Goal: Task Accomplishment & Management: Manage account settings

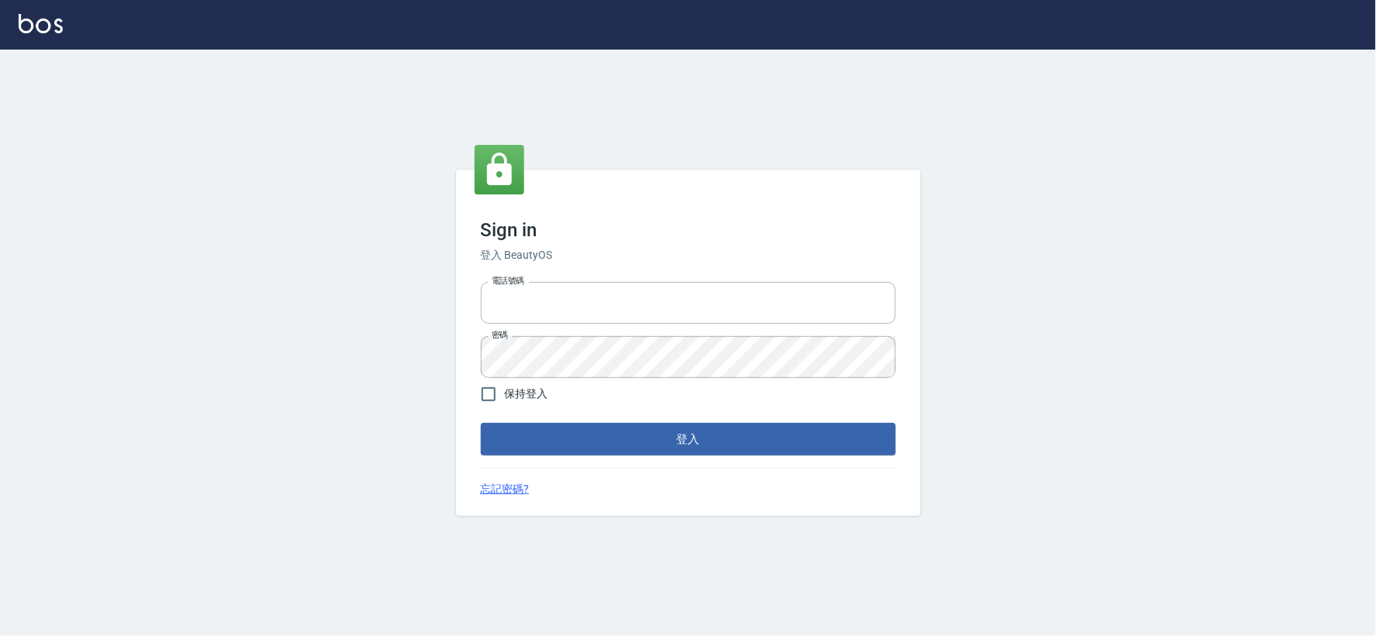
type input "034258365"
click at [630, 462] on div "Sign in 登入 BeautyOS 電話號碼 [PHONE_NUMBER] 電話號碼 密碼 密碼 保持登入 登入 忘記密碼?" at bounding box center [688, 343] width 465 height 346
click at [708, 424] on button "登入" at bounding box center [688, 439] width 415 height 33
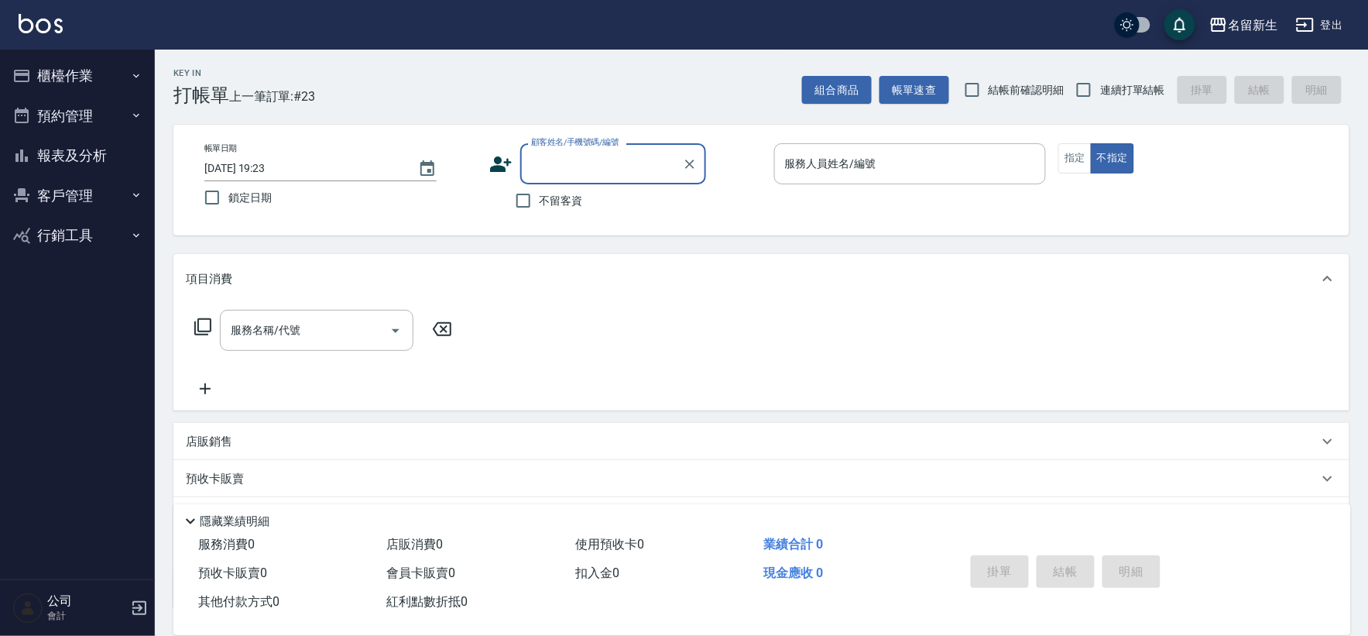
click at [1110, 87] on span "連續打單結帳" at bounding box center [1132, 90] width 65 height 16
click at [1100, 87] on input "連續打單結帳" at bounding box center [1084, 90] width 33 height 33
checkbox input "true"
click at [617, 148] on div "顧客姓名/手機號碼/編號" at bounding box center [613, 163] width 186 height 41
type input "2084"
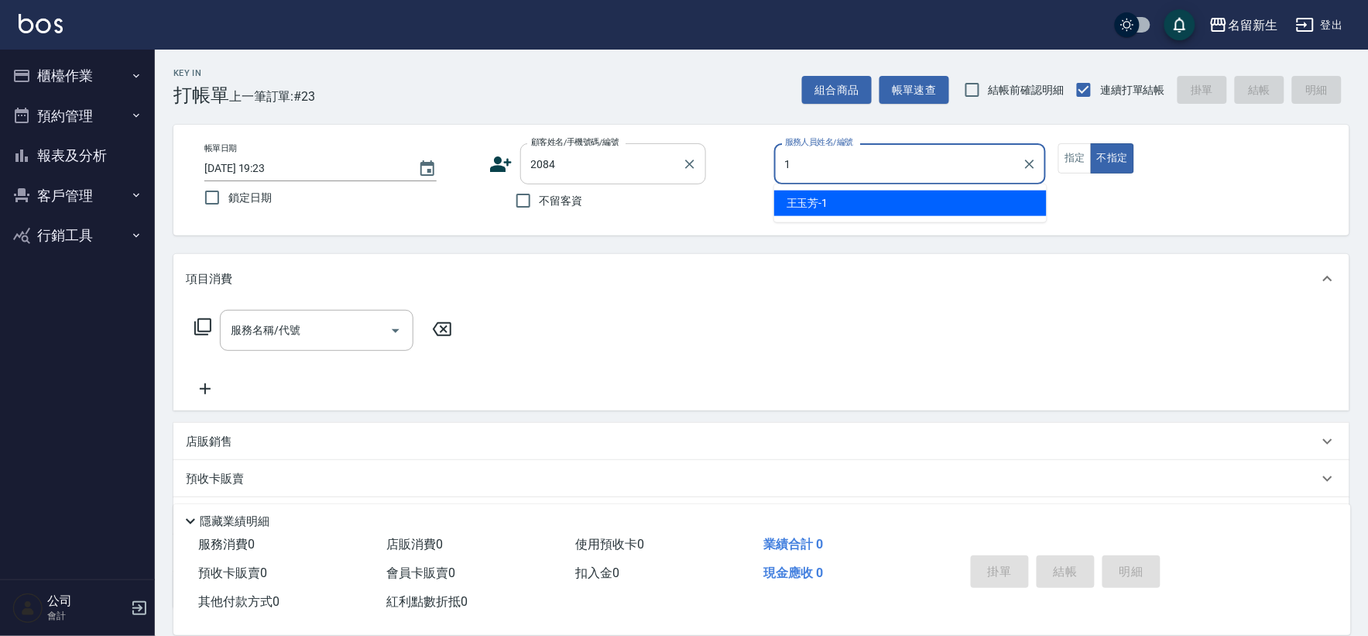
type input "1"
type button "false"
type input "[PERSON_NAME]-1"
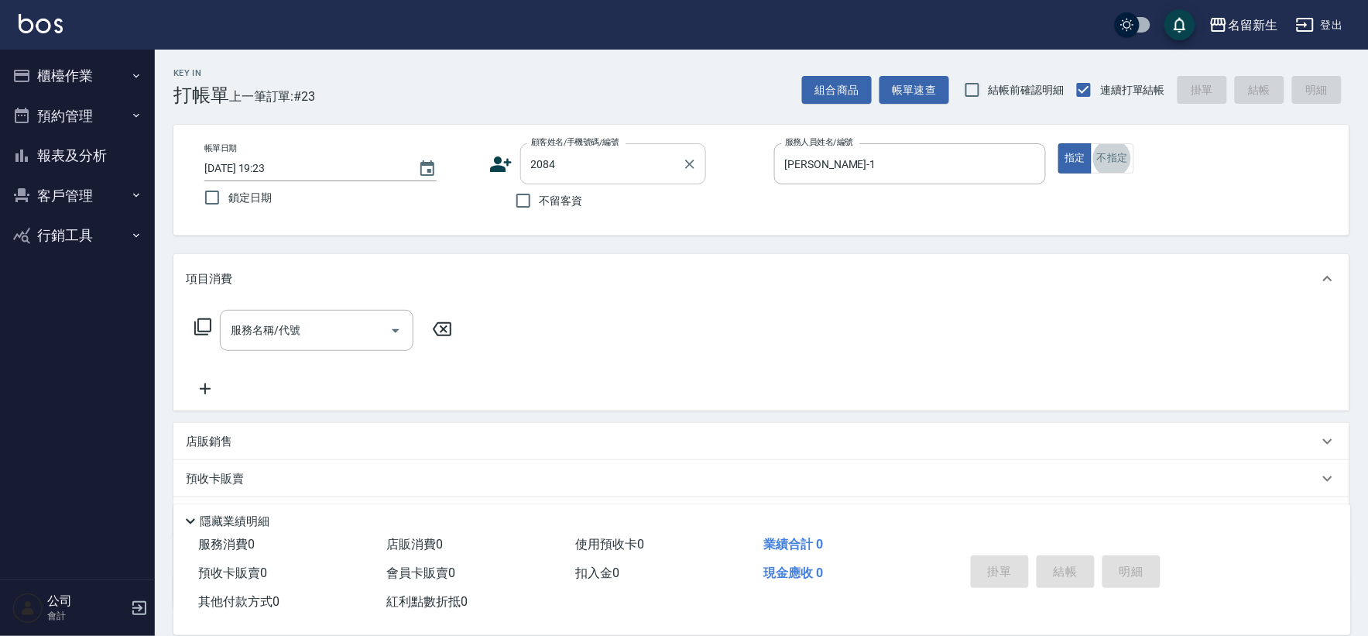
type input "[PERSON_NAME]如/0906696540/2084"
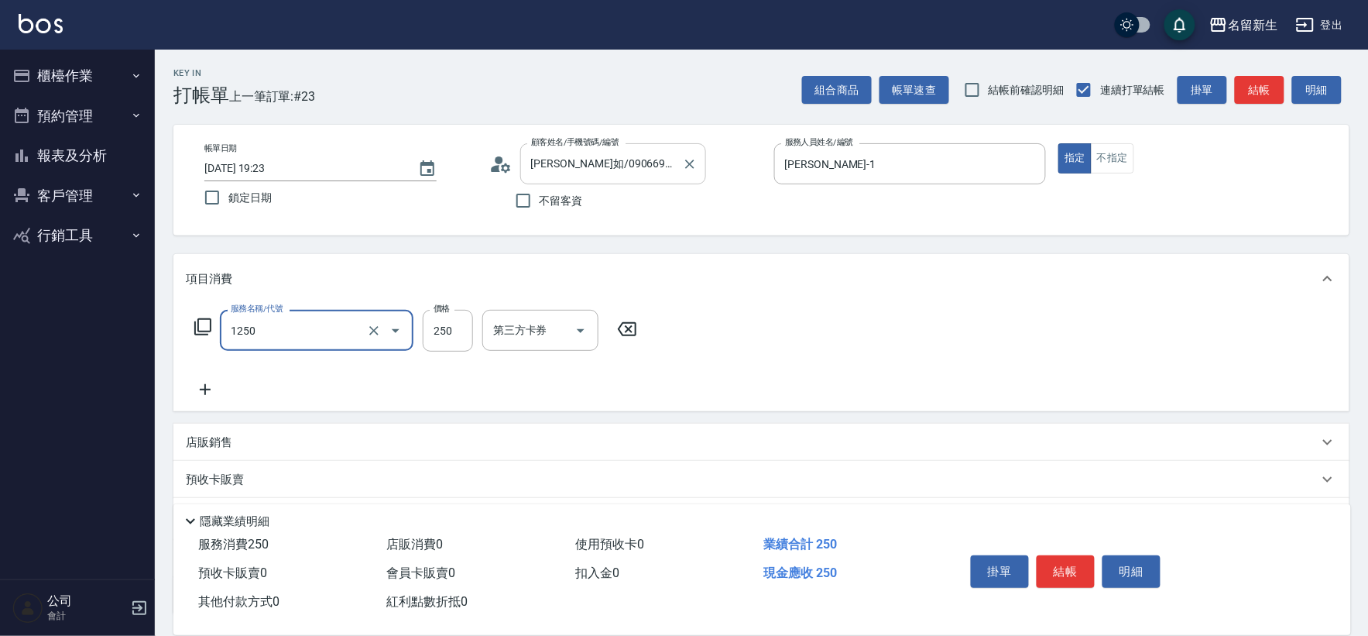
type input "洗髮250(1250)"
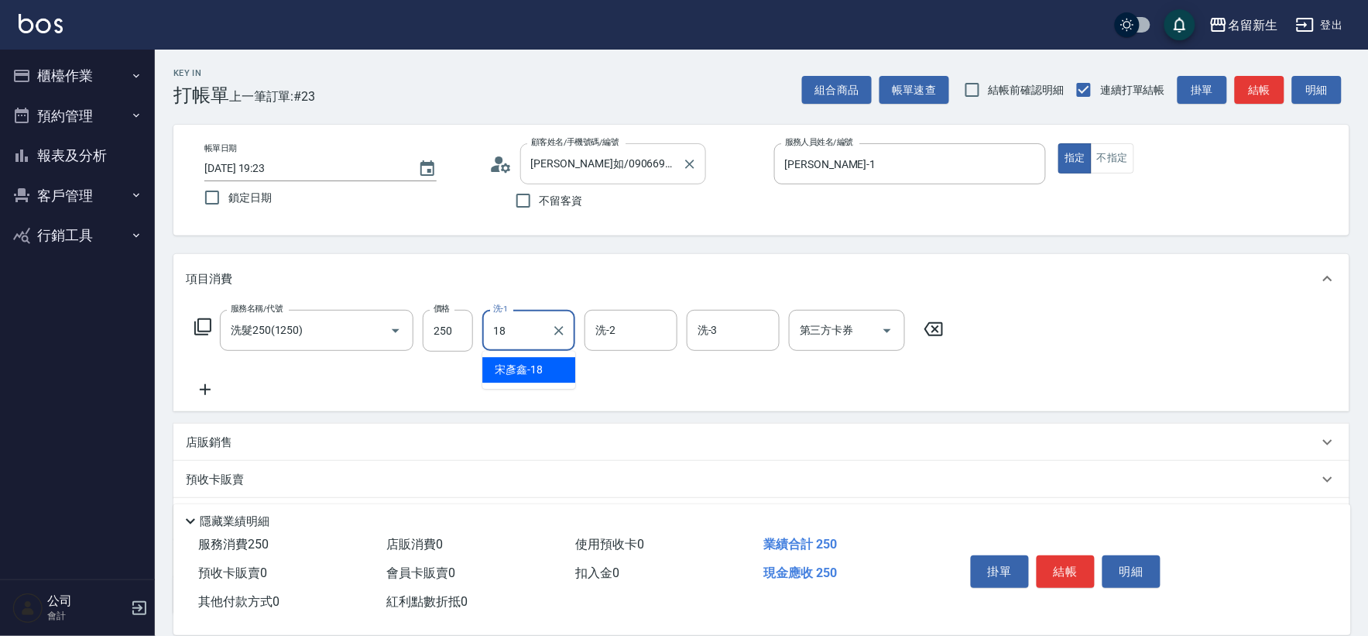
type input "[PERSON_NAME]-18"
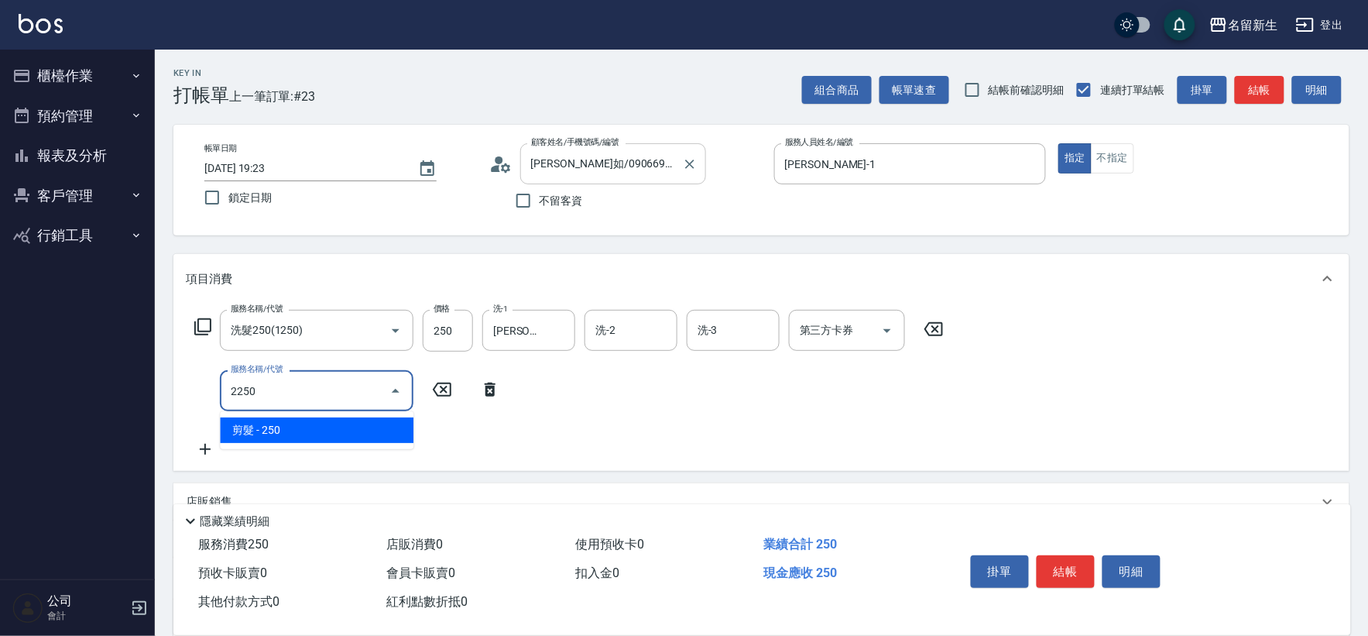
type input "剪髮(2250)"
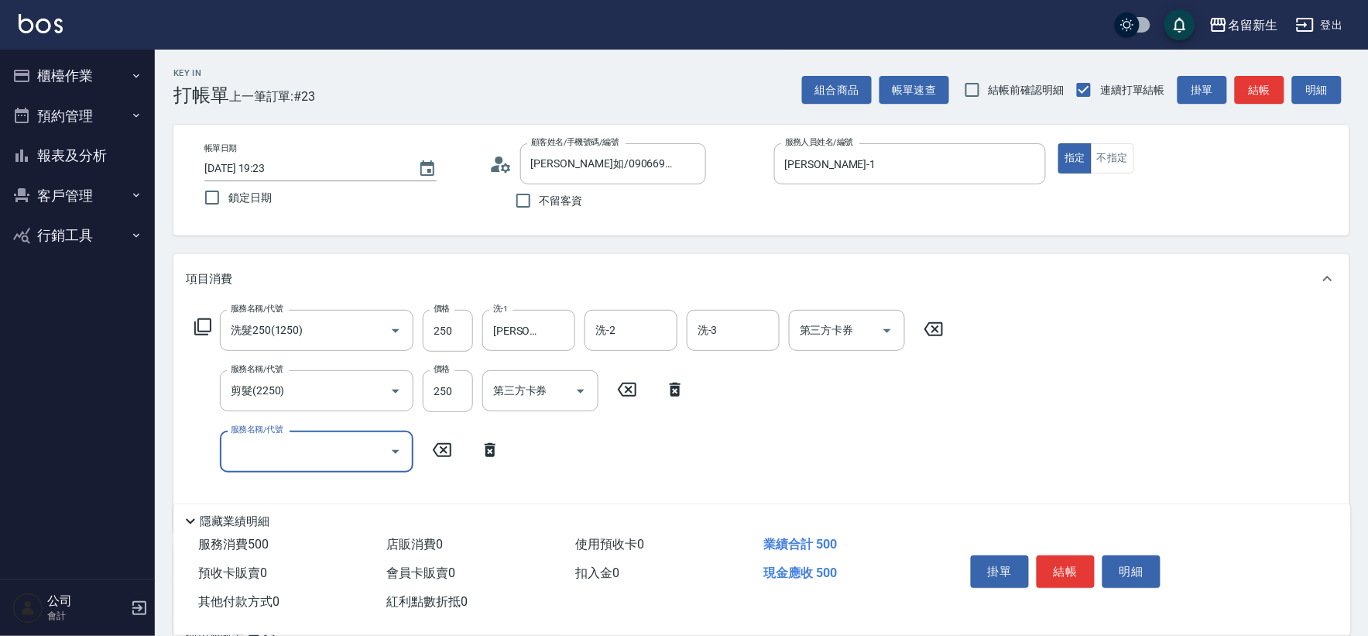
scroll to position [245, 0]
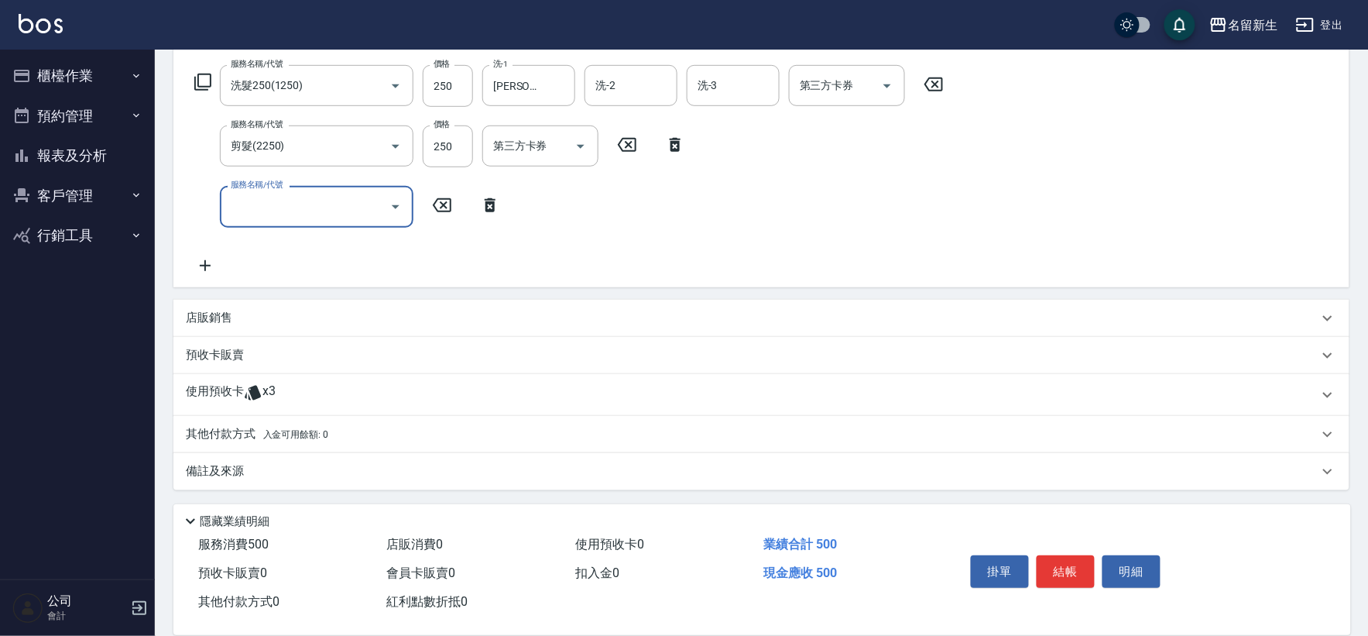
click at [268, 400] on span "x3" at bounding box center [269, 394] width 13 height 23
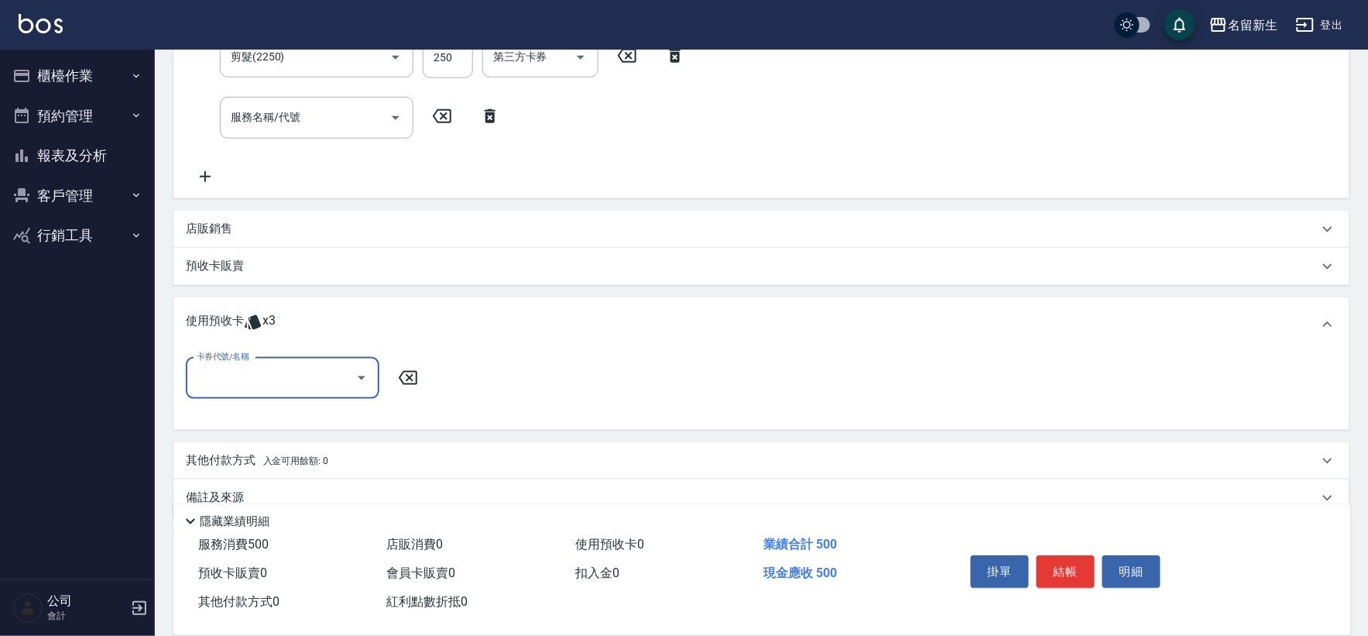
scroll to position [341, 0]
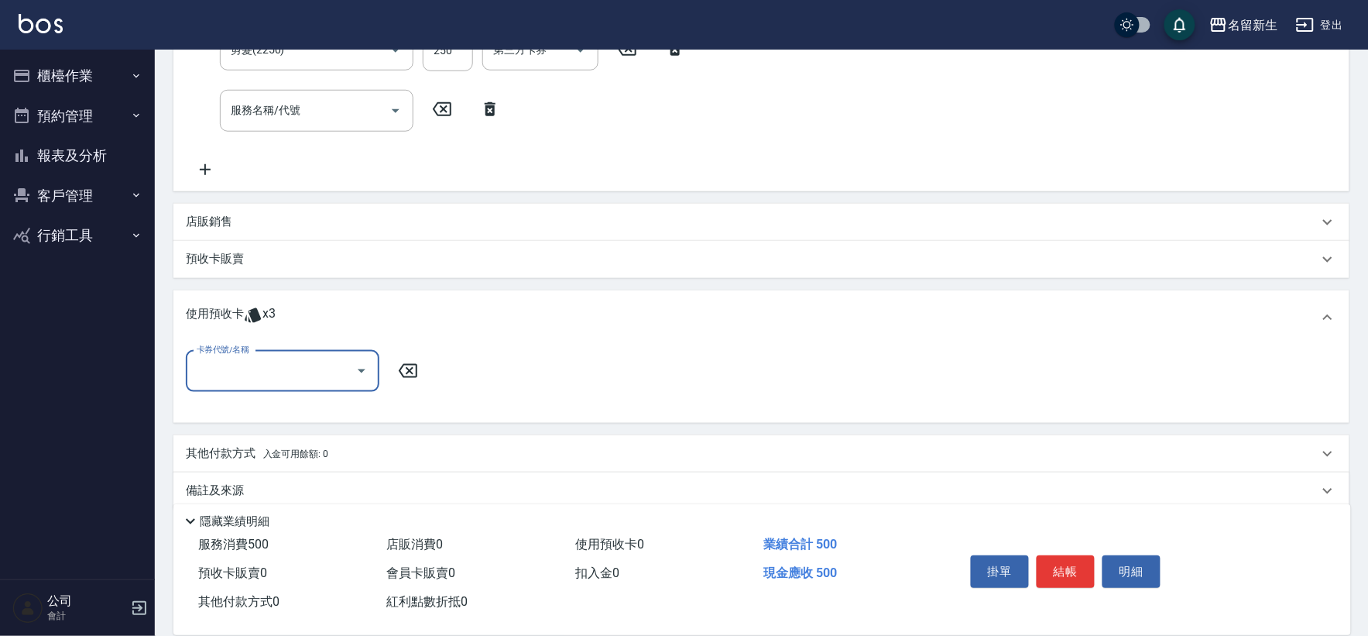
click at [263, 383] on input "卡券代號/名稱" at bounding box center [271, 371] width 156 height 27
click at [303, 403] on div "綠茶包套5次4500 剩餘3張" at bounding box center [283, 409] width 194 height 26
type input "綠茶包套5次4500"
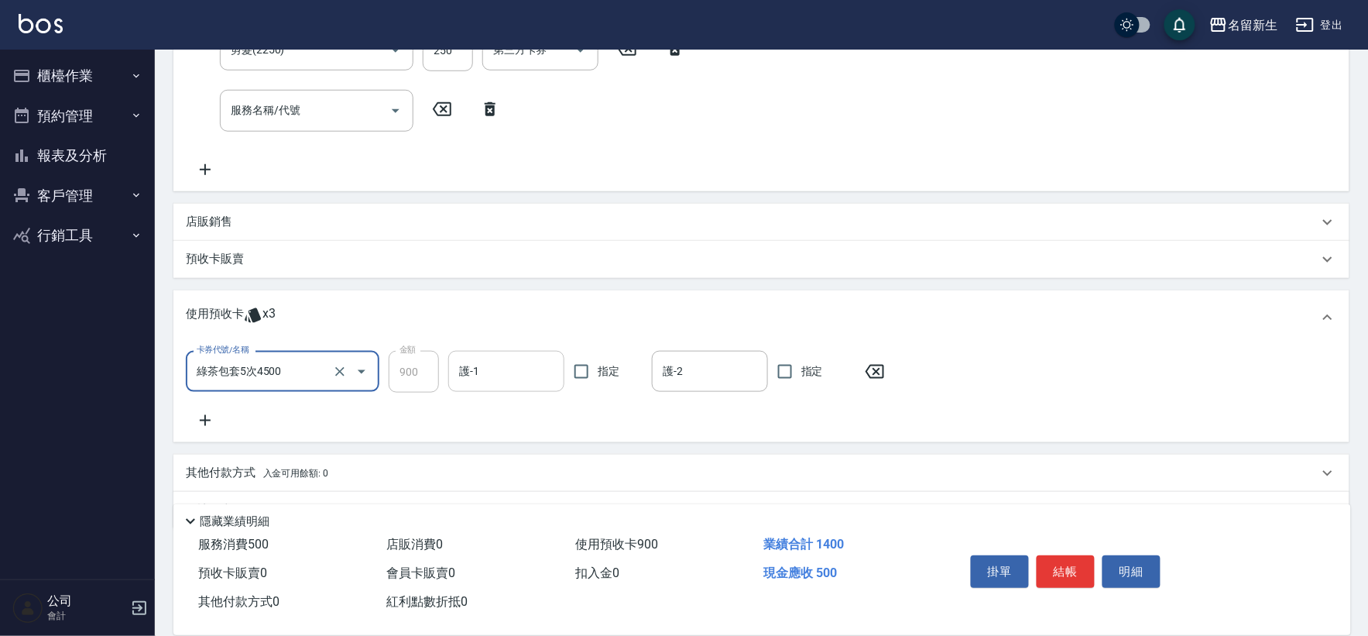
click at [530, 370] on input "護-1" at bounding box center [506, 371] width 102 height 27
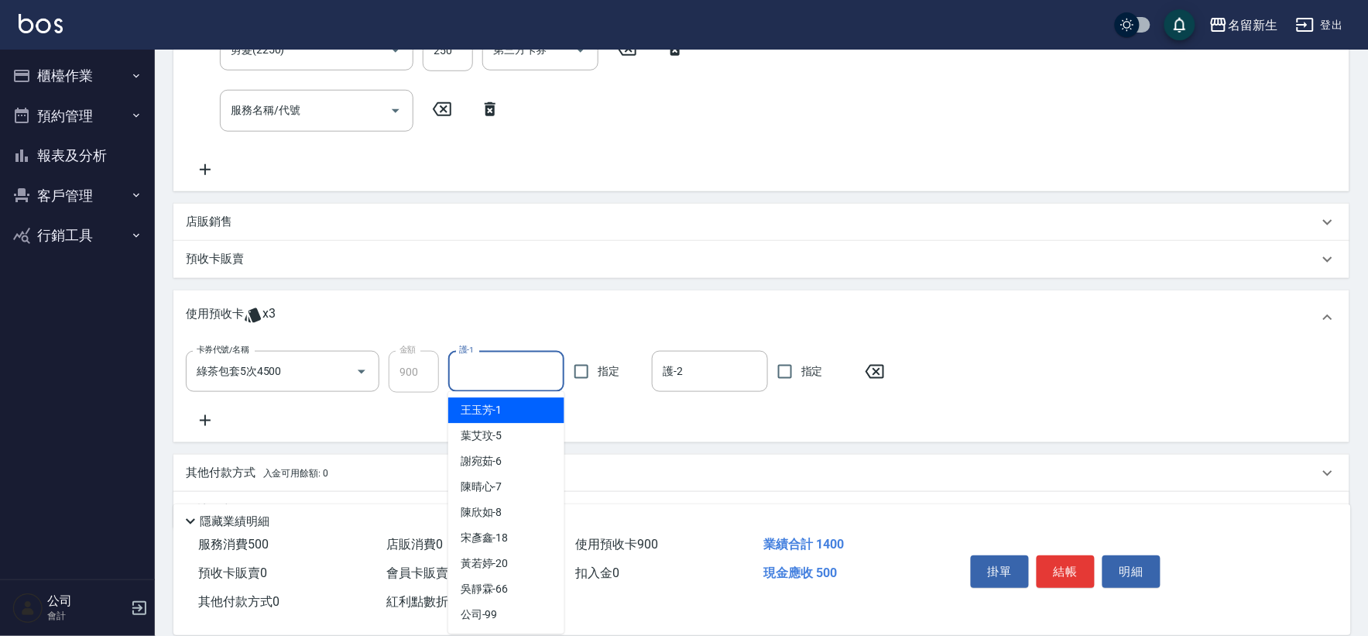
click at [523, 407] on div "[PERSON_NAME]-1" at bounding box center [506, 411] width 116 height 26
click at [466, 368] on input "[PERSON_NAME]-1" at bounding box center [494, 371] width 79 height 27
click at [522, 546] on div "[PERSON_NAME]-18" at bounding box center [506, 539] width 116 height 26
type input "[PERSON_NAME]-18"
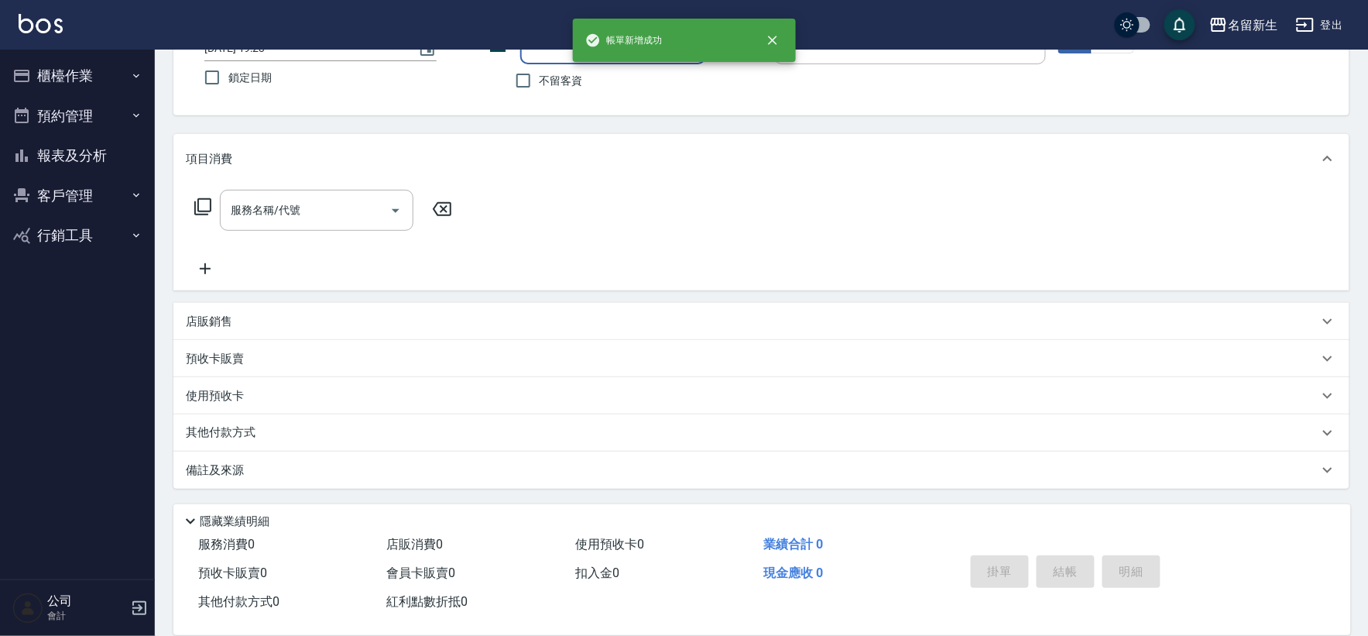
scroll to position [0, 0]
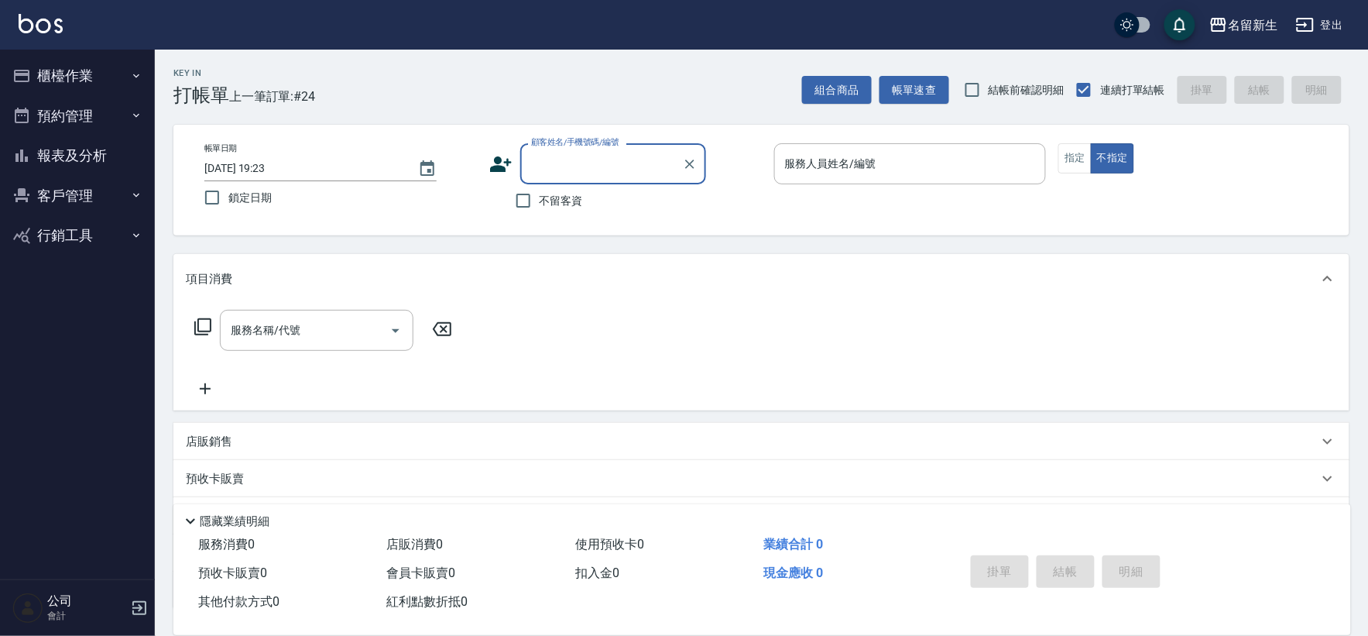
click at [105, 141] on button "報表及分析" at bounding box center [77, 156] width 142 height 40
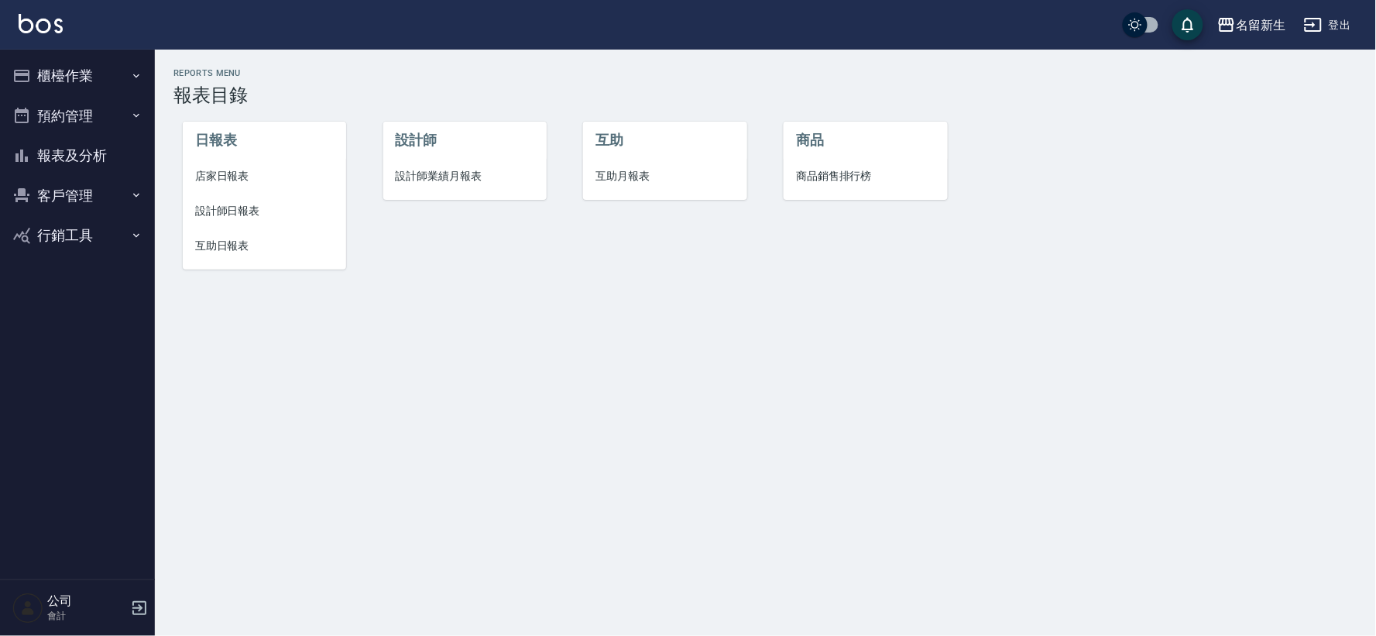
click at [235, 240] on span "互助日報表" at bounding box center [264, 246] width 139 height 16
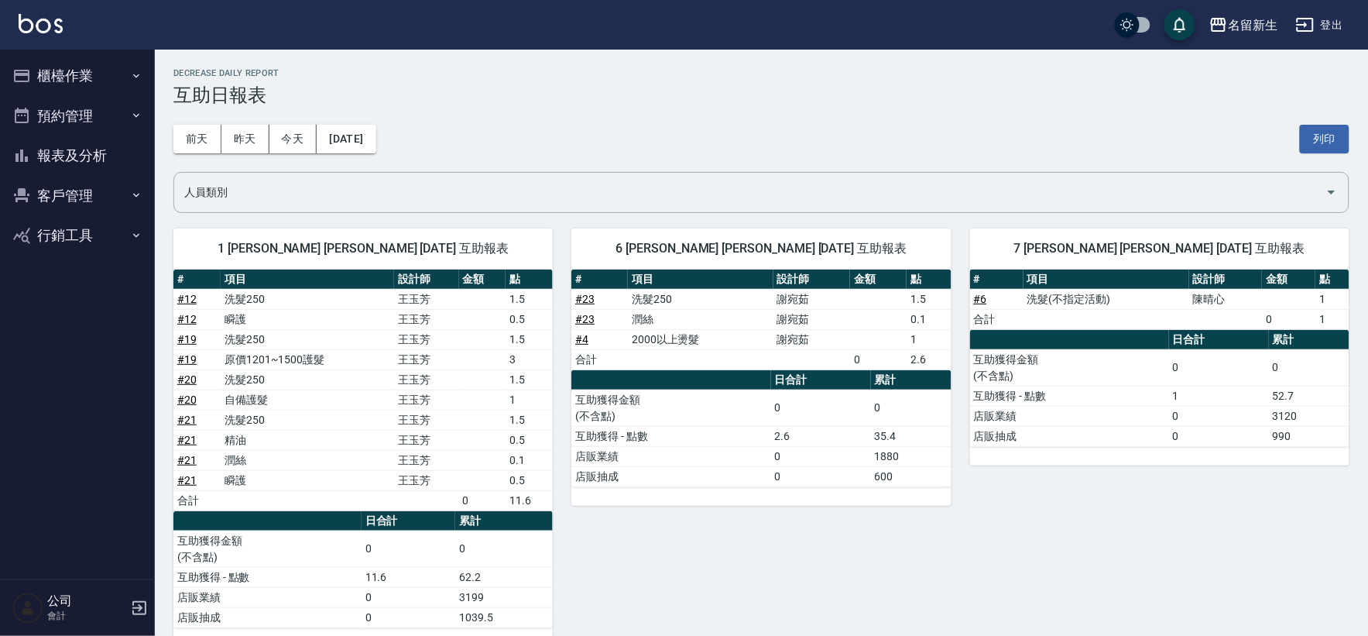
click at [104, 158] on button "報表及分析" at bounding box center [77, 156] width 142 height 40
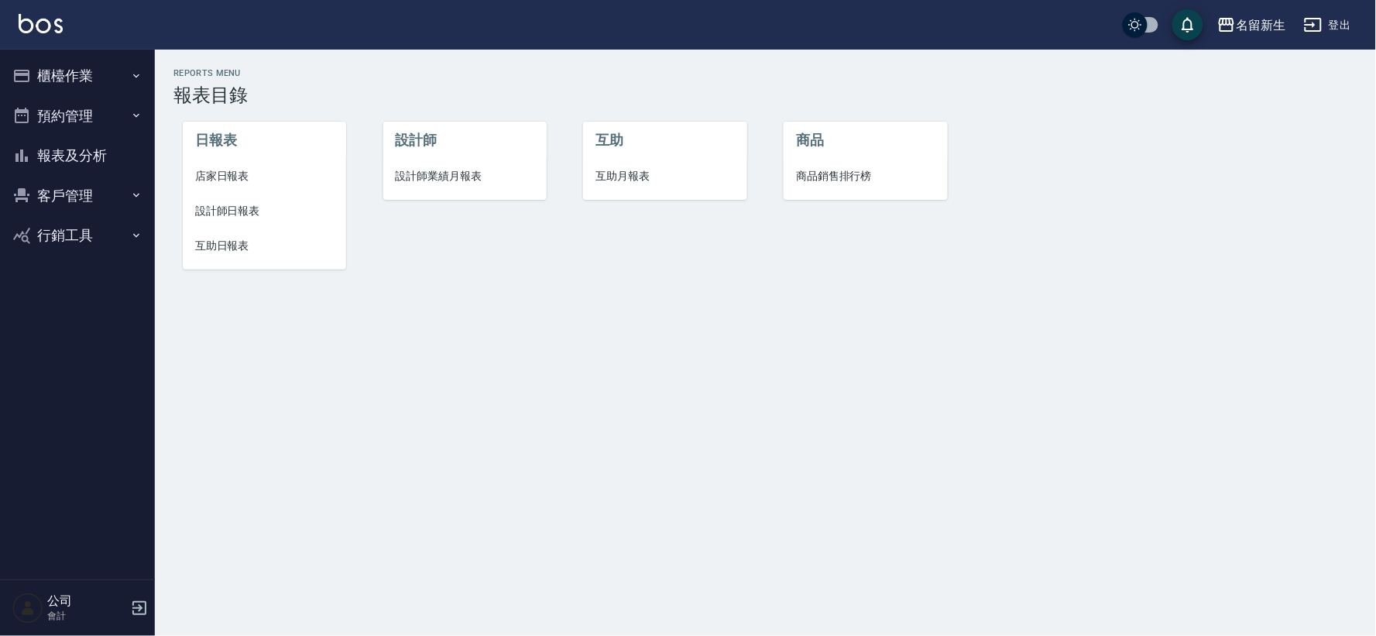
click at [439, 188] on li "設計師業績月報表" at bounding box center [464, 176] width 163 height 35
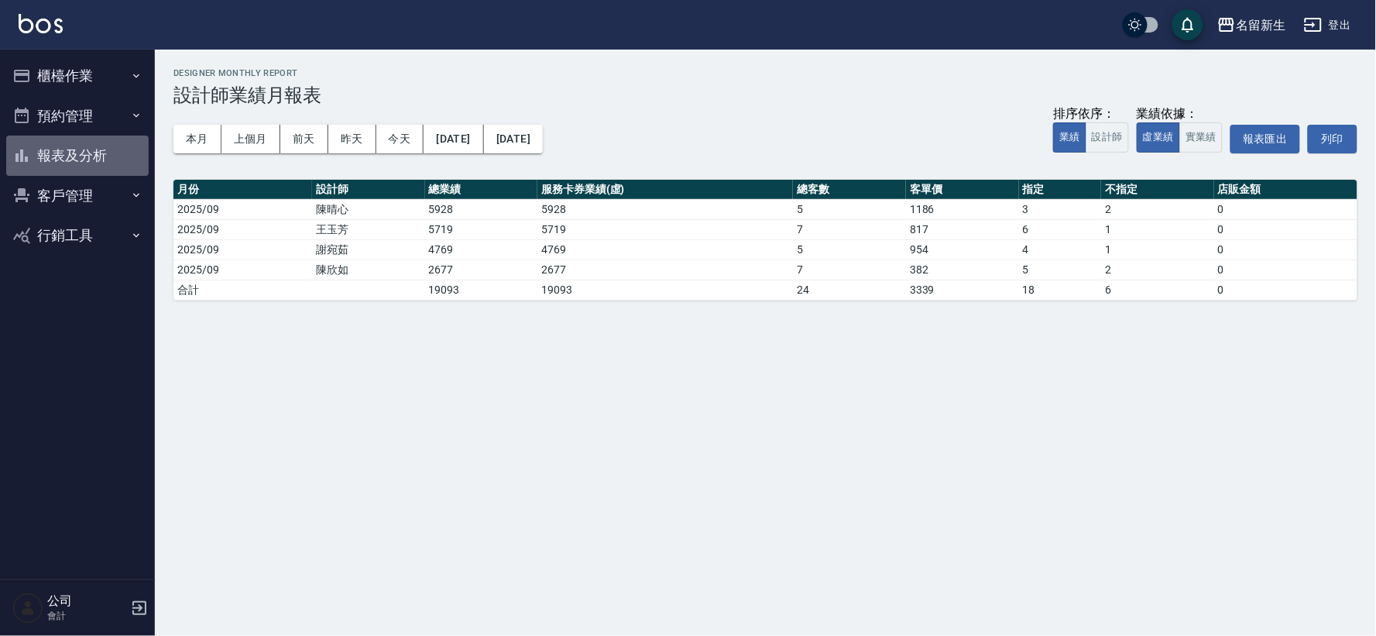
drag, startPoint x: 94, startPoint y: 157, endPoint x: 148, endPoint y: 168, distance: 54.5
click at [95, 157] on button "報表及分析" at bounding box center [77, 156] width 142 height 40
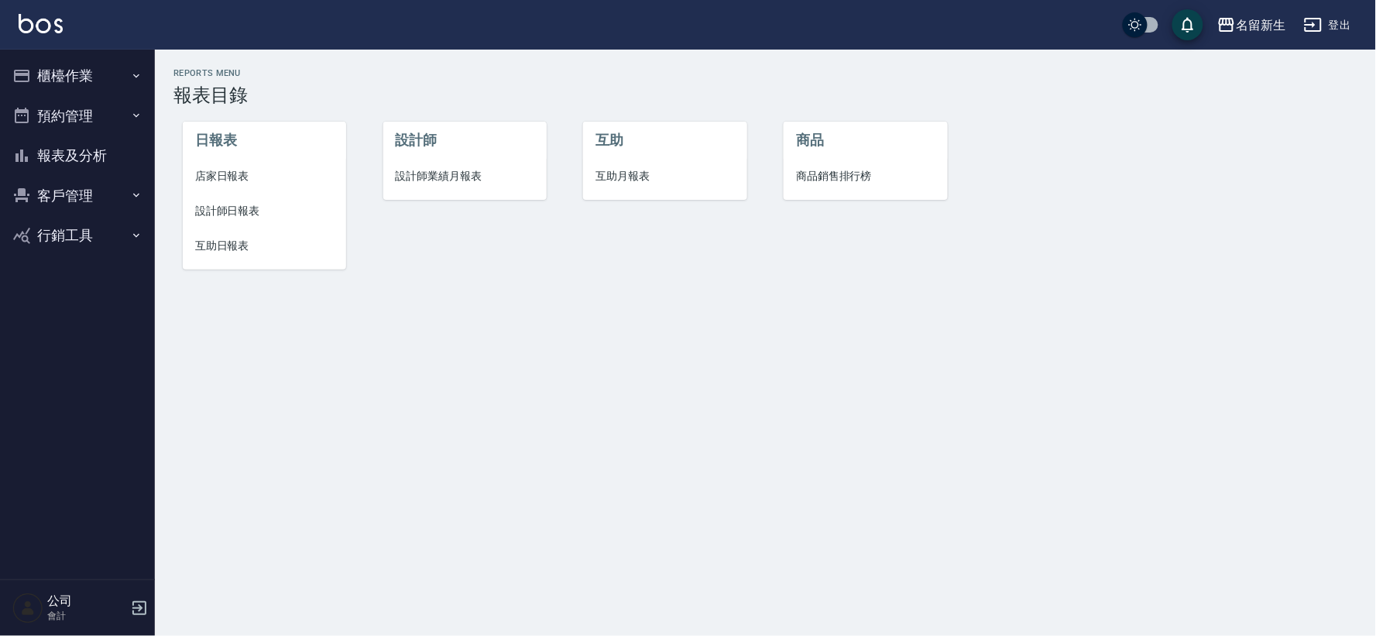
click at [653, 166] on li "互助月報表" at bounding box center [664, 176] width 163 height 35
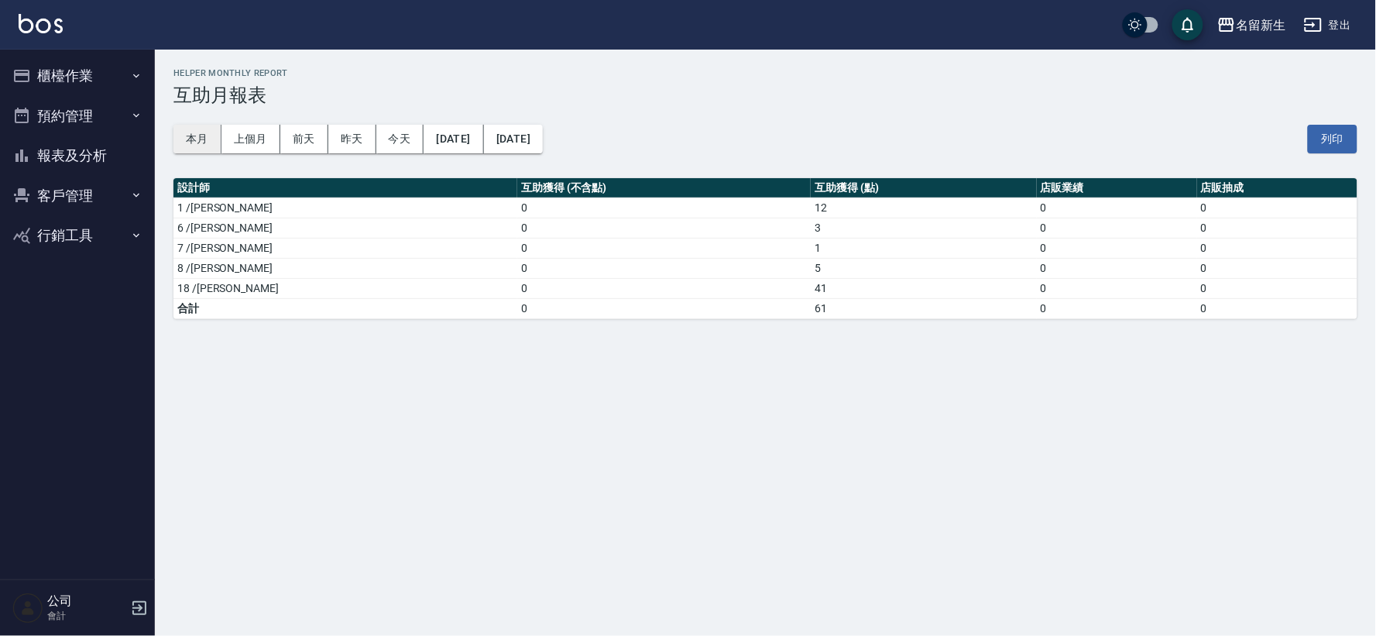
click at [191, 139] on button "本月" at bounding box center [197, 139] width 48 height 29
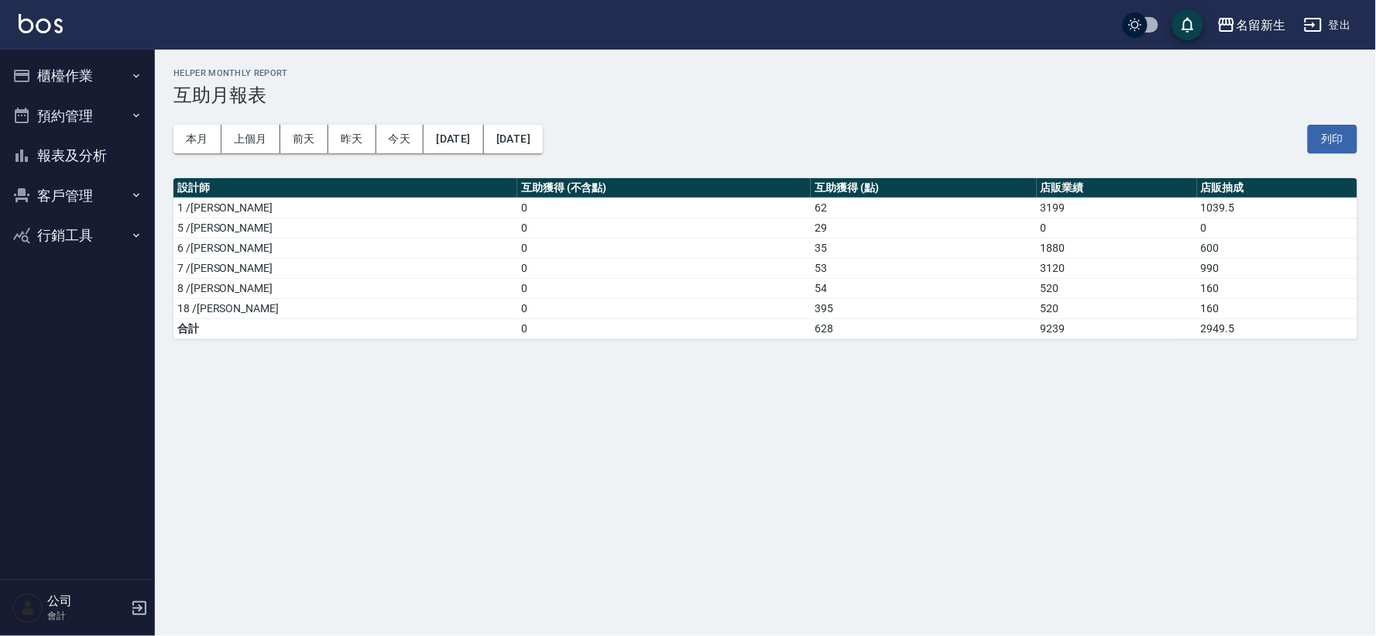
click at [82, 63] on button "櫃檯作業" at bounding box center [77, 76] width 142 height 40
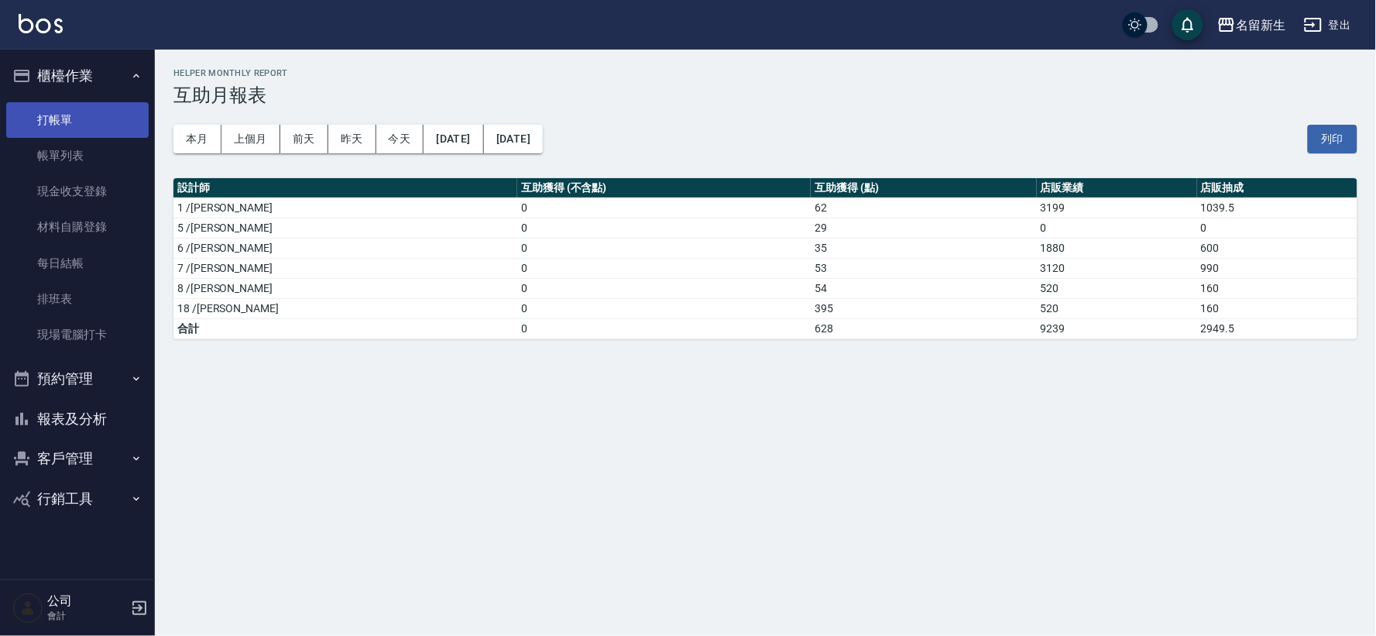
click at [94, 114] on link "打帳單" at bounding box center [77, 120] width 142 height 36
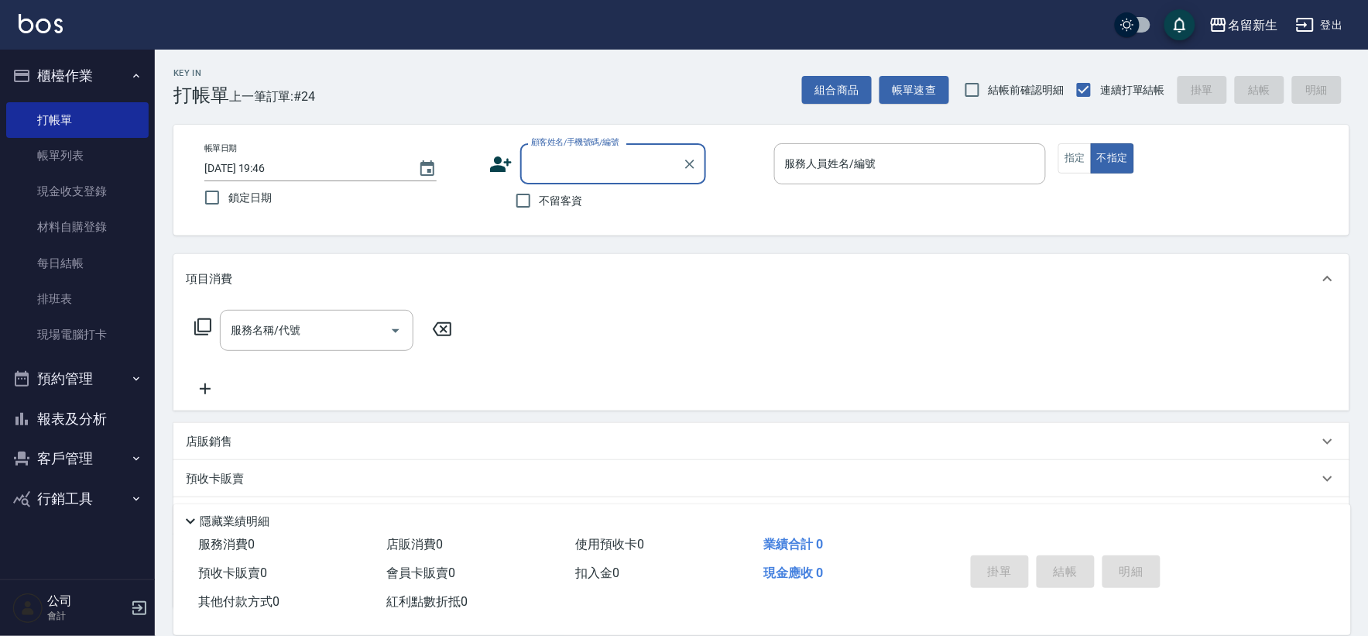
click at [550, 212] on label "不留客資" at bounding box center [545, 200] width 76 height 33
click at [540, 212] on input "不留客資" at bounding box center [523, 200] width 33 height 33
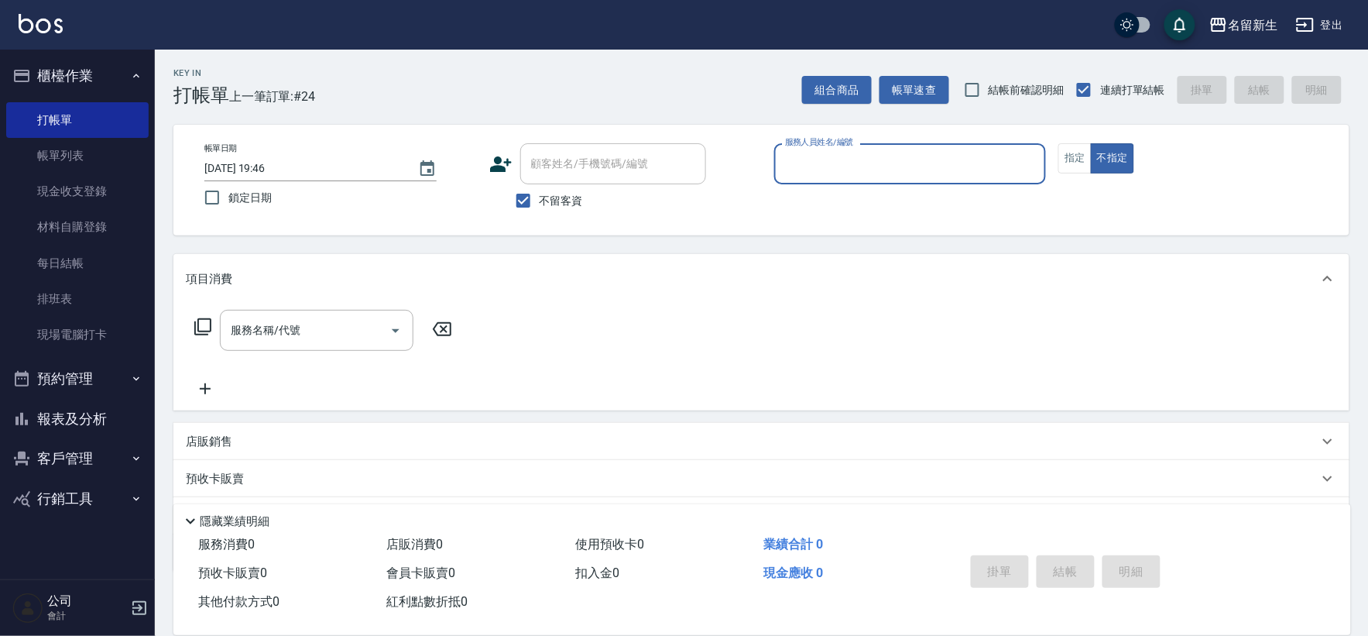
click at [550, 212] on label "不留客資" at bounding box center [545, 200] width 76 height 33
click at [540, 212] on input "不留客資" at bounding box center [523, 200] width 33 height 33
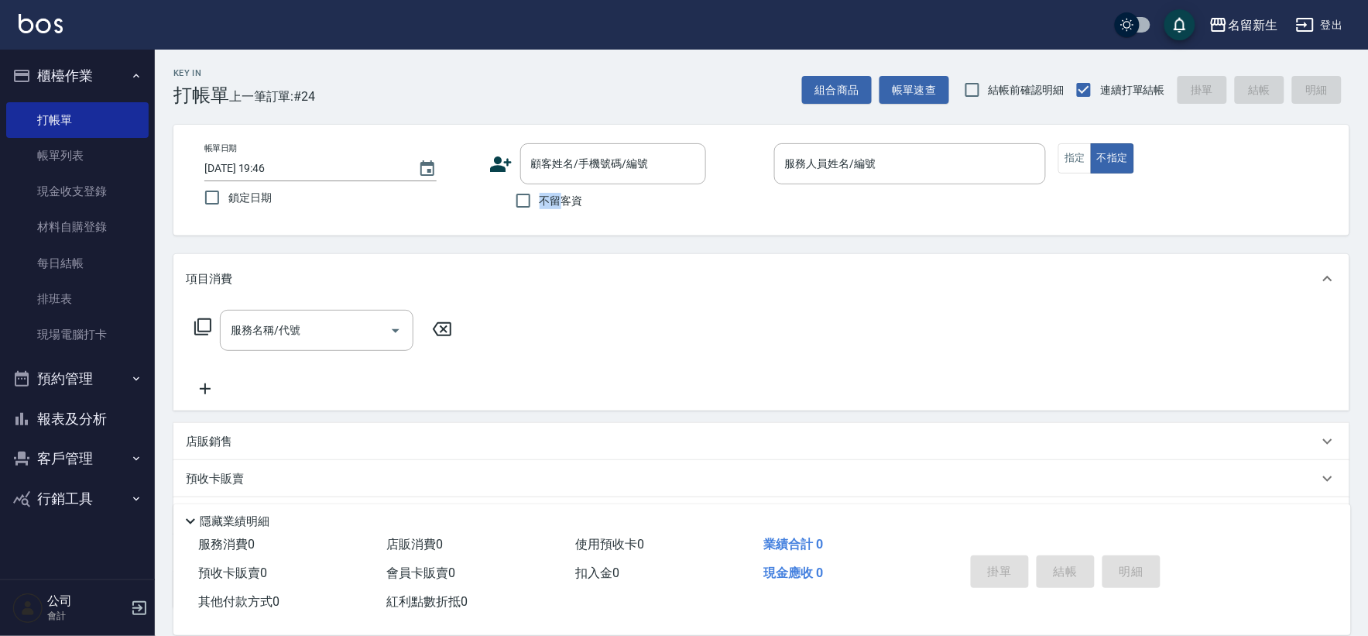
click at [550, 212] on label "不留客資" at bounding box center [545, 200] width 76 height 33
click at [540, 212] on input "不留客資" at bounding box center [523, 200] width 33 height 33
checkbox input "true"
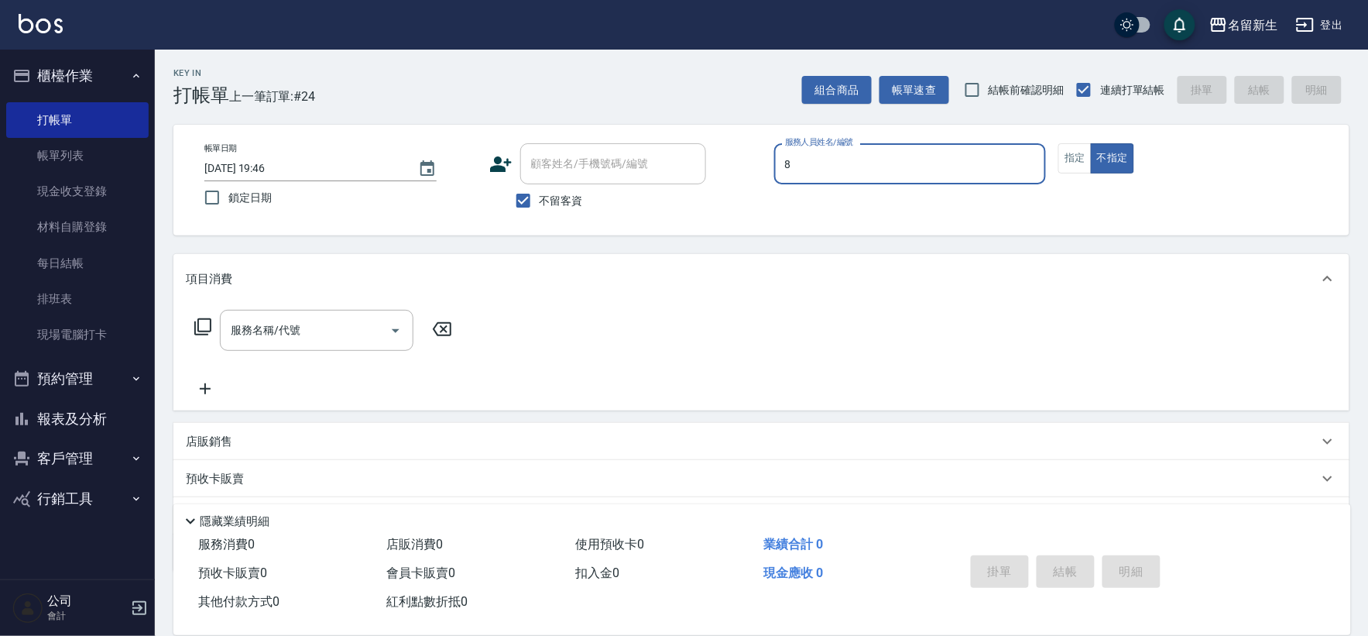
type input "[PERSON_NAME]-8"
type button "false"
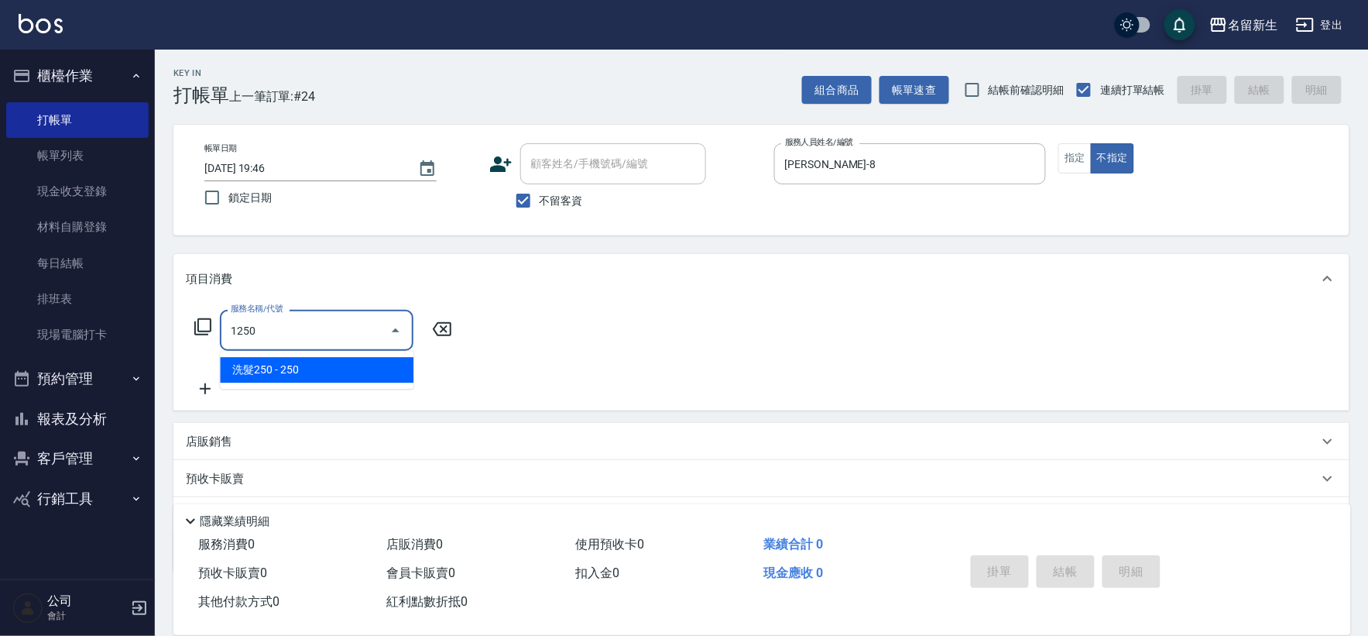
type input "洗髮250(1250)"
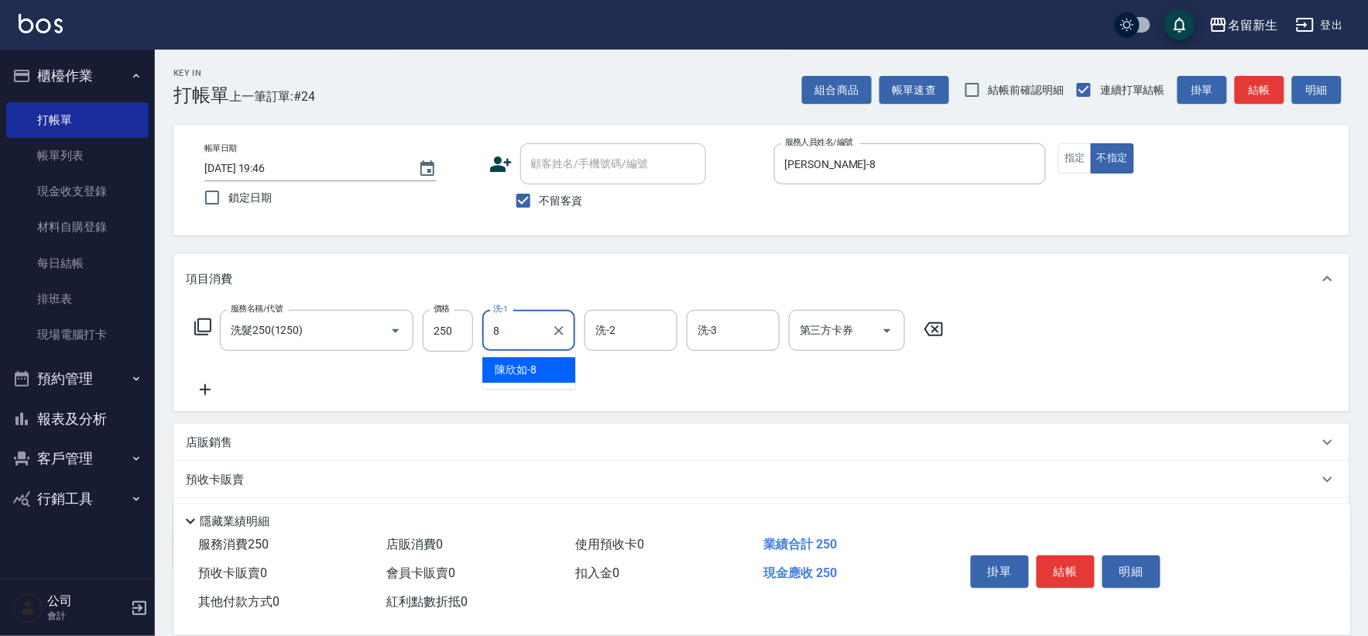
type input "[PERSON_NAME]-8"
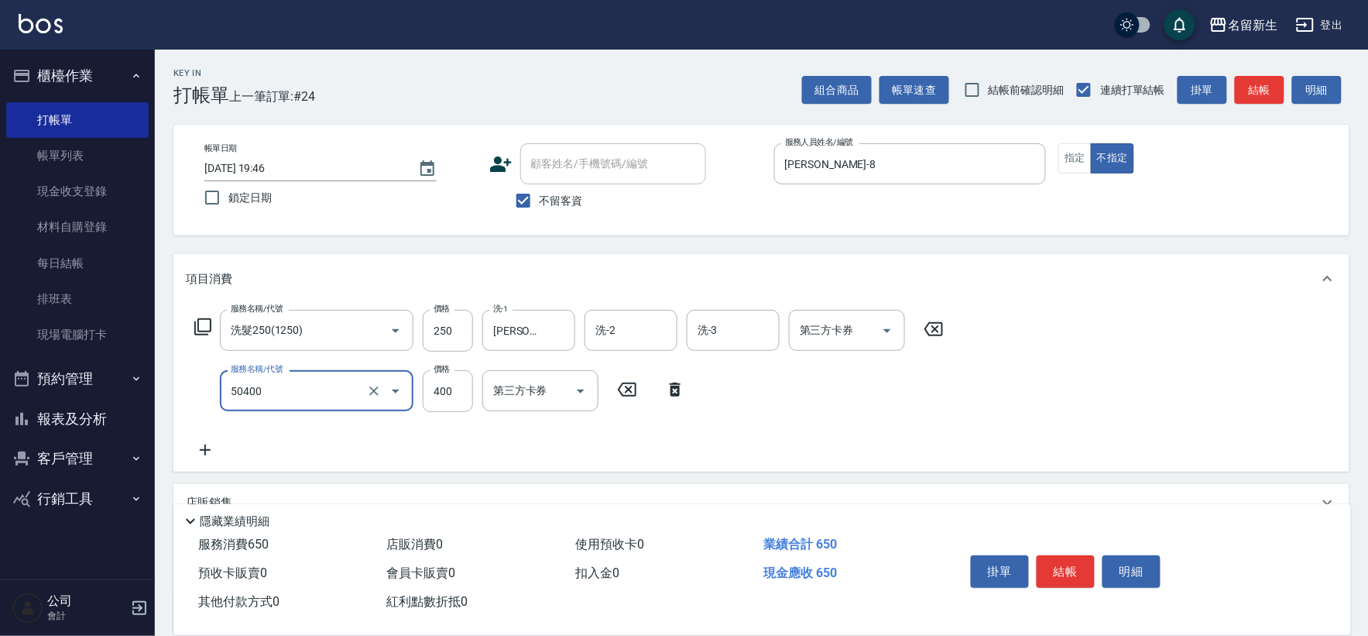
type input "原價1~400護髮(50400)"
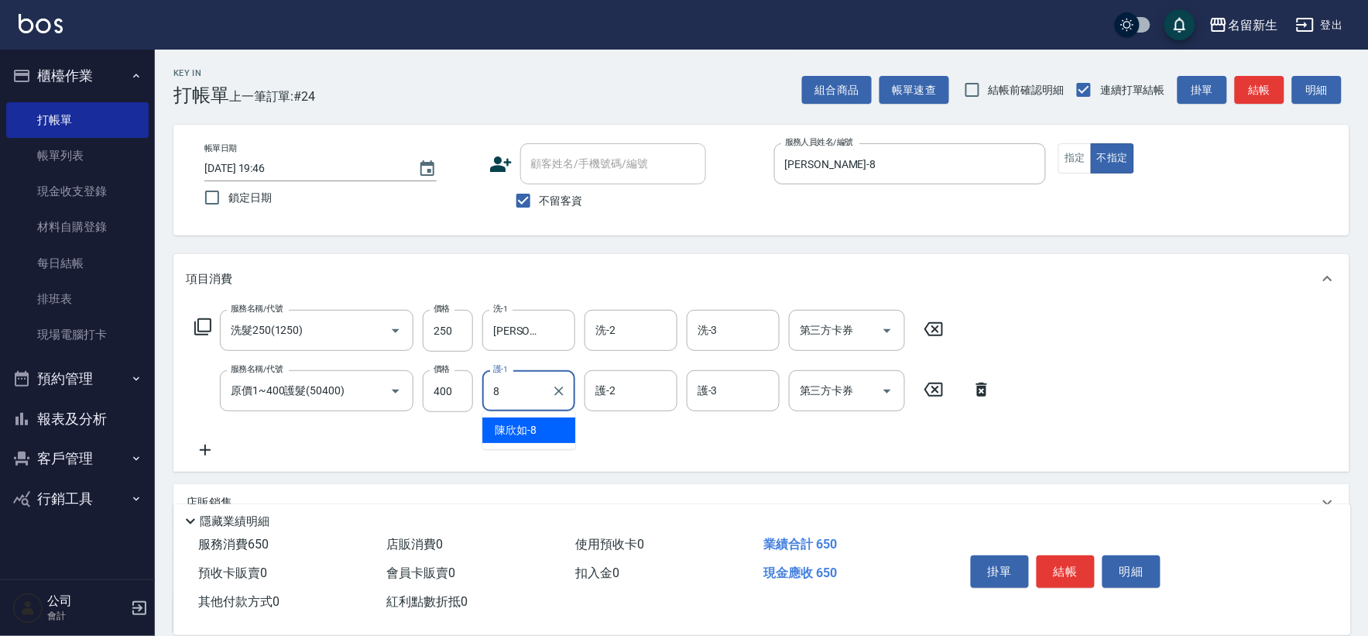
type input "[PERSON_NAME]-8"
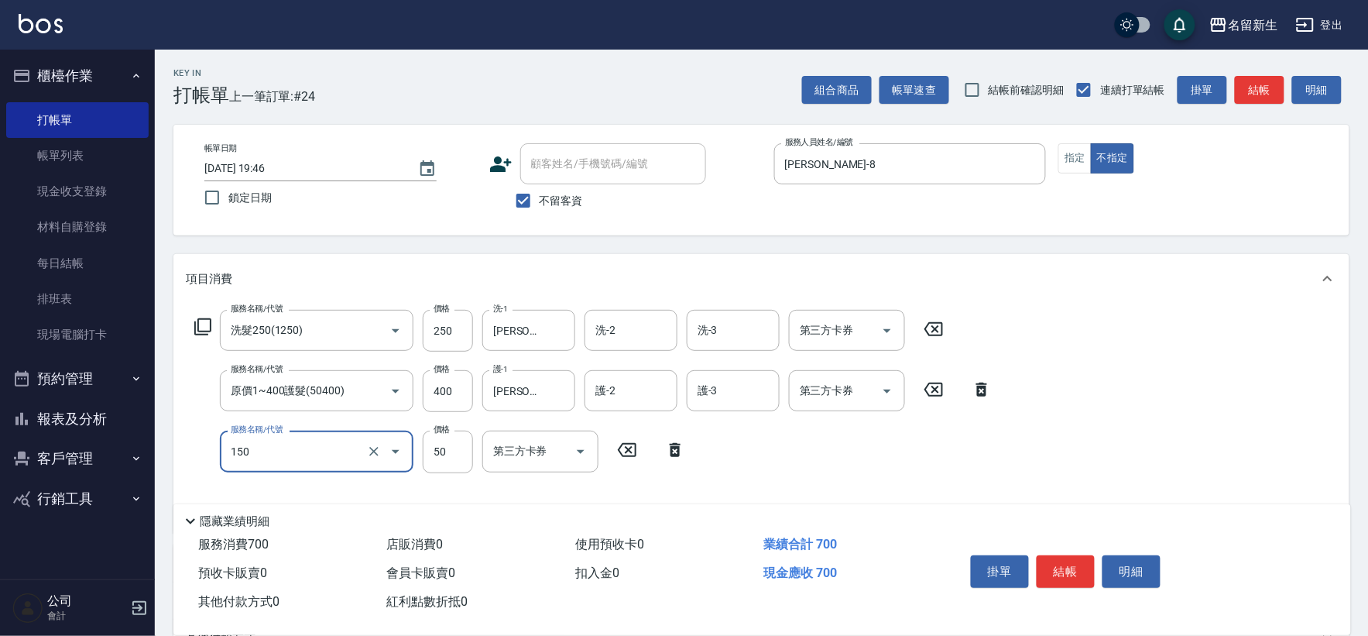
type input "精油(150)"
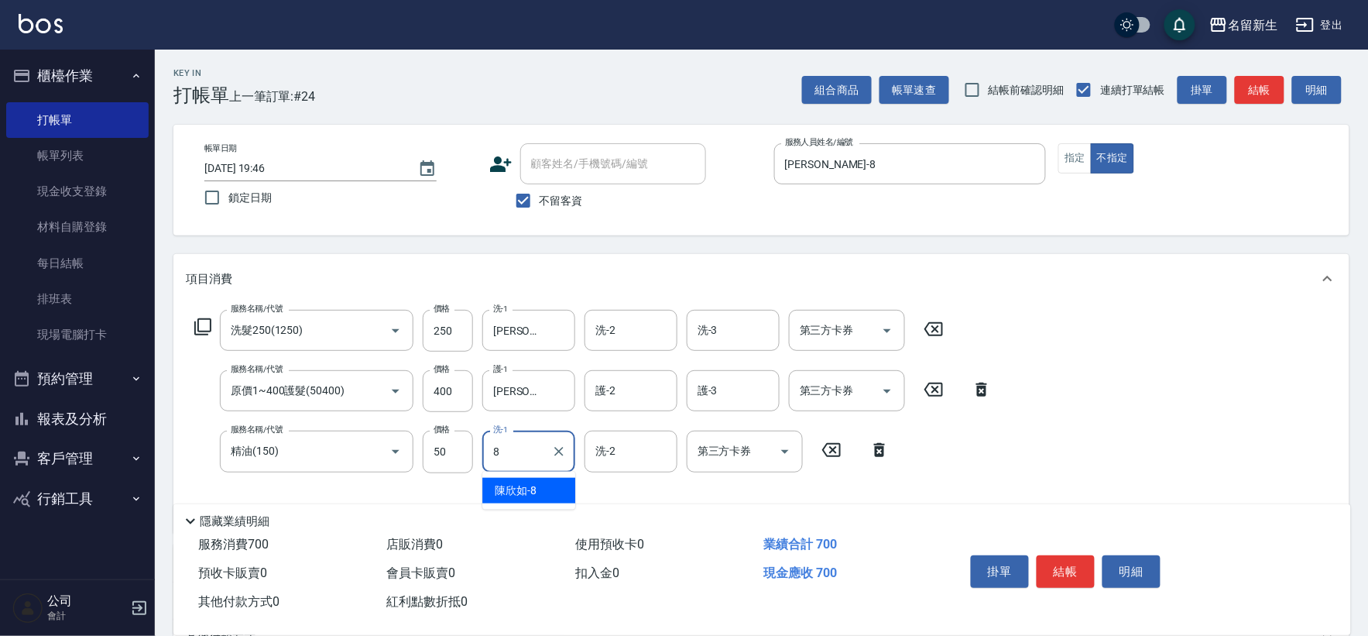
type input "[PERSON_NAME]-8"
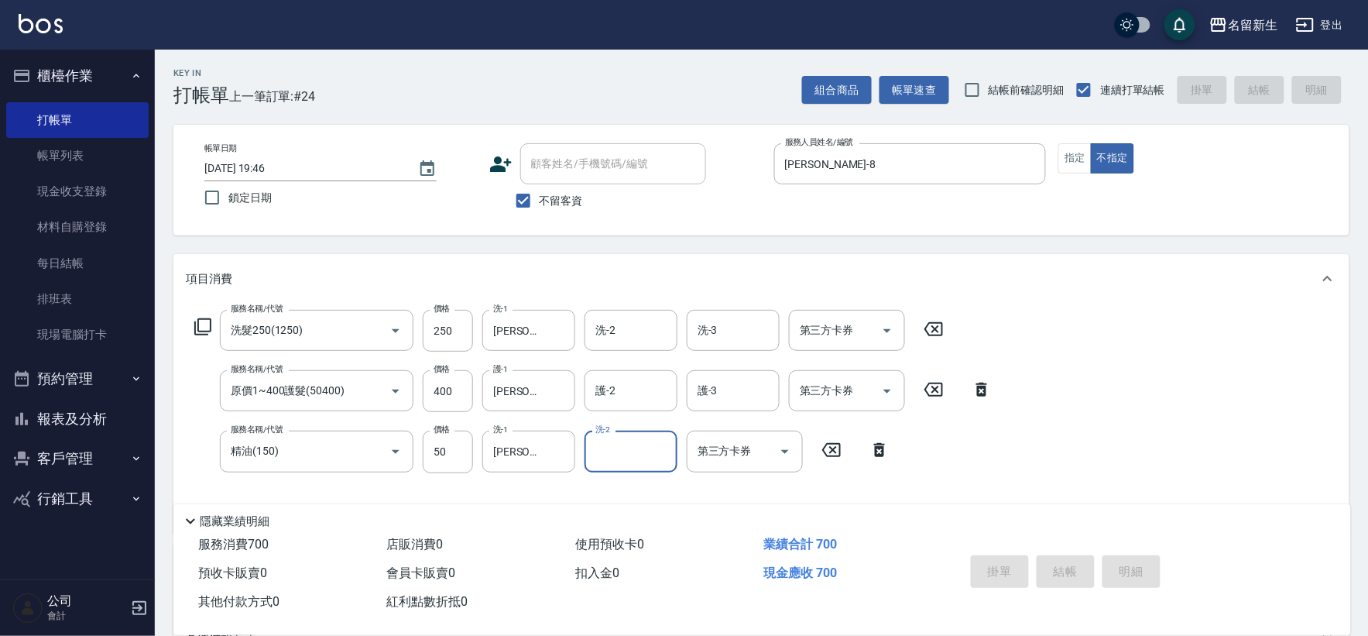
type input "[DATE] 19:47"
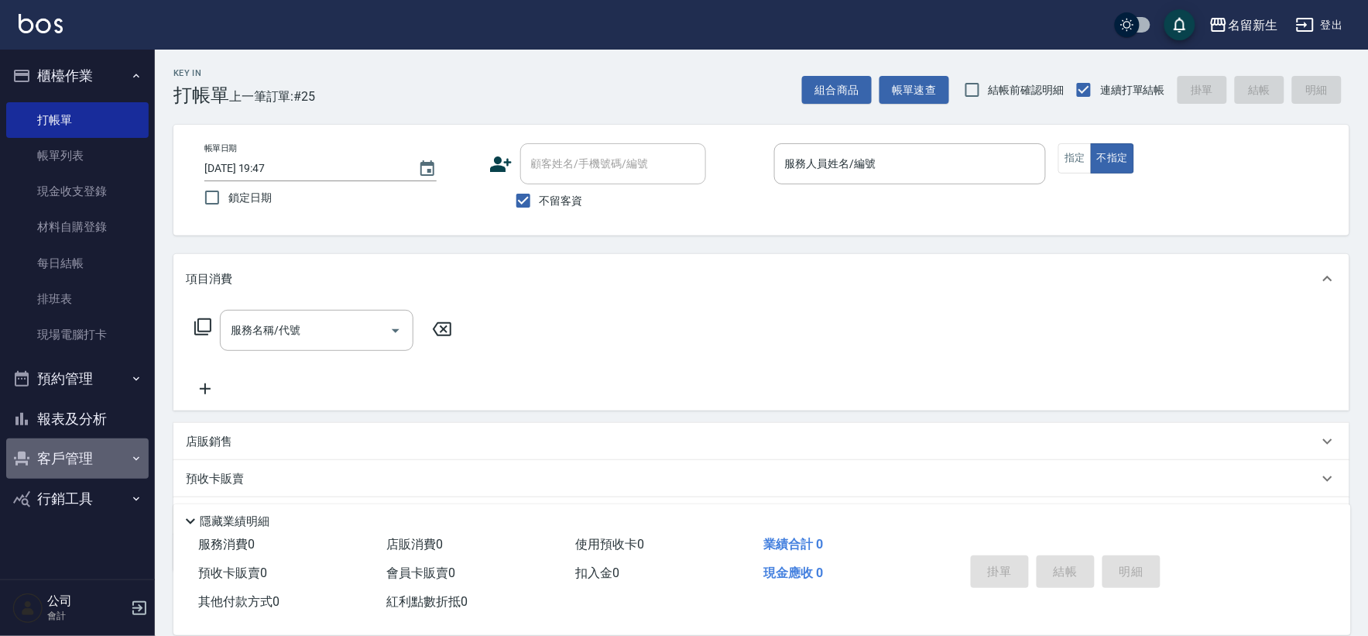
click at [79, 453] on button "客戶管理" at bounding box center [77, 458] width 142 height 40
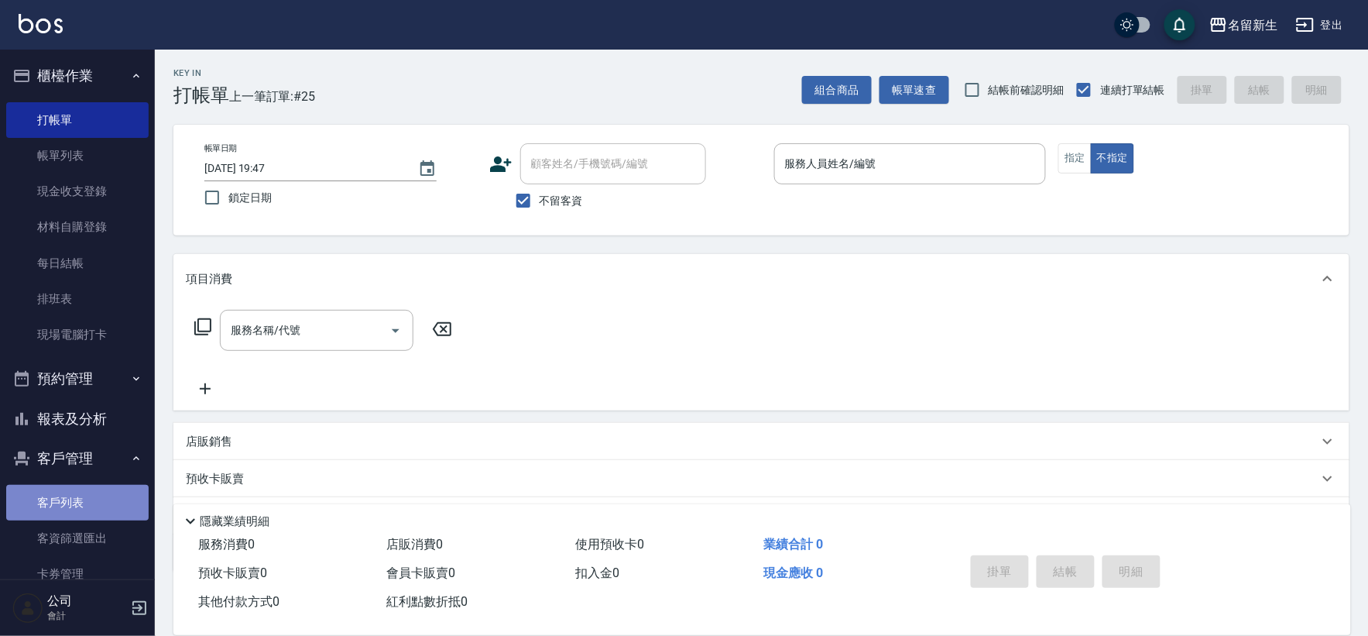
click at [88, 497] on link "客戶列表" at bounding box center [77, 503] width 142 height 36
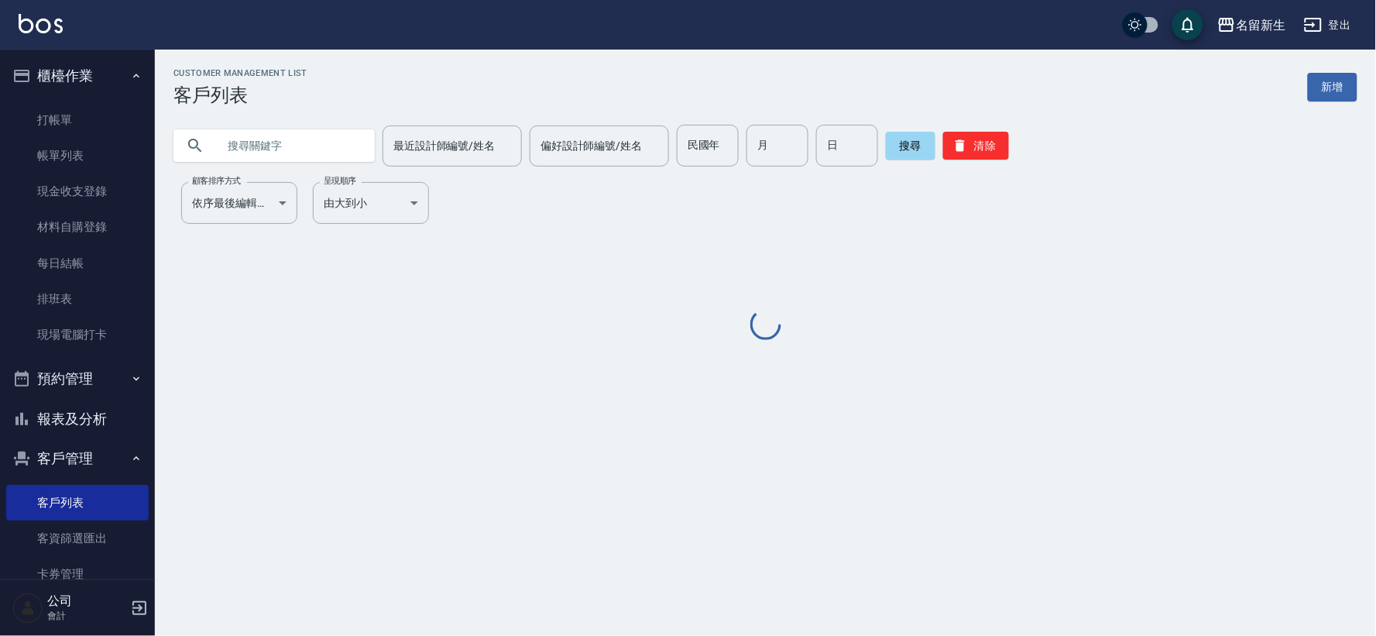
click at [344, 155] on input "text" at bounding box center [290, 146] width 146 height 42
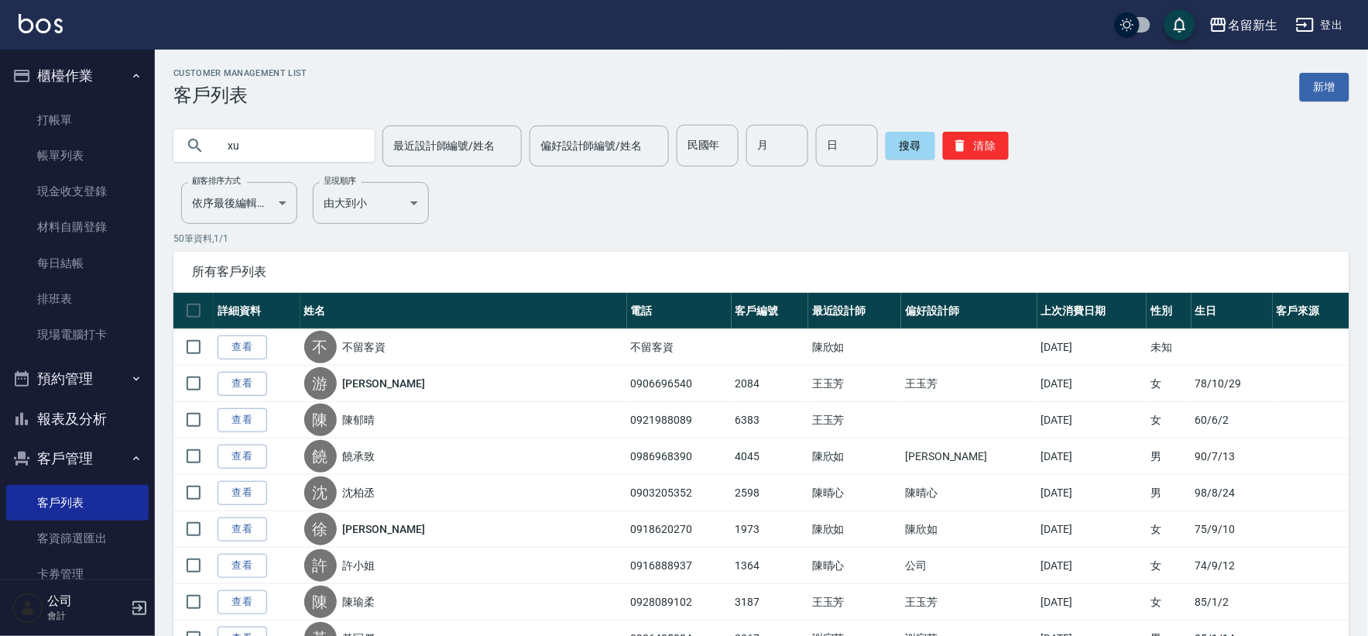
type input "x"
type input "[PERSON_NAME]"
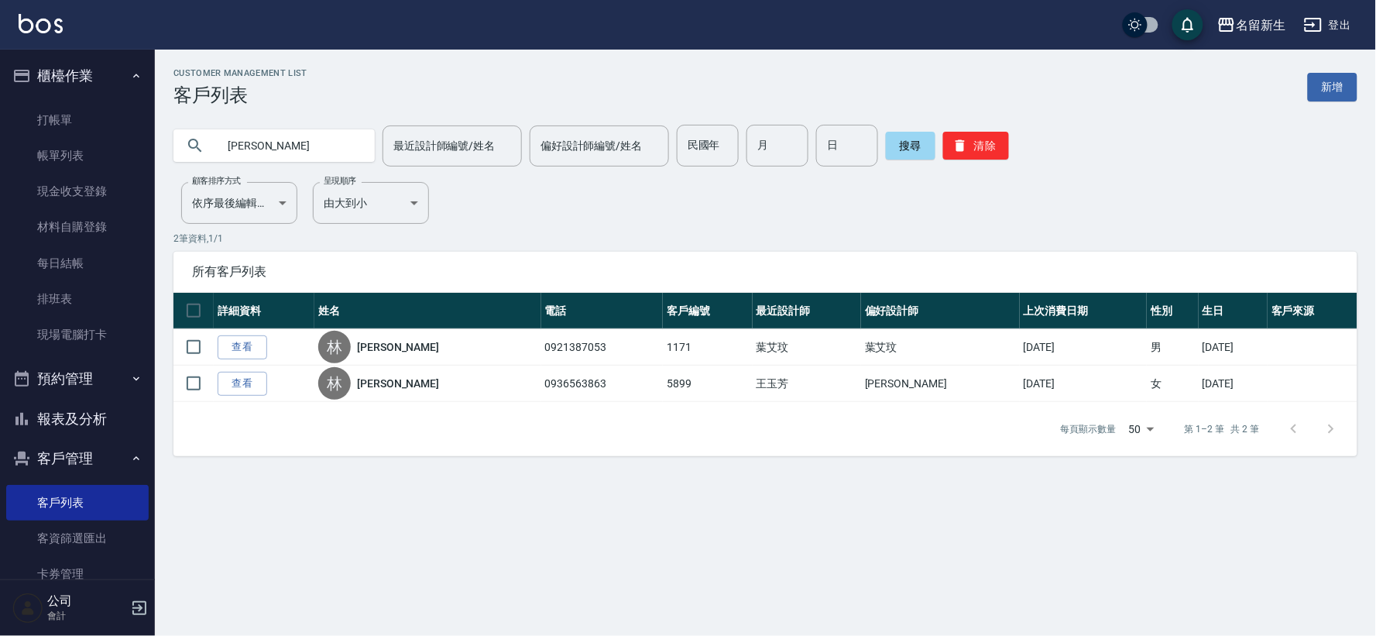
type input "林"
type input "0975262008"
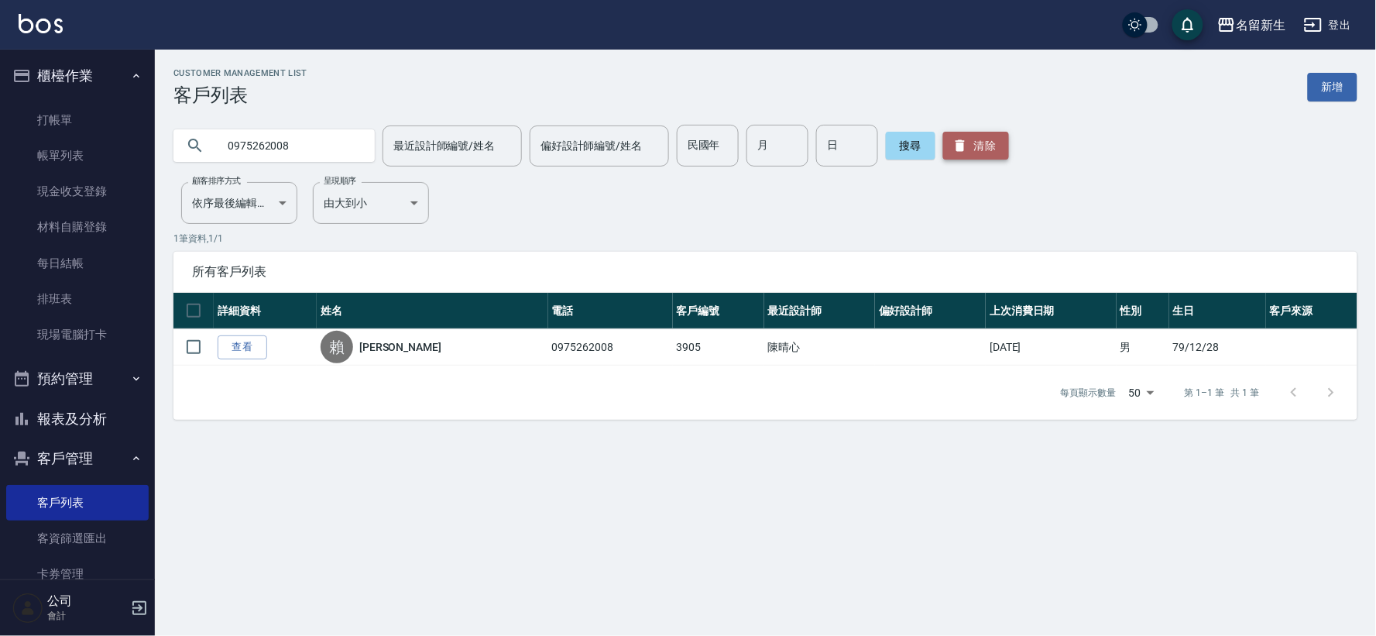
click at [980, 148] on button "清除" at bounding box center [976, 146] width 66 height 28
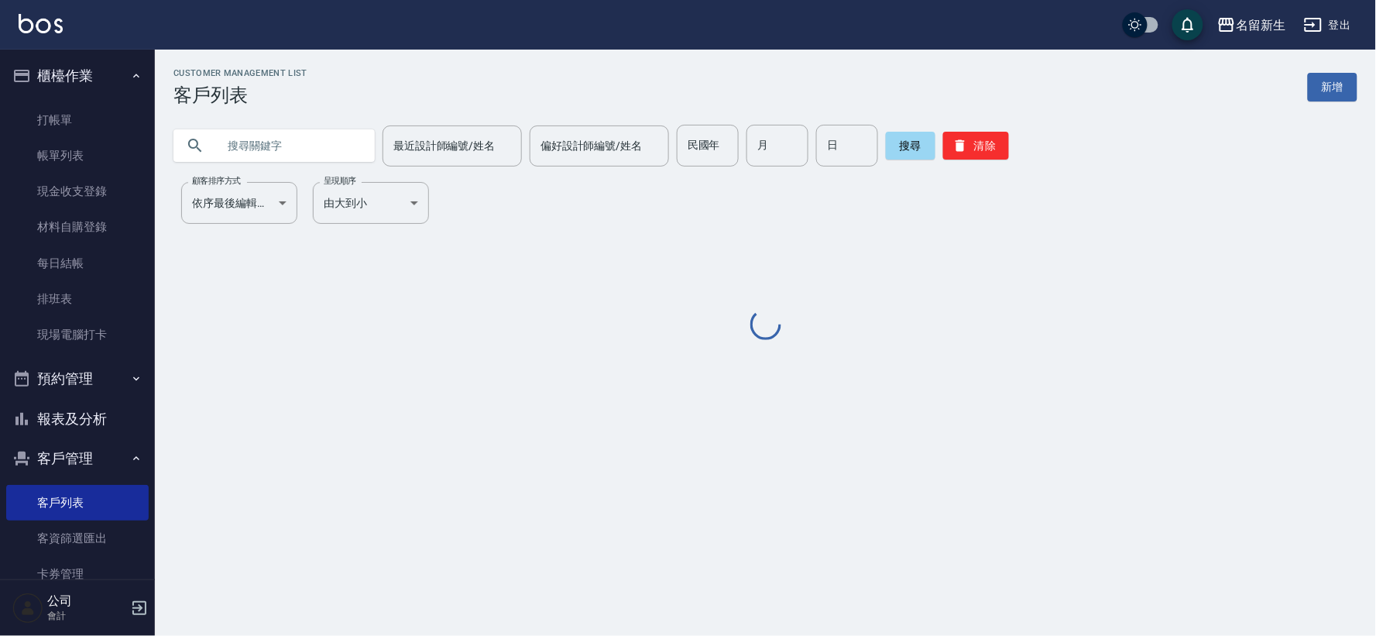
click at [677, 132] on input "民國年" at bounding box center [708, 146] width 62 height 42
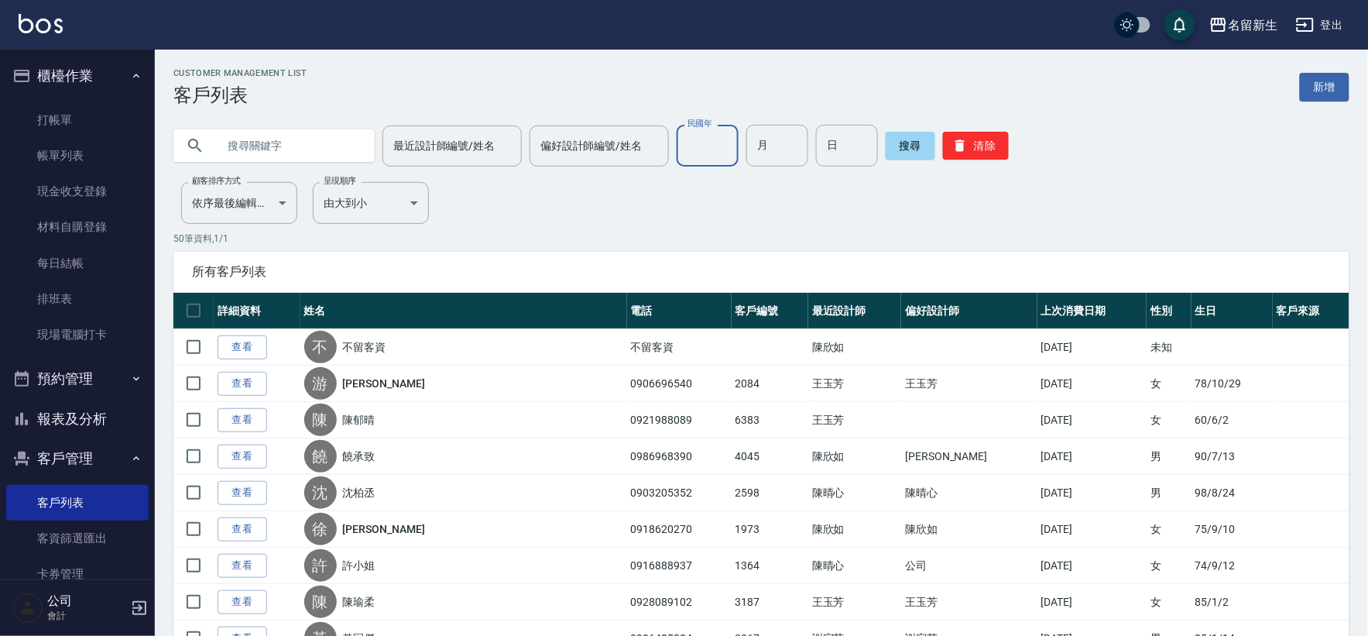
click at [705, 152] on div "民國年 民國年" at bounding box center [708, 146] width 62 height 42
type input "79"
type input "05"
type input "06"
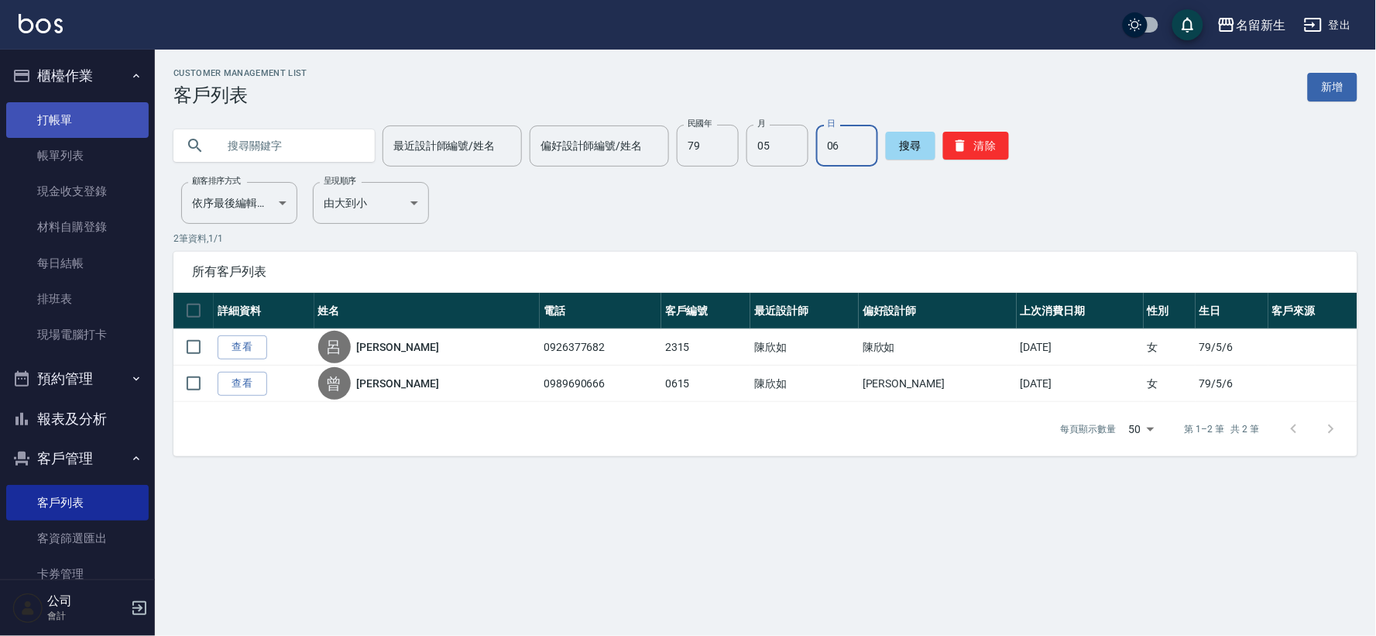
click at [73, 106] on link "打帳單" at bounding box center [77, 120] width 142 height 36
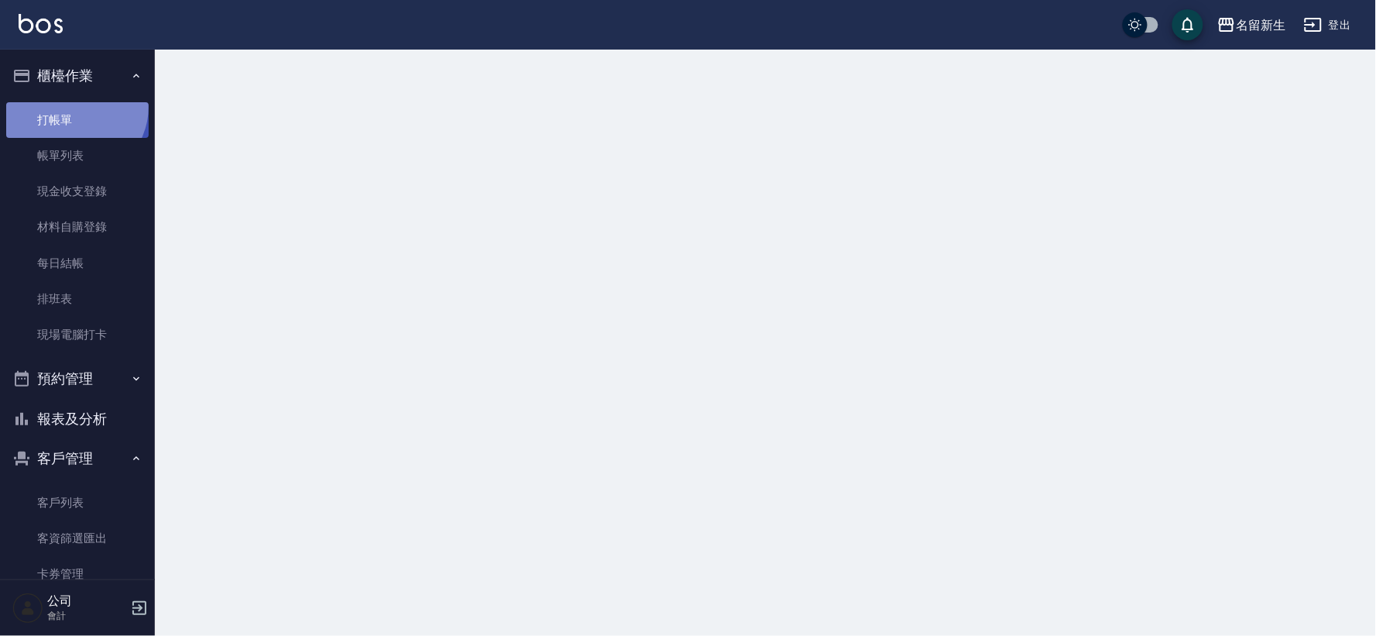
click at [73, 106] on link "打帳單" at bounding box center [77, 120] width 142 height 36
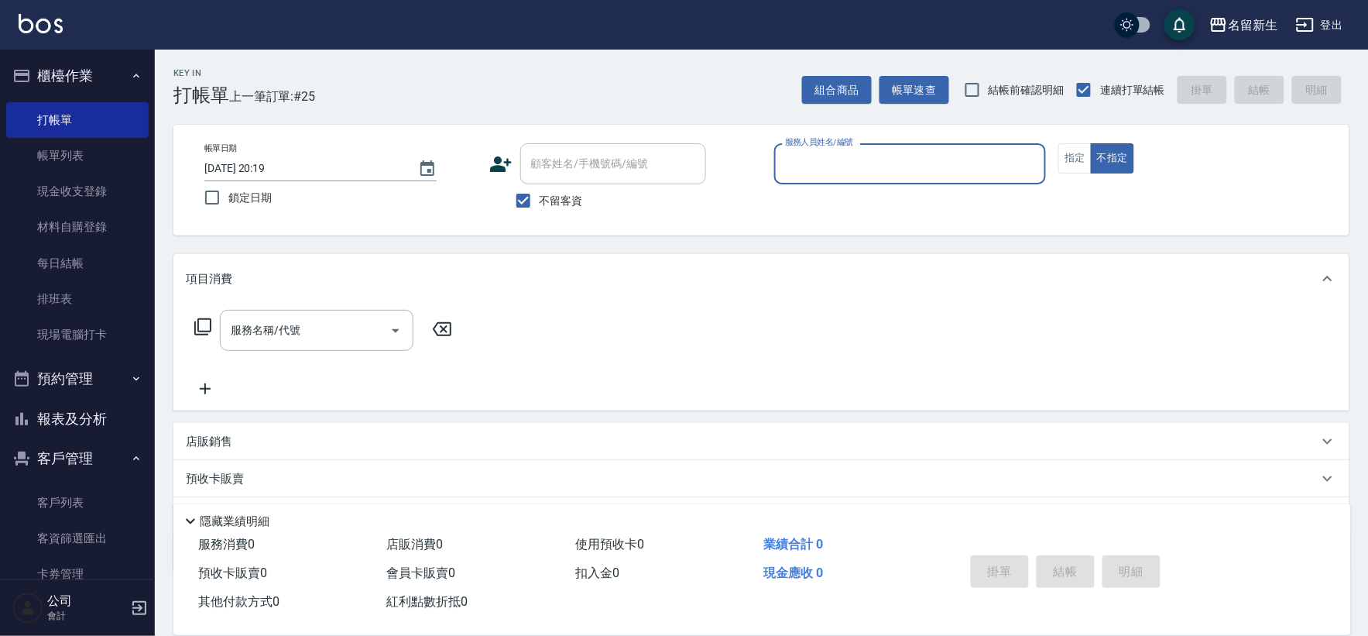
click at [543, 183] on div "顧客姓名/手機號碼/編號" at bounding box center [613, 163] width 186 height 41
click at [536, 211] on input "不留客資" at bounding box center [523, 200] width 33 height 33
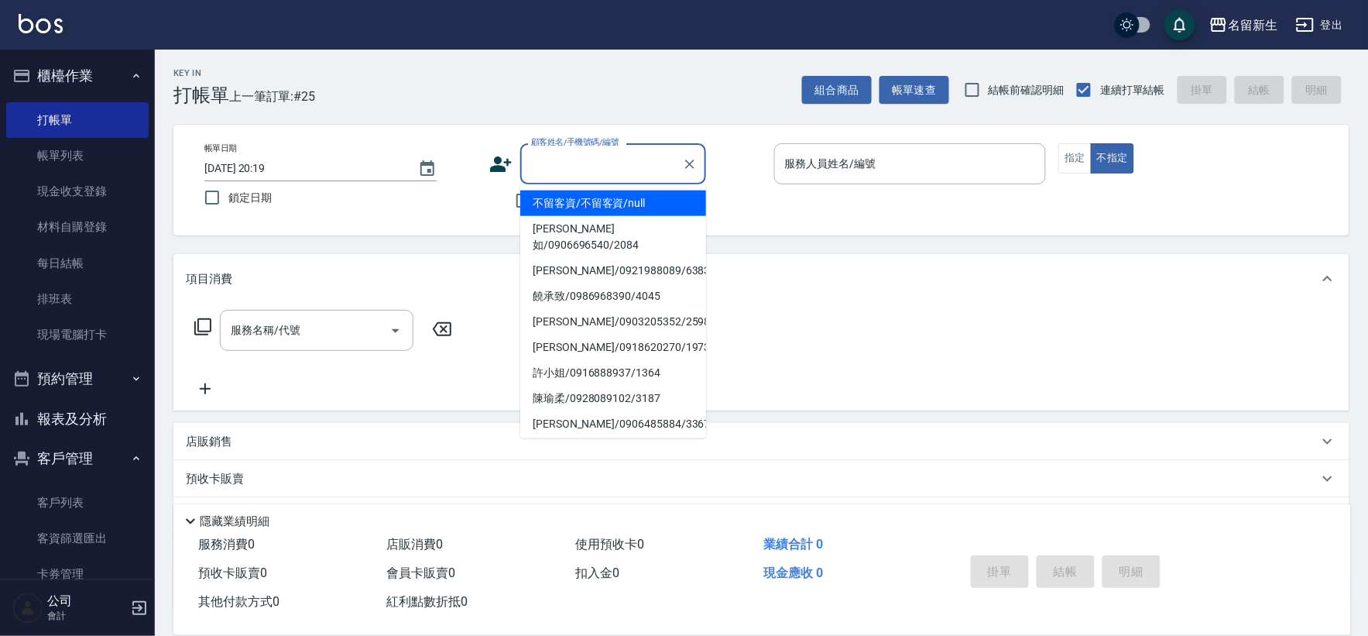
click at [584, 170] on input "顧客姓名/手機號碼/編號" at bounding box center [601, 163] width 149 height 27
click at [541, 115] on div "Key In 打帳單 上一筆訂單:#25 組合商品 帳單速查 結帳前確認明細 連續打單結帳 掛單 結帳 明細 帳單日期 [DATE] 20:19 鎖定日期 顧…" at bounding box center [761, 403] width 1213 height 706
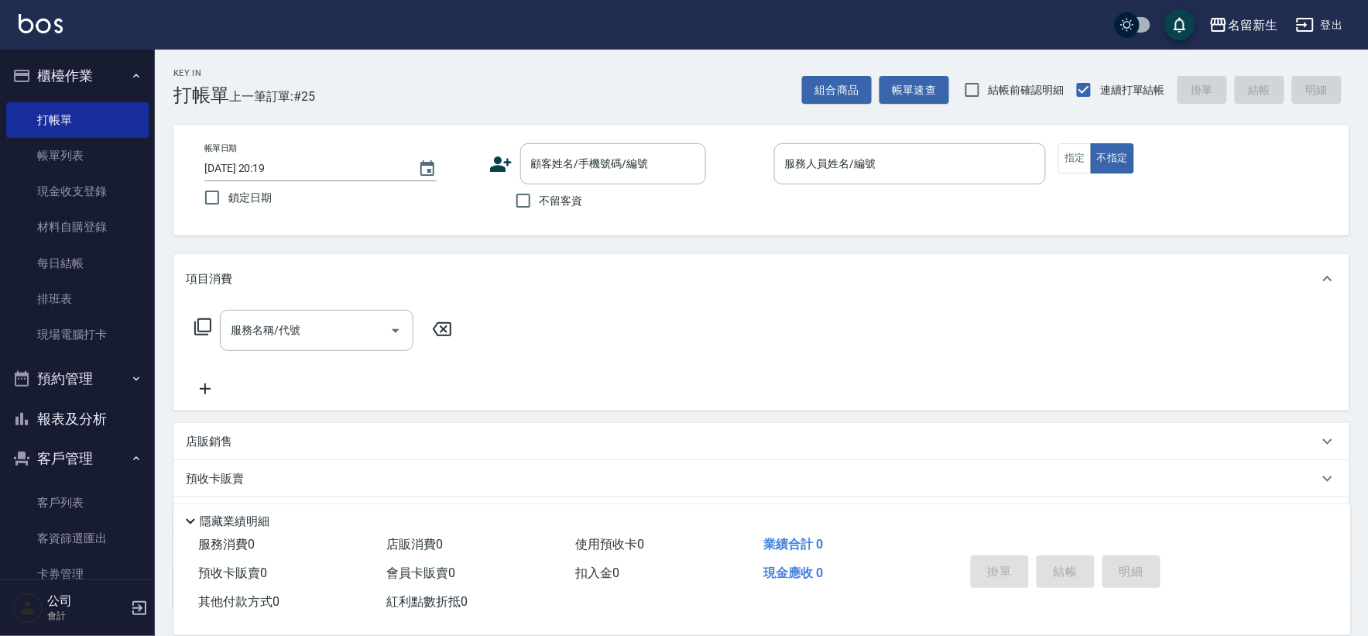
click at [544, 189] on label "不留客資" at bounding box center [545, 200] width 76 height 33
click at [540, 189] on input "不留客資" at bounding box center [523, 200] width 33 height 33
click at [547, 190] on label "不留客資" at bounding box center [545, 200] width 76 height 33
click at [540, 190] on input "不留客資" at bounding box center [523, 200] width 33 height 33
checkbox input "false"
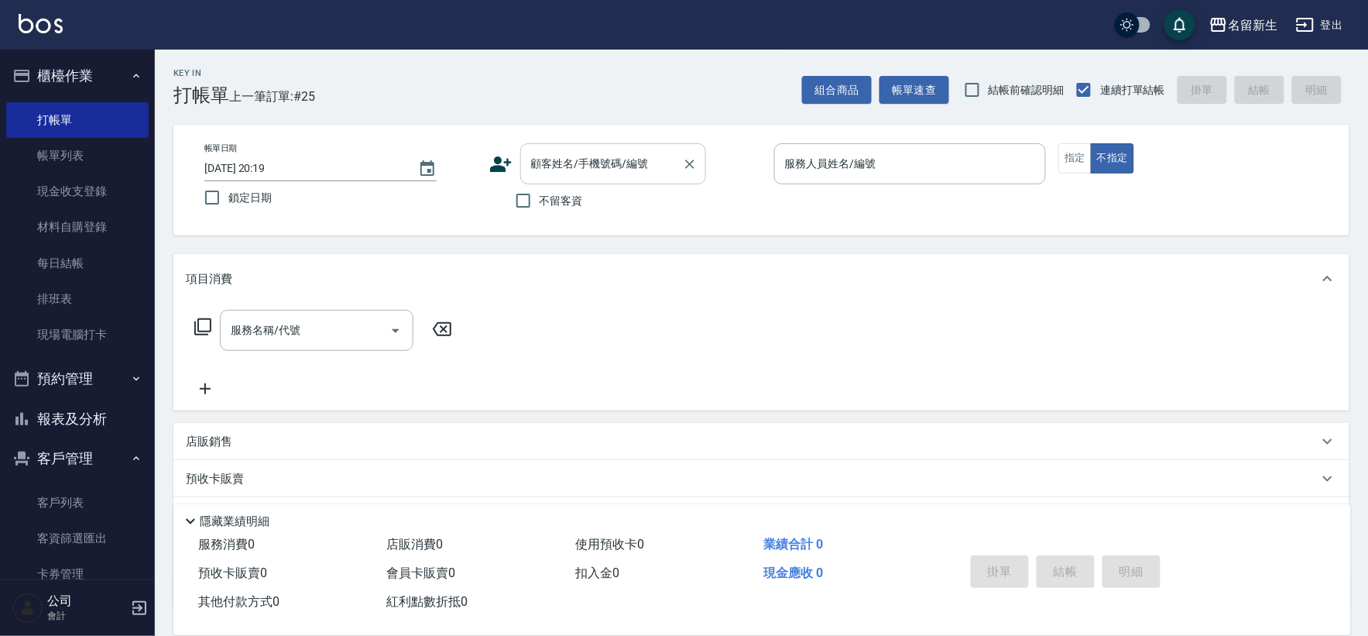
click at [593, 148] on div "顧客姓名/手機號碼/編號" at bounding box center [613, 163] width 186 height 41
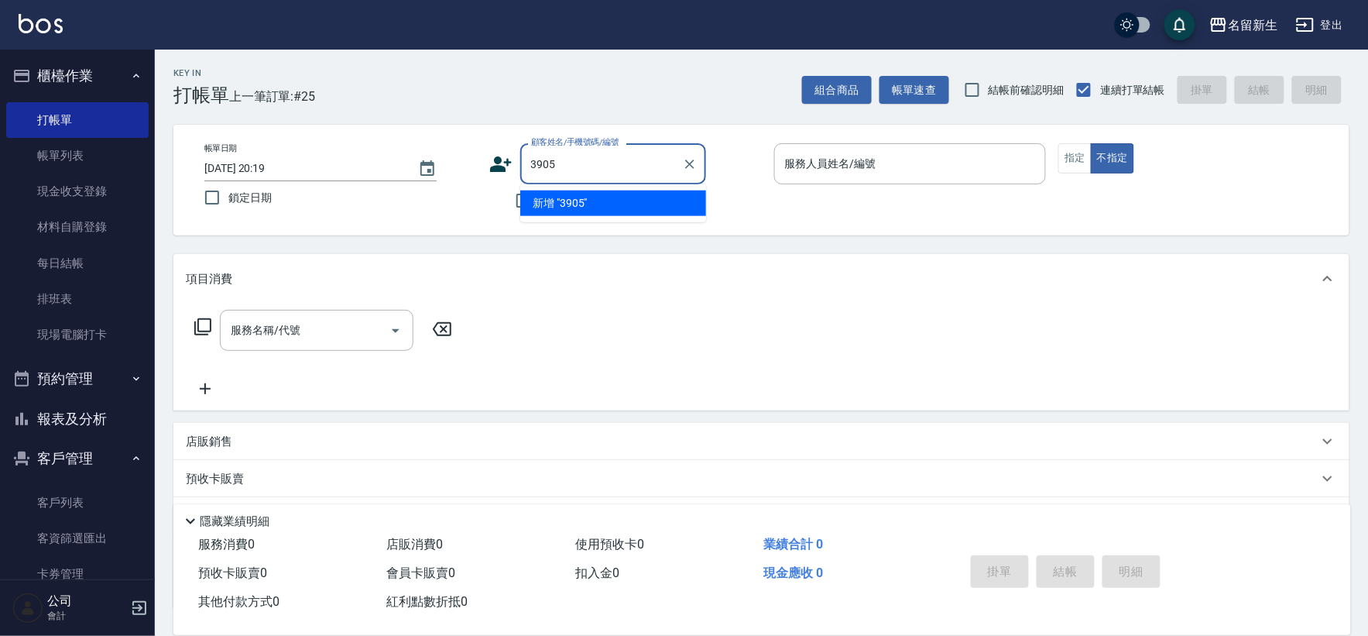
type input "3905"
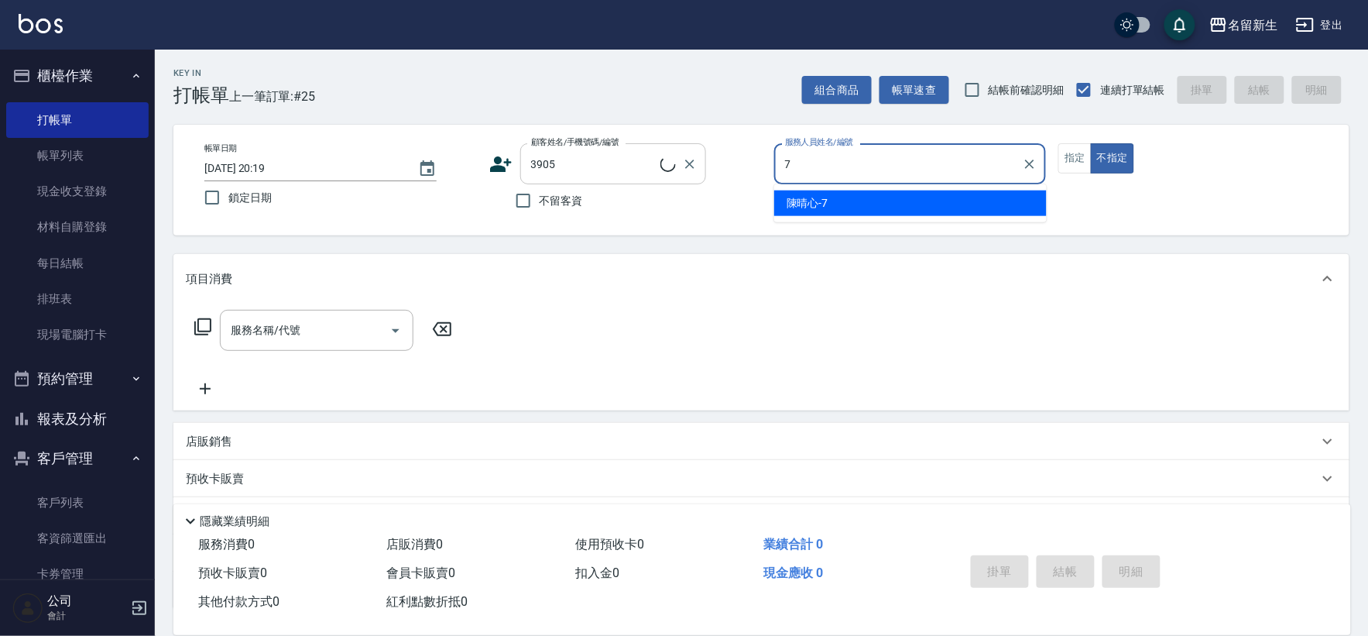
type input "7"
type button "false"
type input "[PERSON_NAME]-7"
type input "[PERSON_NAME]/0975262008/3905"
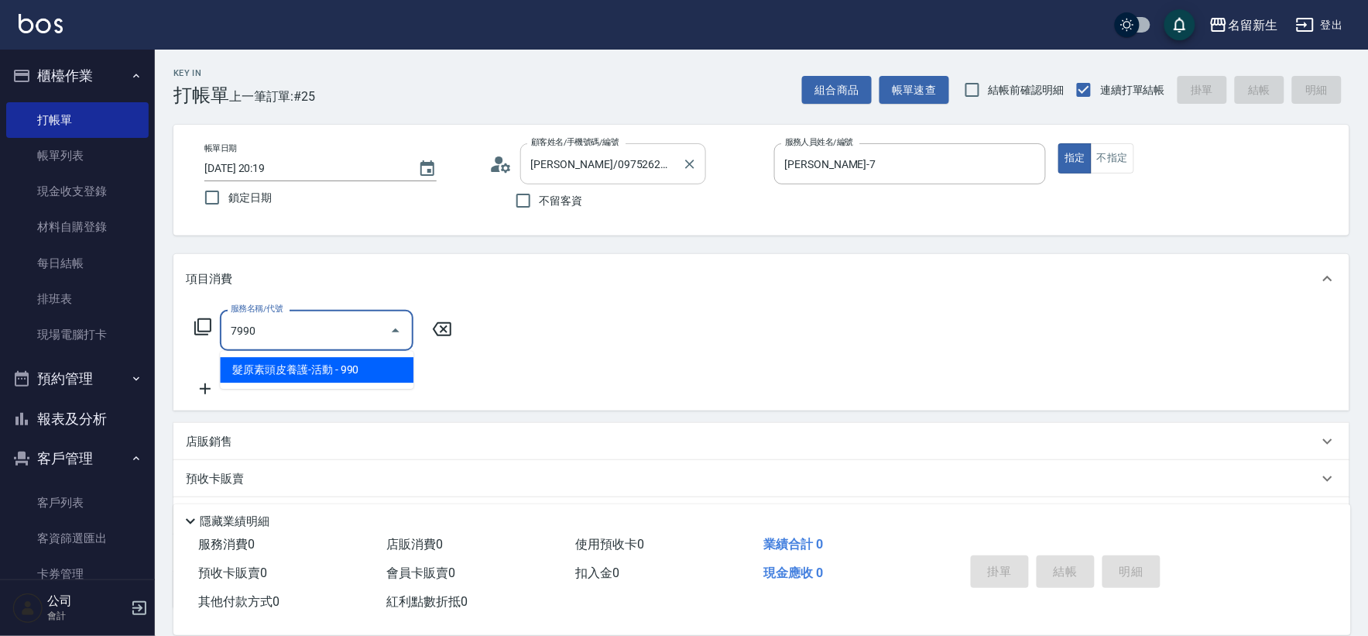
type input "髮原素頭皮養護-活動(7990)"
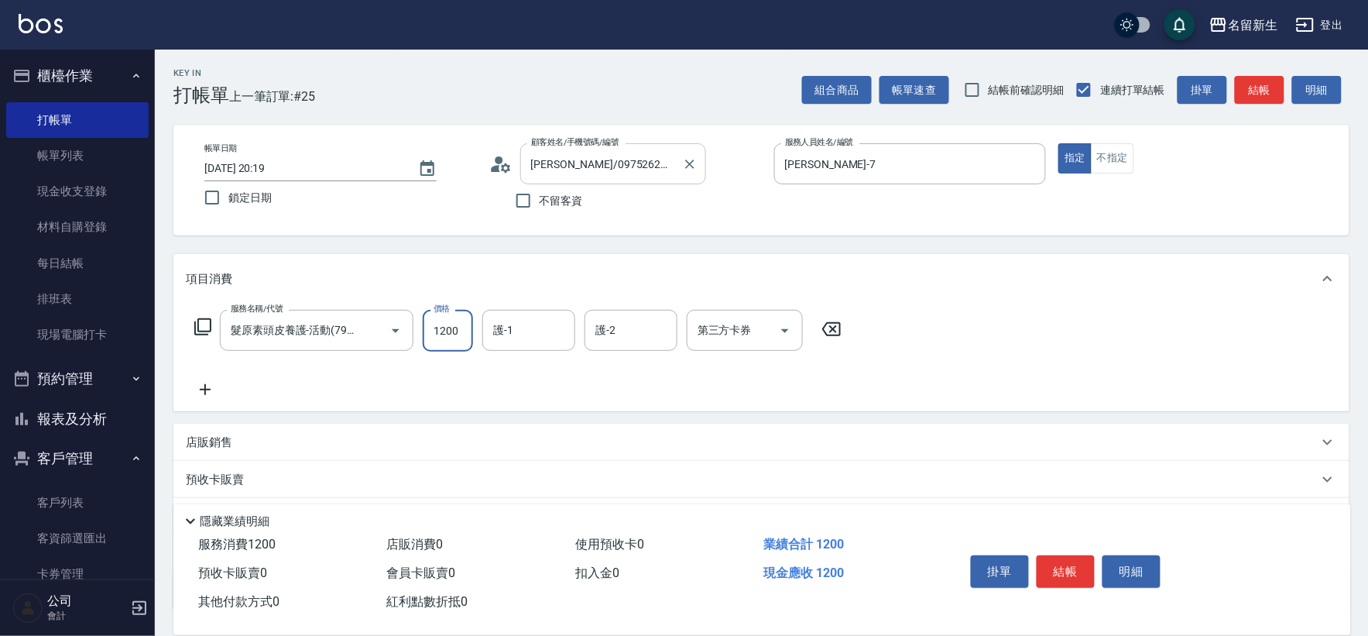
type input "1200"
type input "[PERSON_NAME]-7"
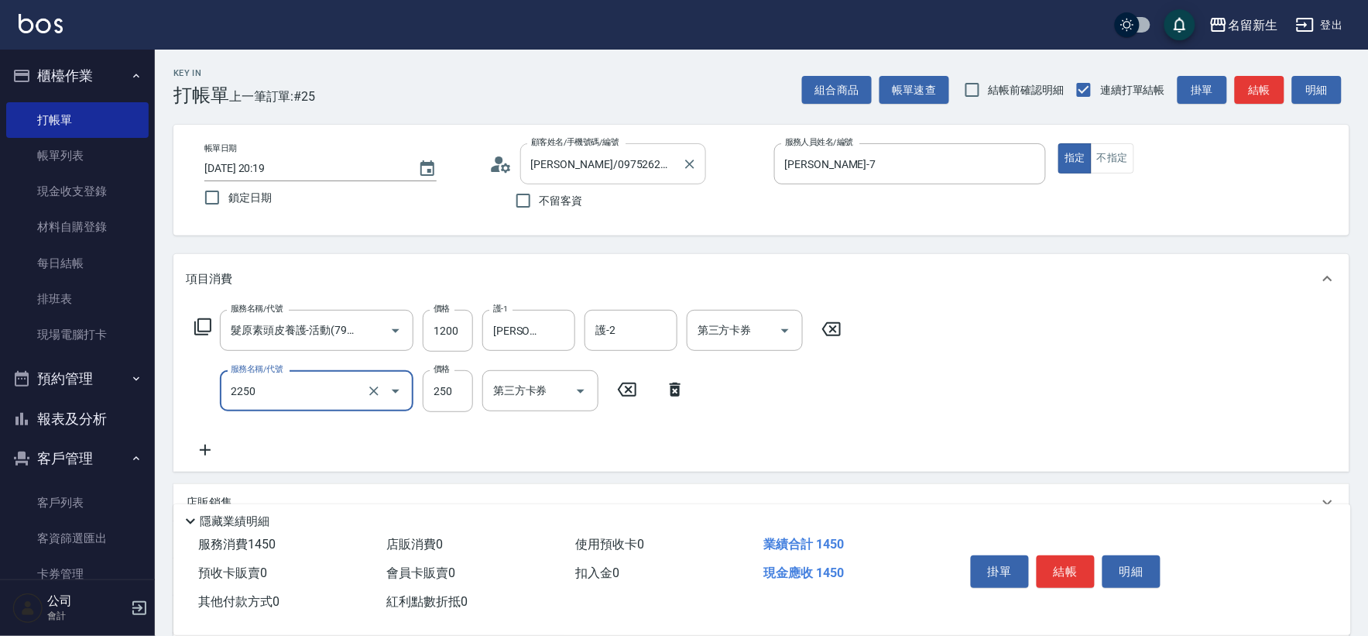
type input "剪髮(2250)"
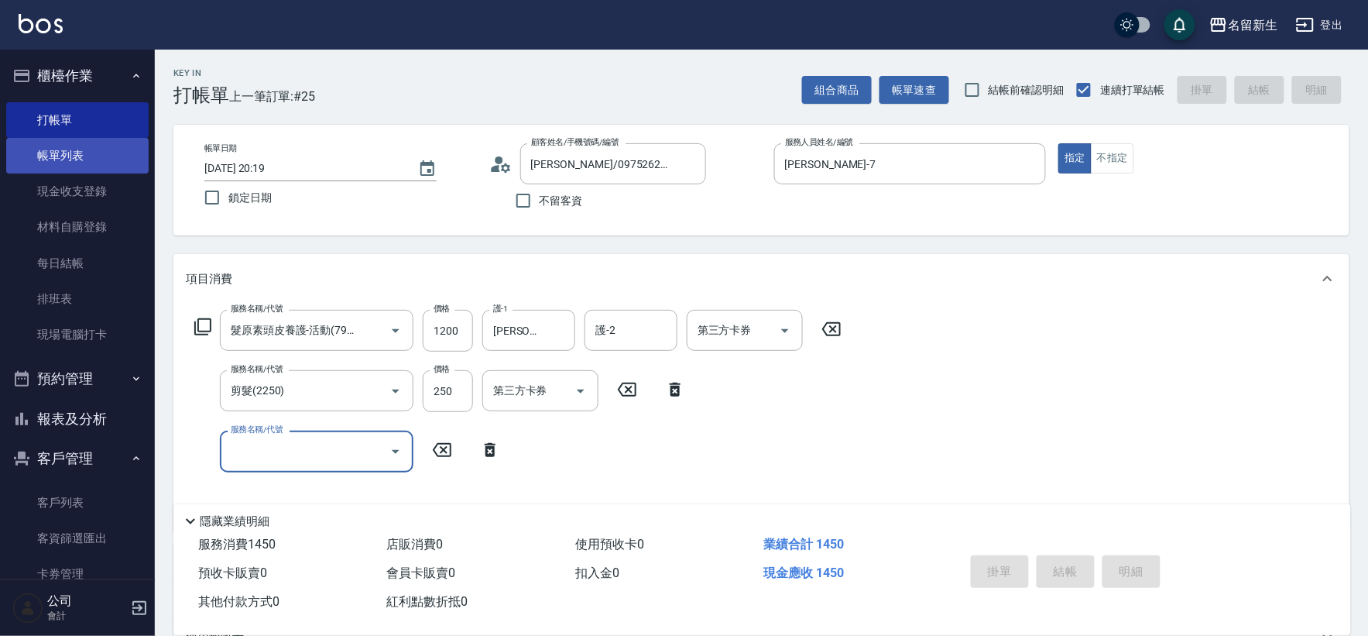
type input "[DATE] 20:20"
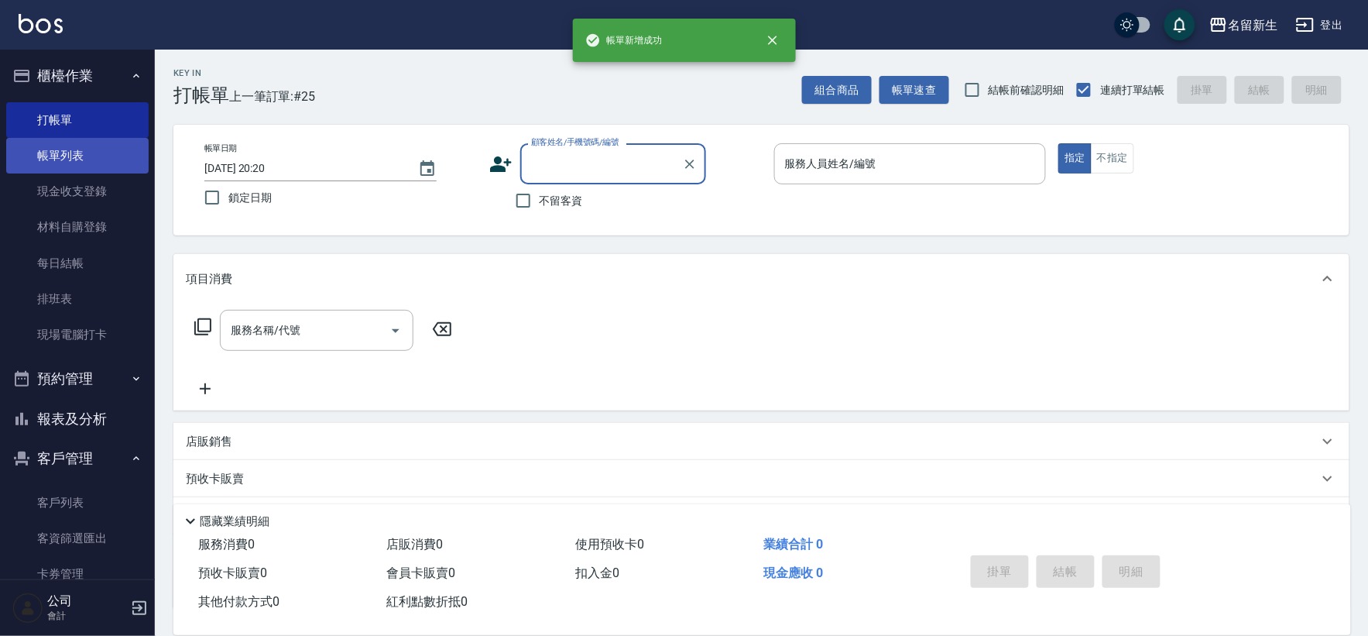
click at [76, 152] on link "帳單列表" at bounding box center [77, 156] width 142 height 36
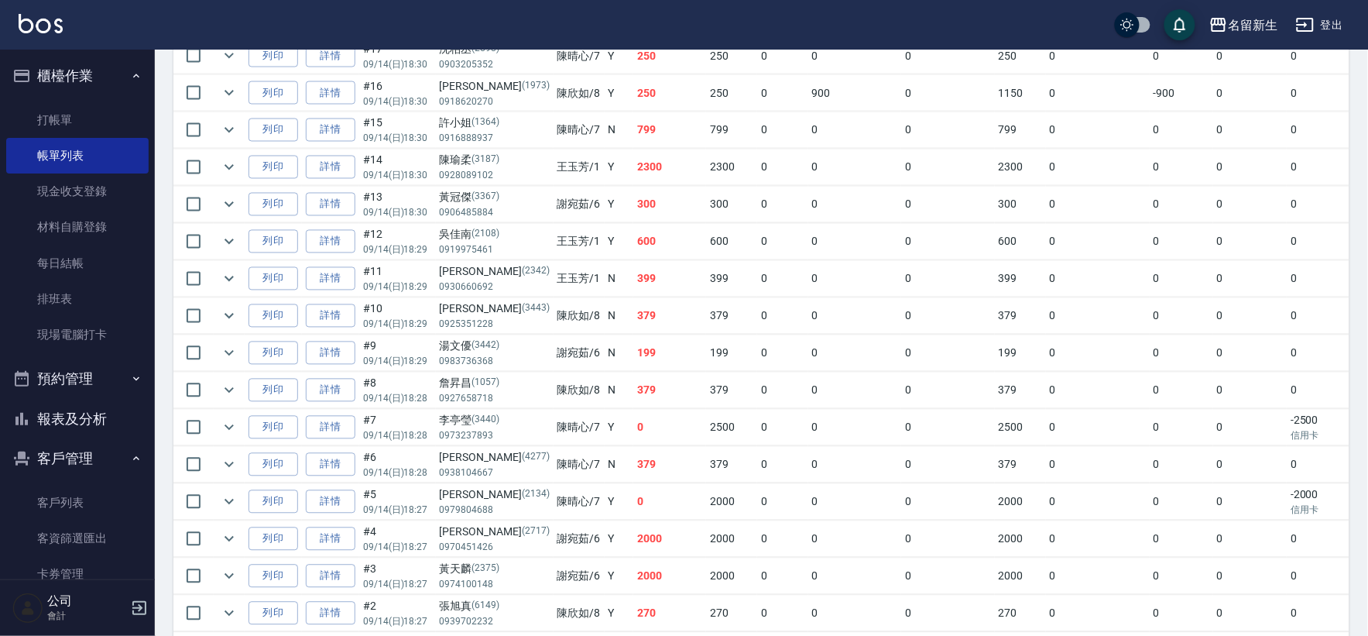
scroll to position [874, 0]
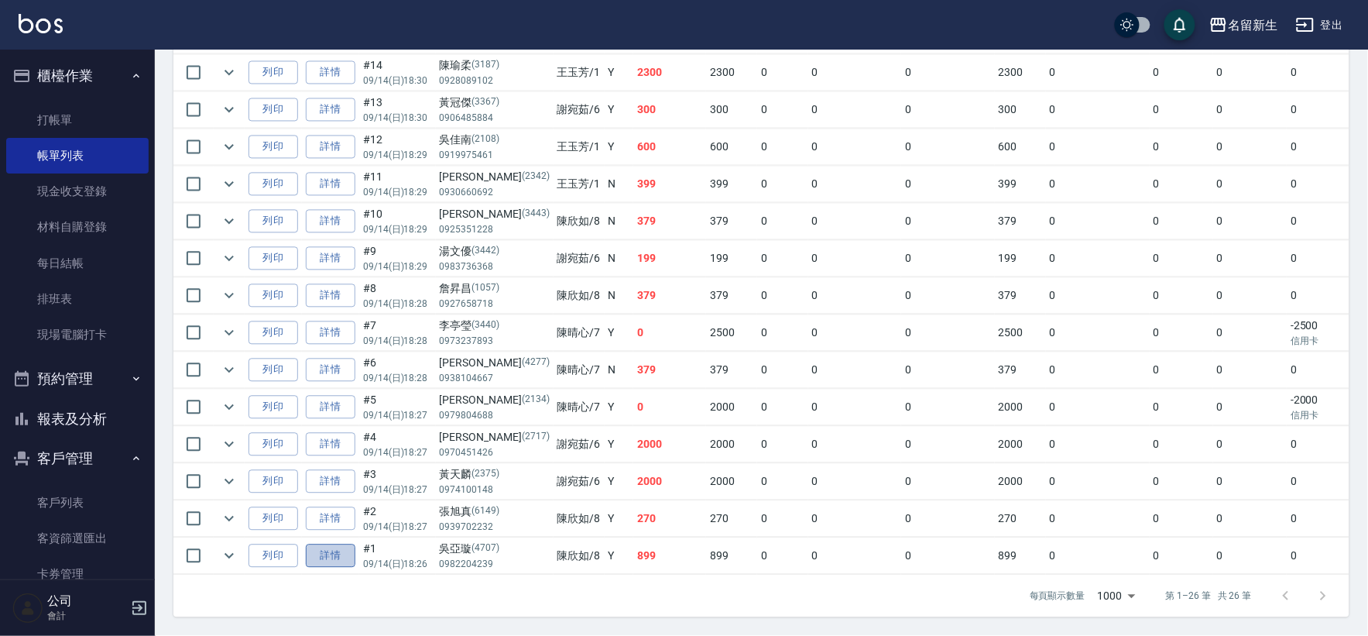
click at [335, 544] on link "詳情" at bounding box center [331, 556] width 50 height 24
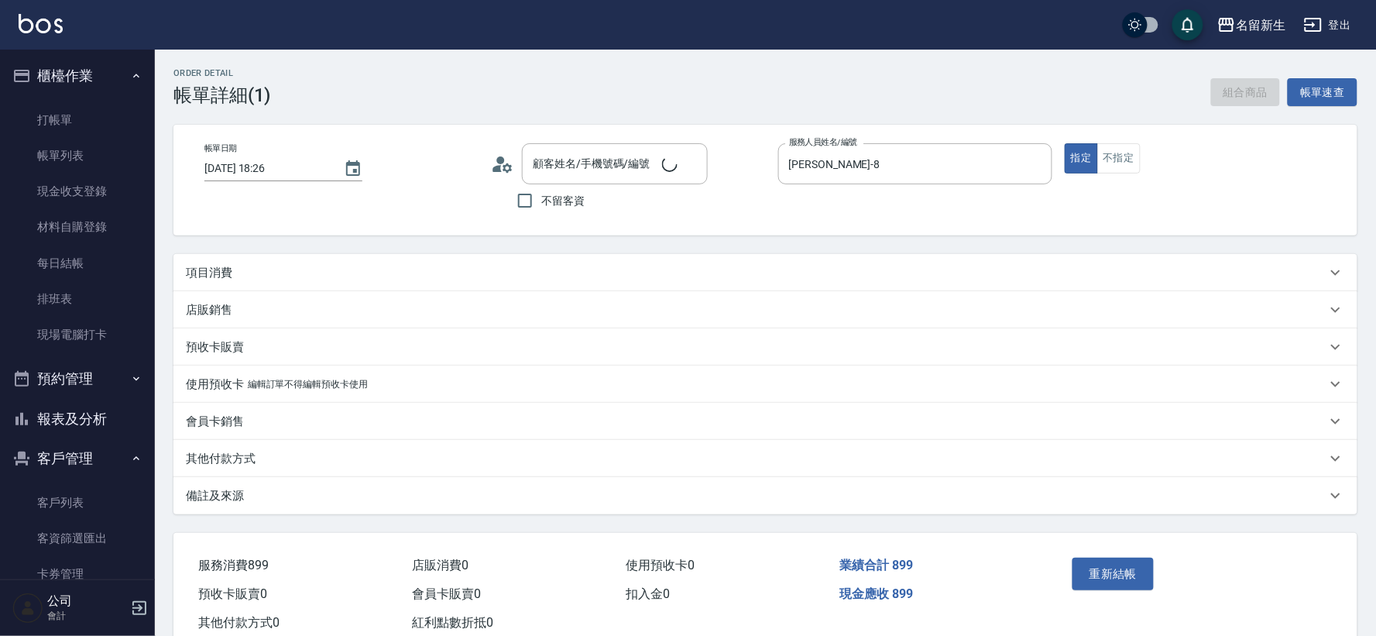
type input "[DATE] 18:26"
type input "[PERSON_NAME]-8"
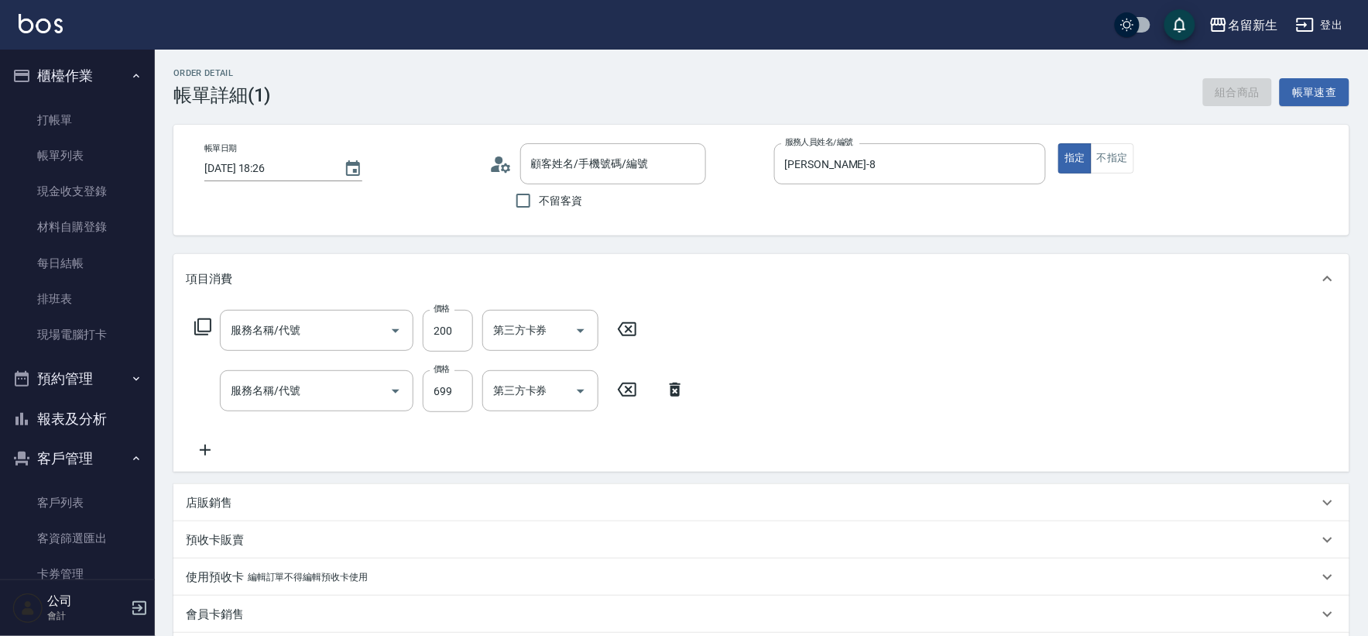
type input "[PERSON_NAME]/0982204239/4707"
type input "自備護髮(50300)"
type input "冰鎮洗髮699(1699)"
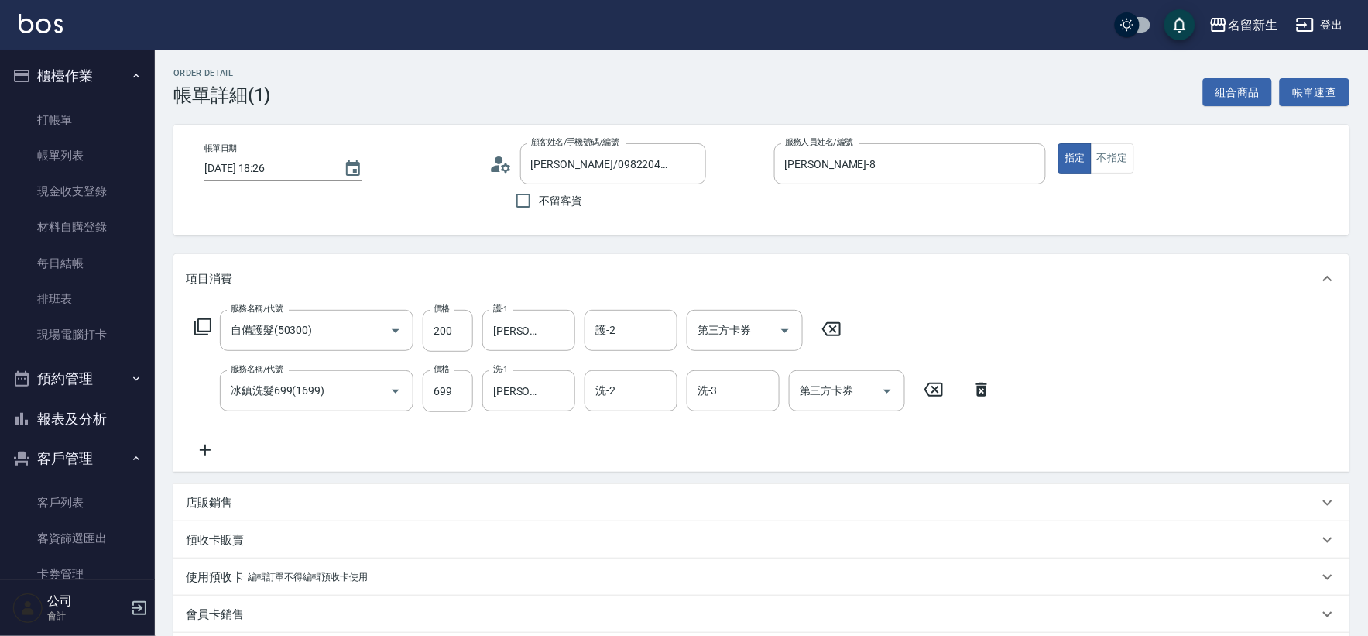
click at [839, 335] on icon at bounding box center [831, 329] width 19 height 14
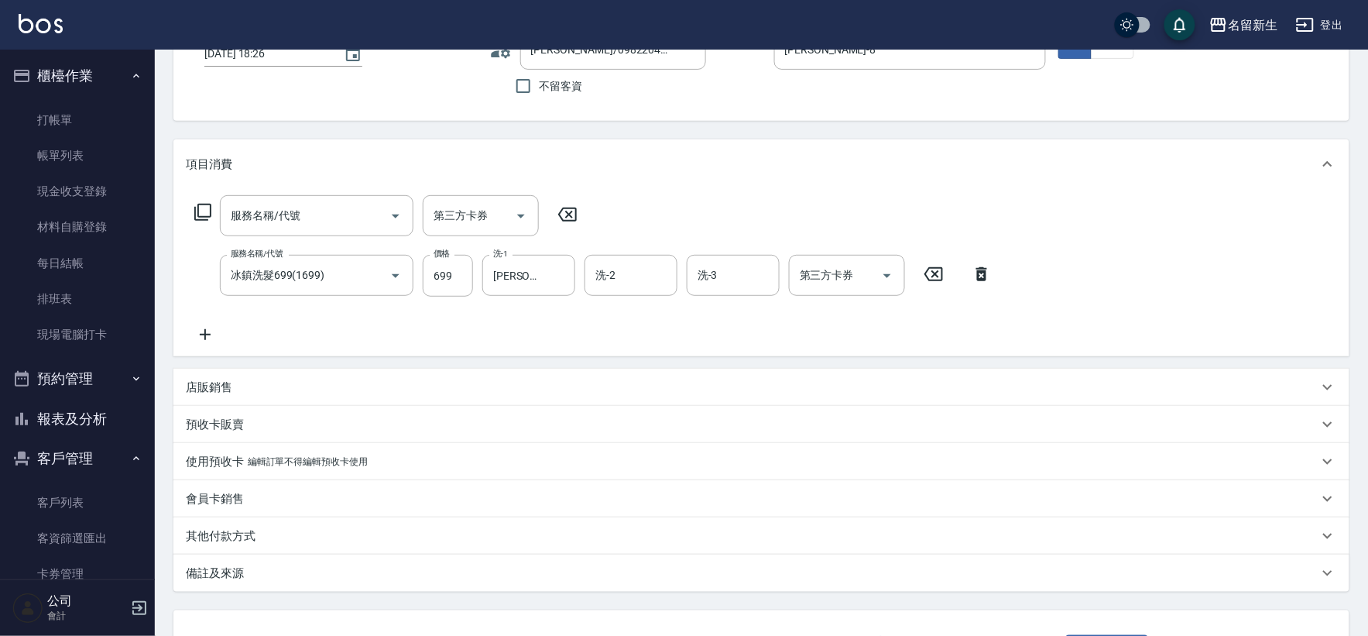
scroll to position [235, 0]
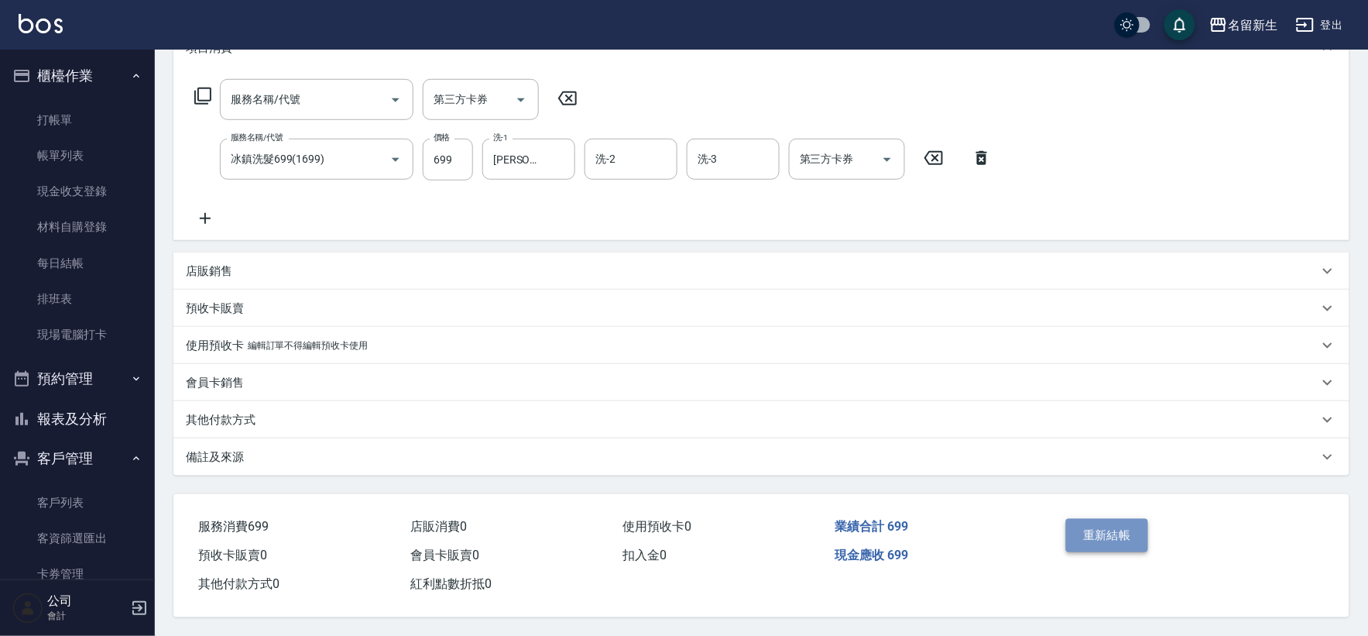
click at [1146, 522] on button "重新結帳" at bounding box center [1107, 535] width 82 height 33
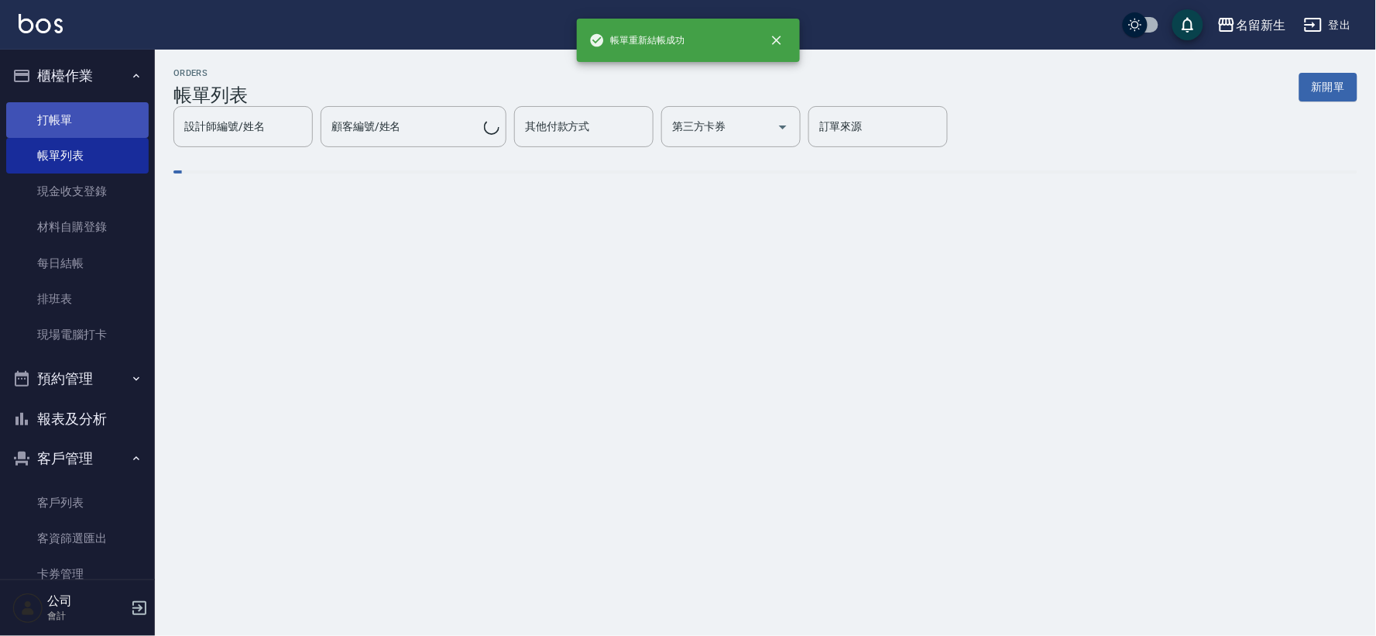
click at [102, 125] on link "打帳單" at bounding box center [77, 120] width 142 height 36
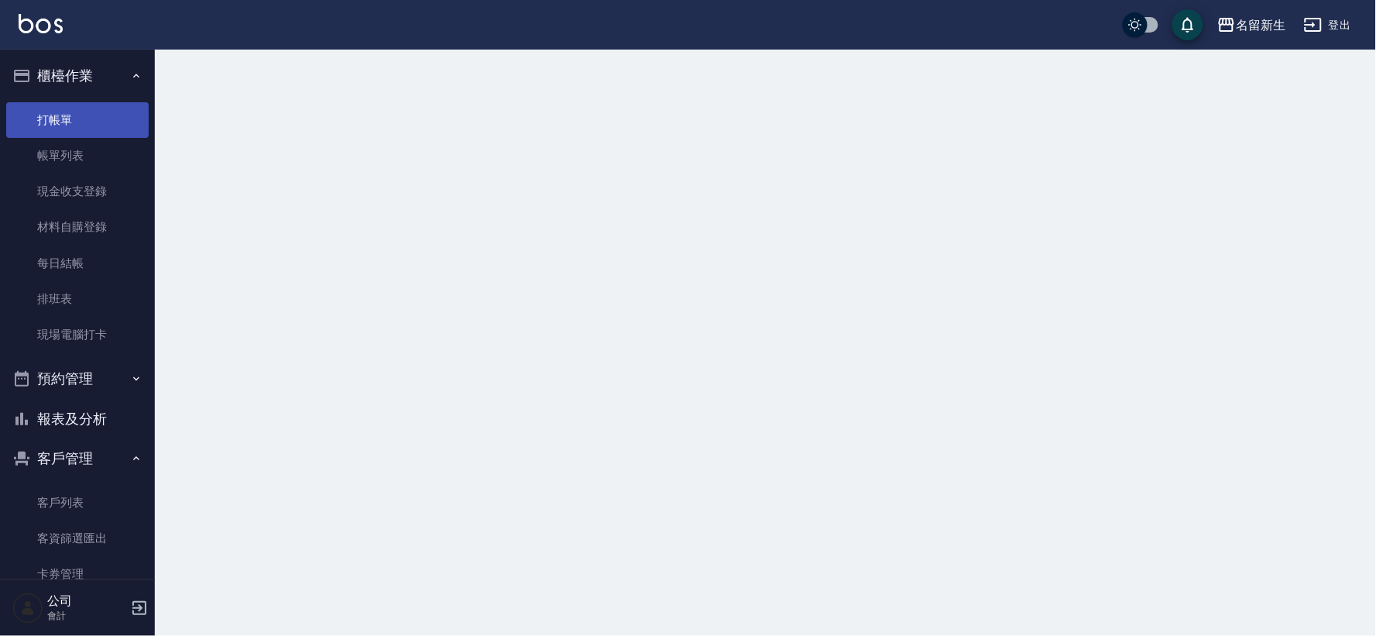
click at [109, 115] on link "打帳單" at bounding box center [77, 120] width 142 height 36
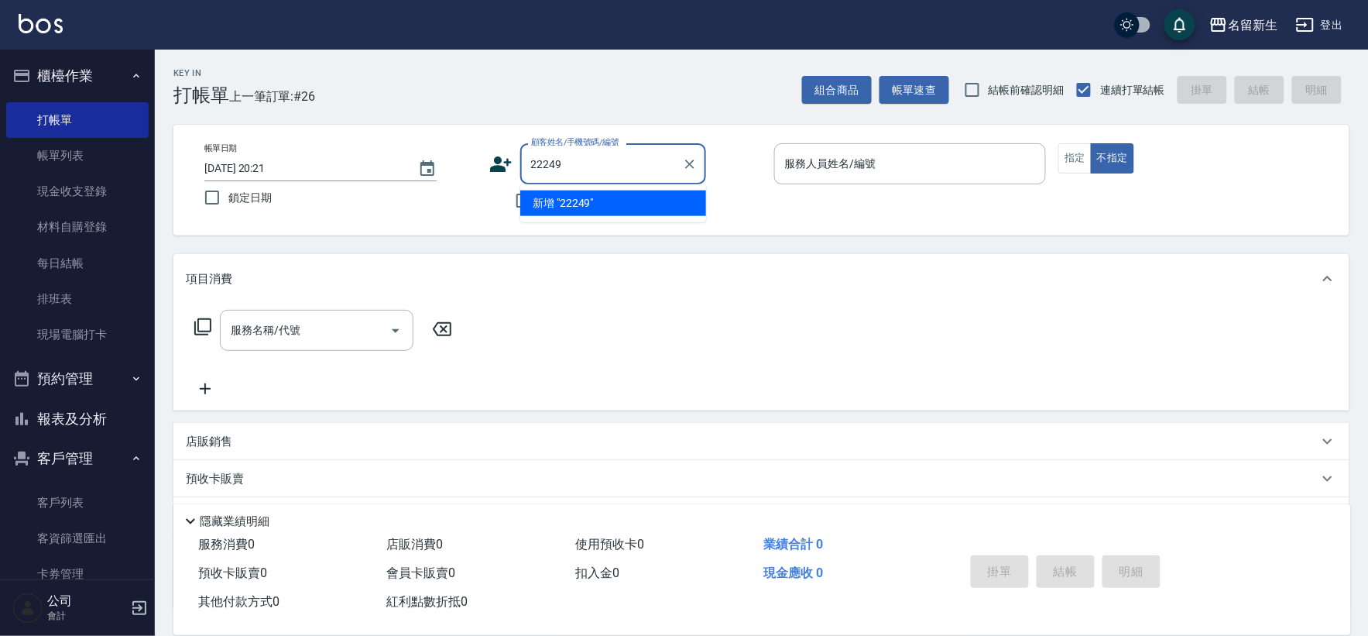
type input "22249"
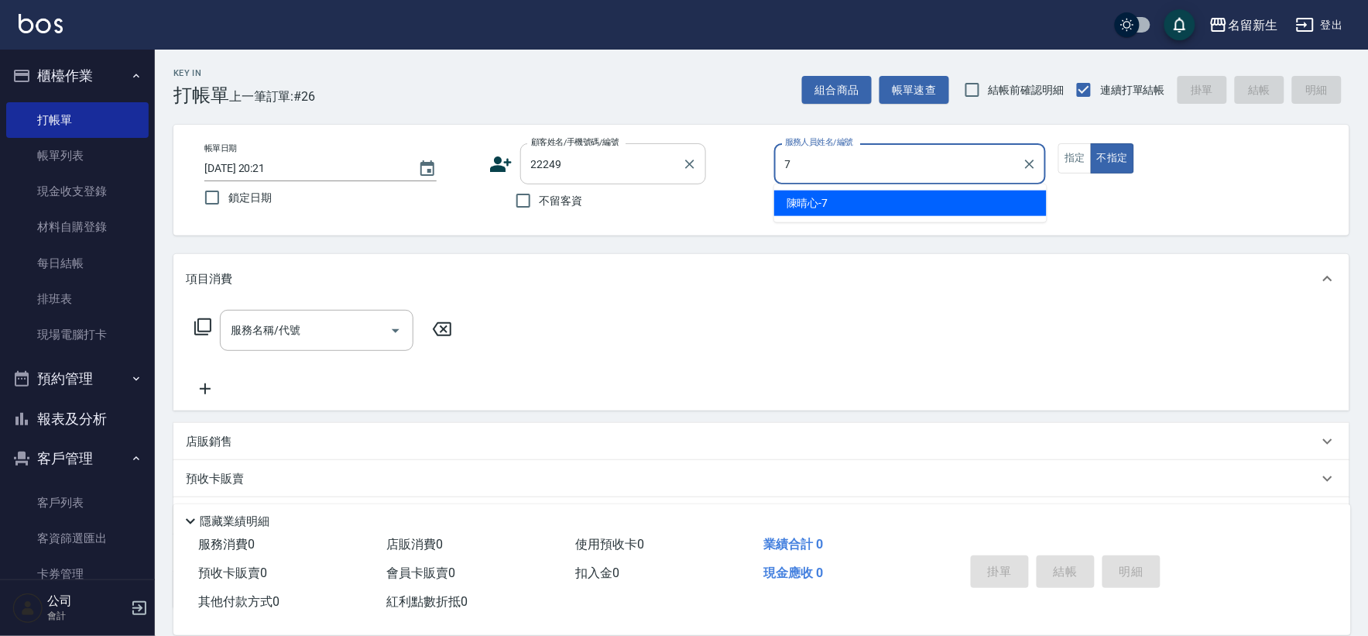
type input "[PERSON_NAME]-7"
type button "false"
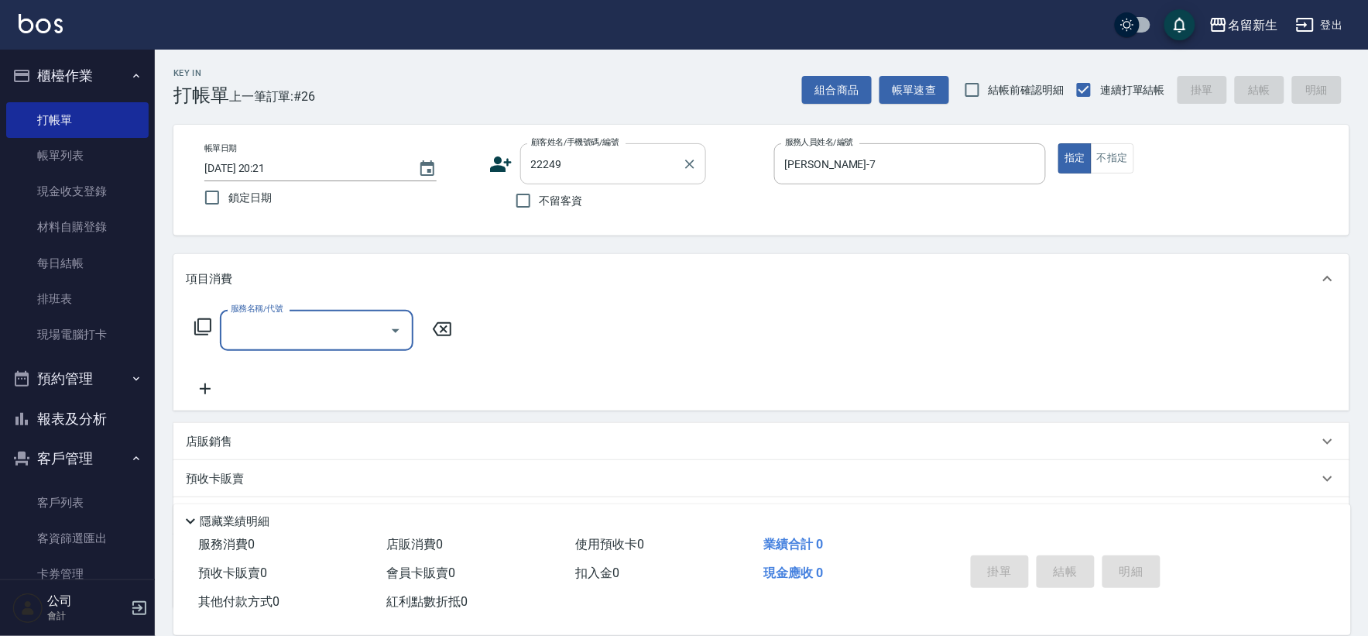
click at [602, 173] on input "22249" at bounding box center [601, 163] width 149 height 27
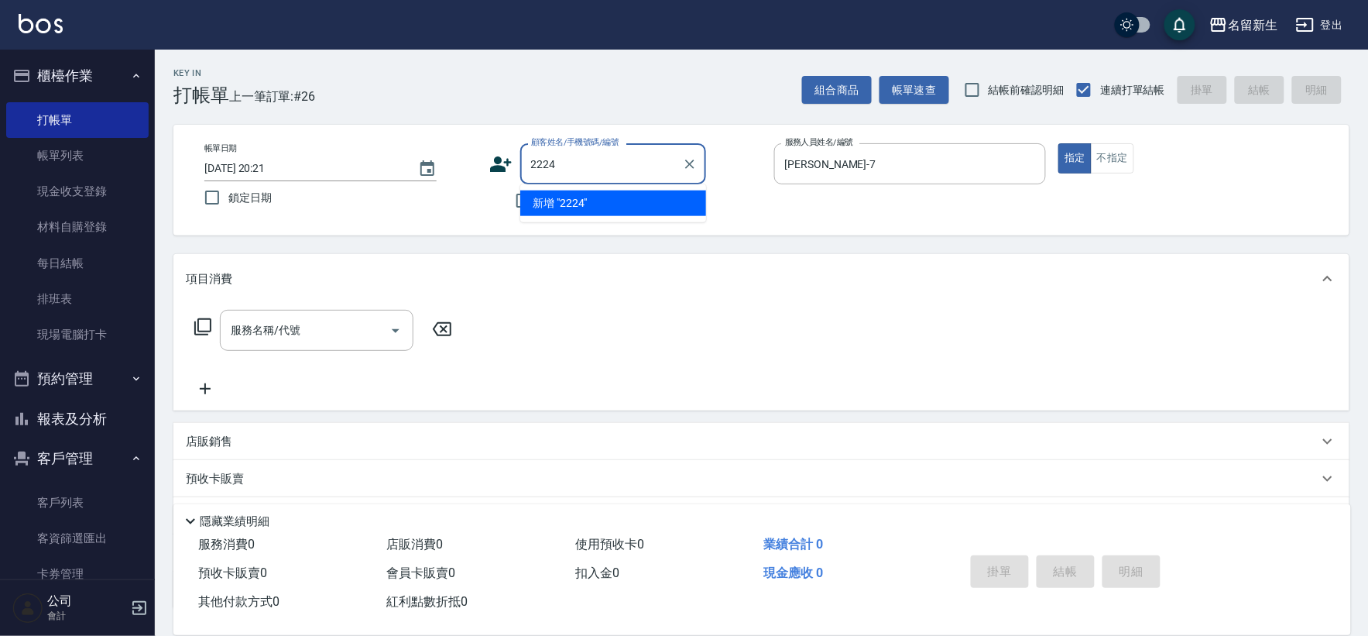
type input "2224"
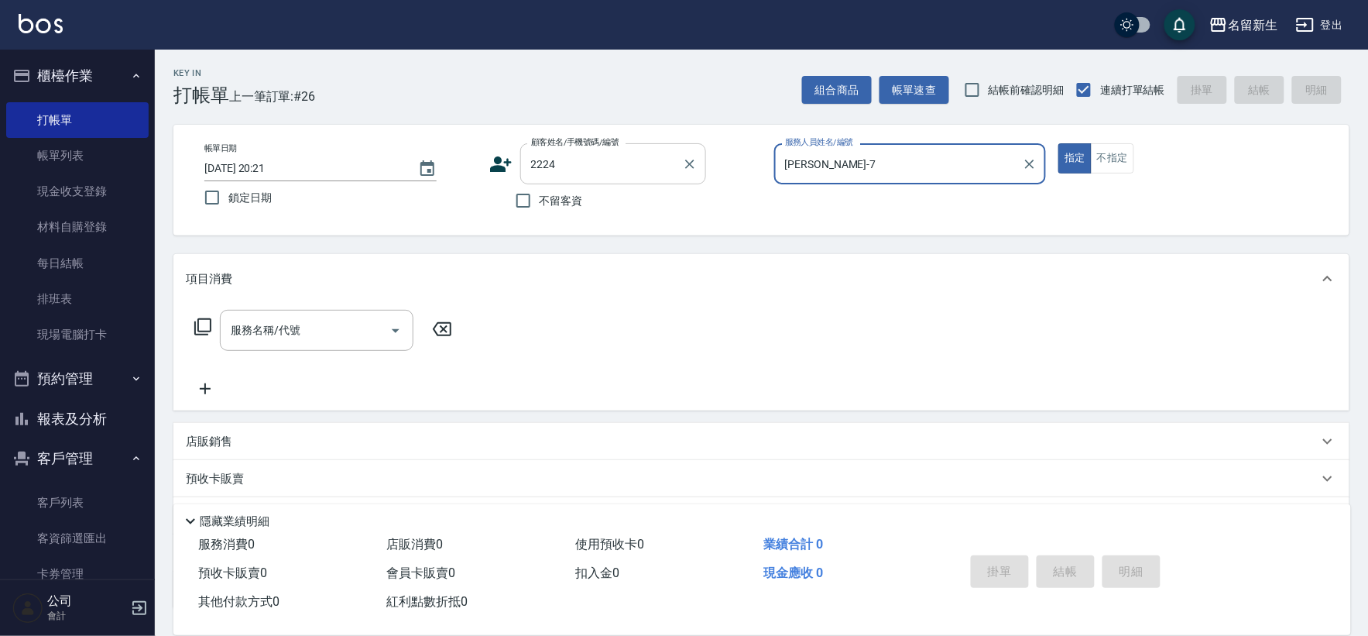
click at [1059, 143] on button "指定" at bounding box center [1075, 158] width 33 height 30
type button "true"
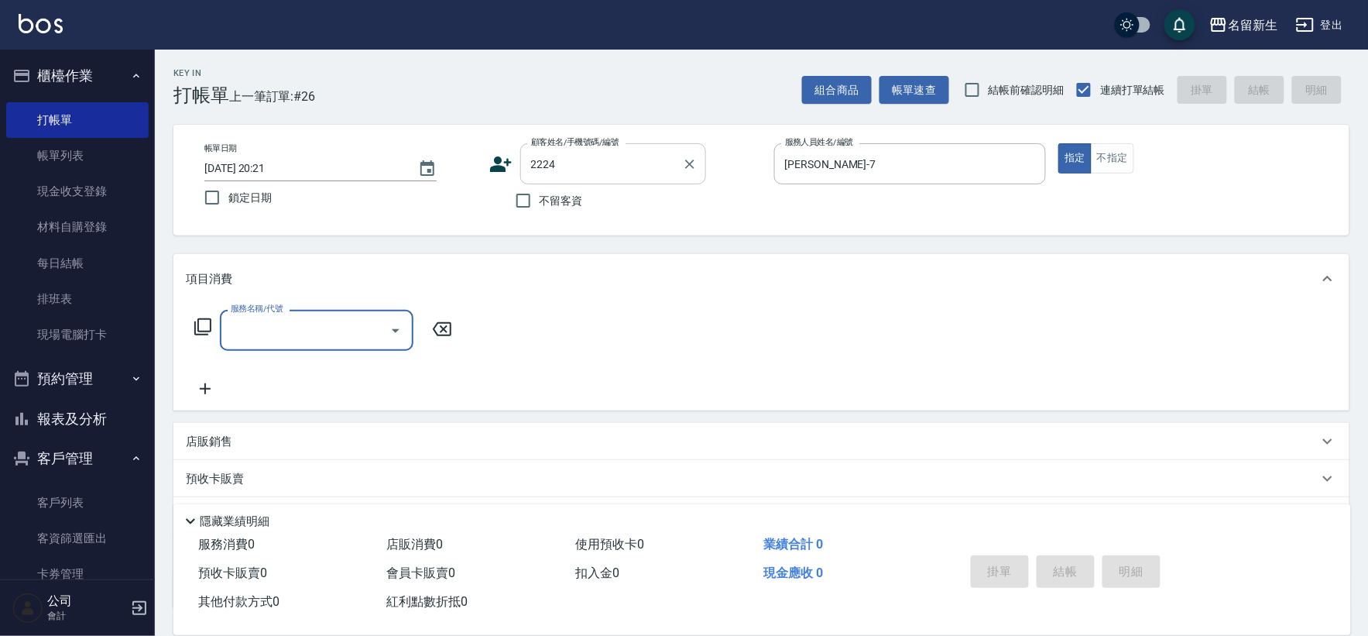
type input "[PERSON_NAME]/0988850731/2224"
click at [300, 329] on input "服務名稱/代號" at bounding box center [305, 330] width 156 height 27
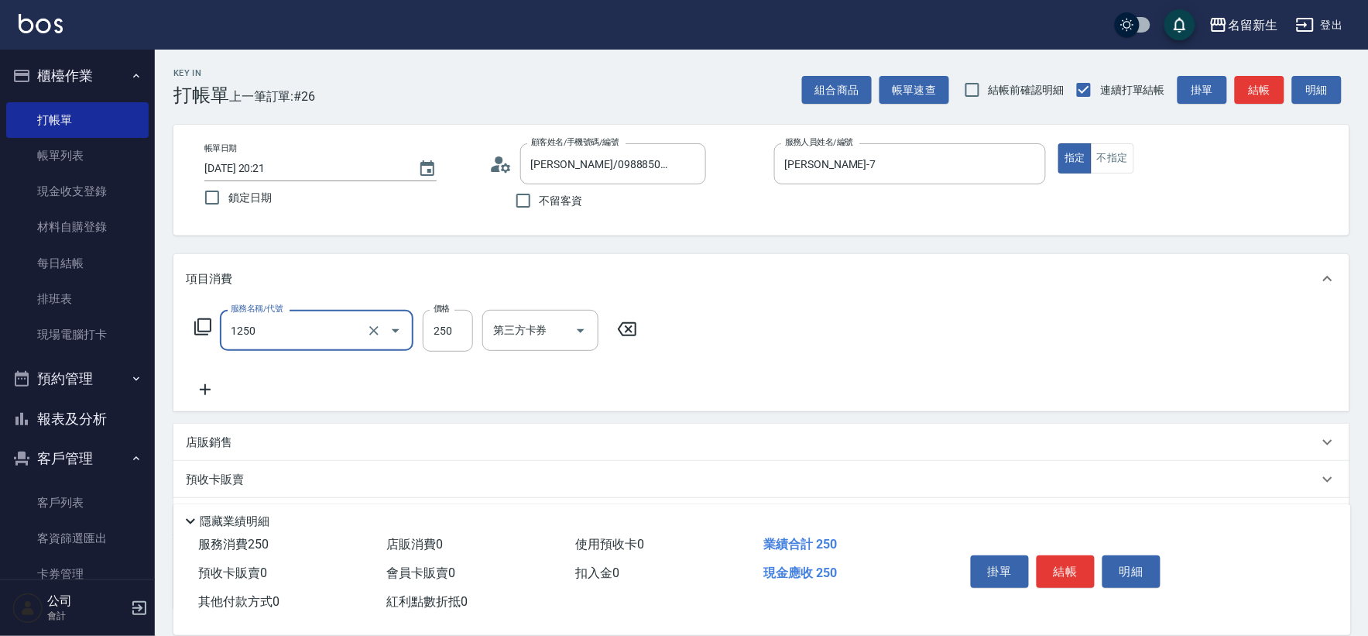
type input "洗髮250(1250)"
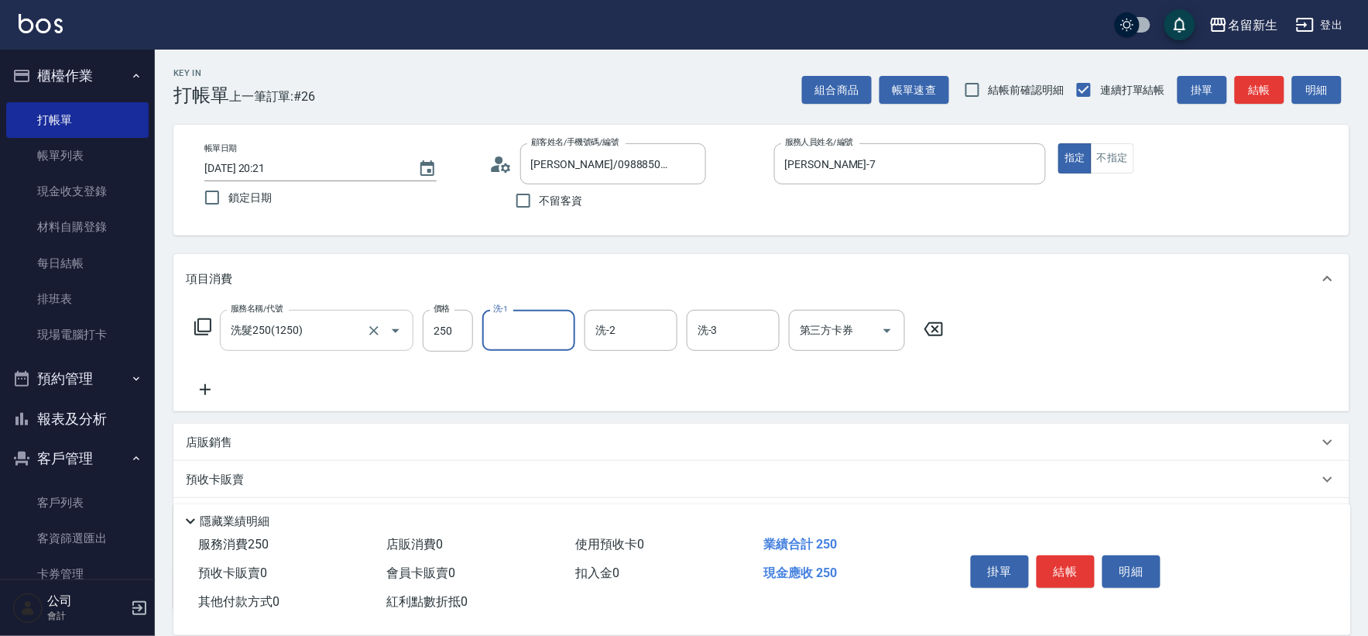
type input "7"
type input "[PERSON_NAME]-18"
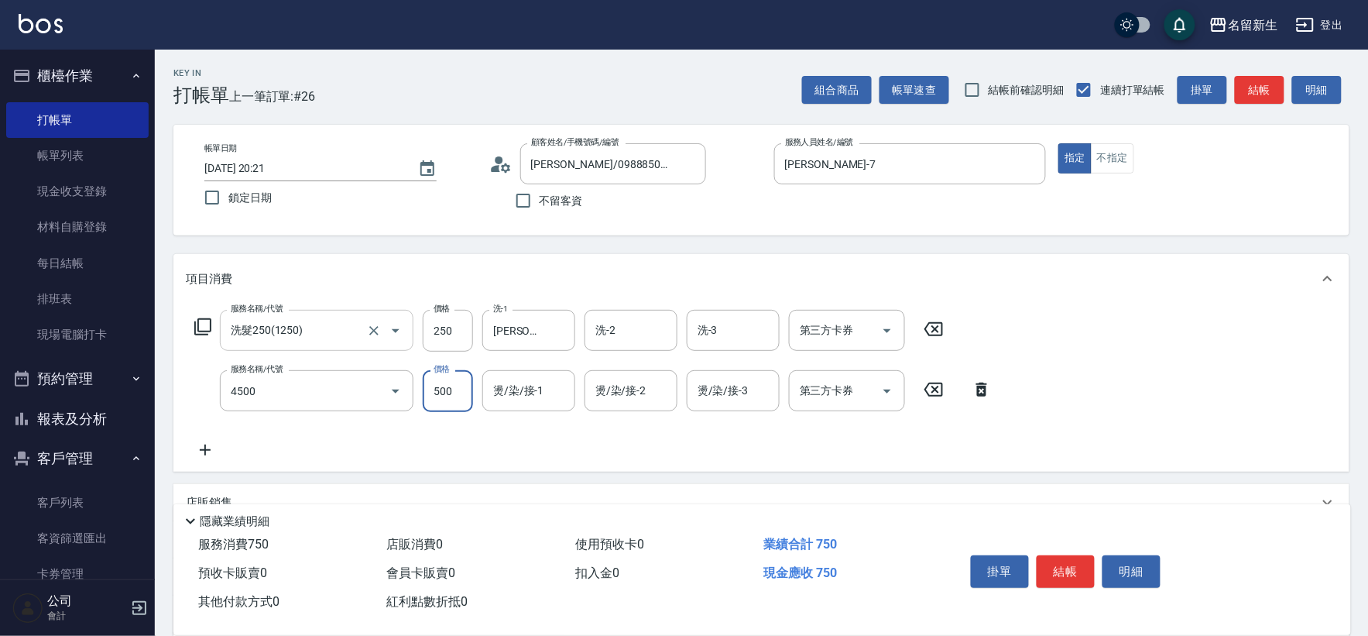
type input "補染(4500)"
type input "[PERSON_NAME]-18"
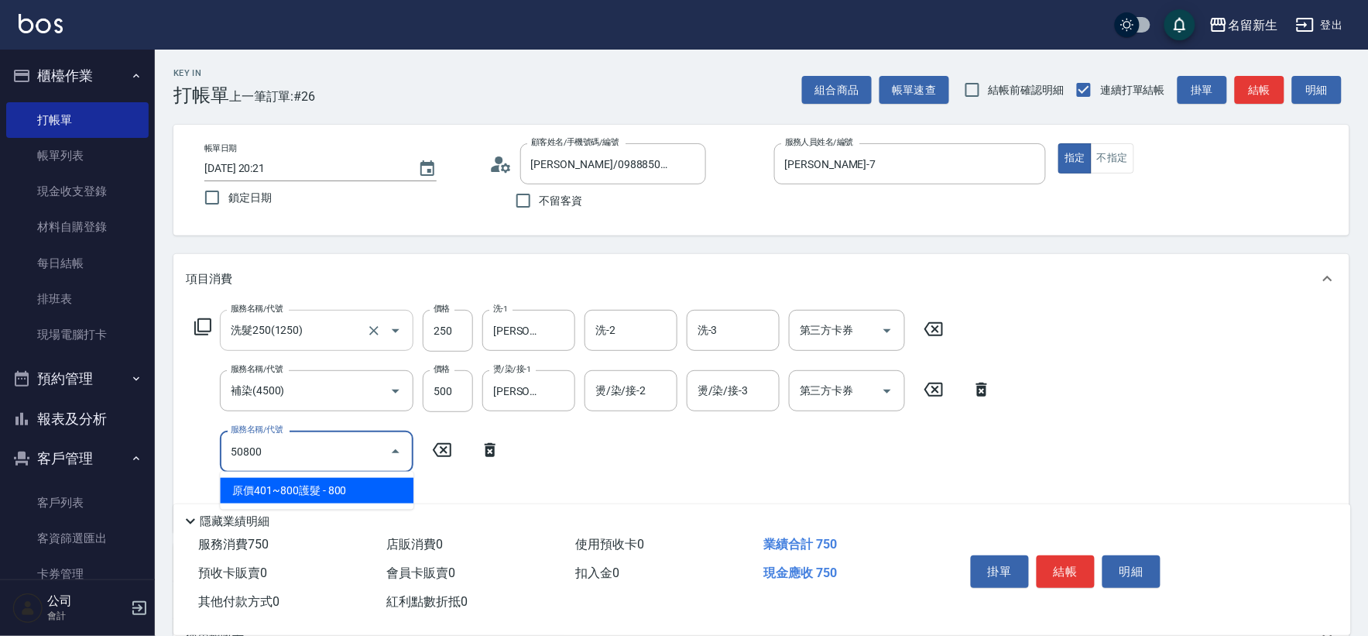
type input "原價401~800護髮(50800)"
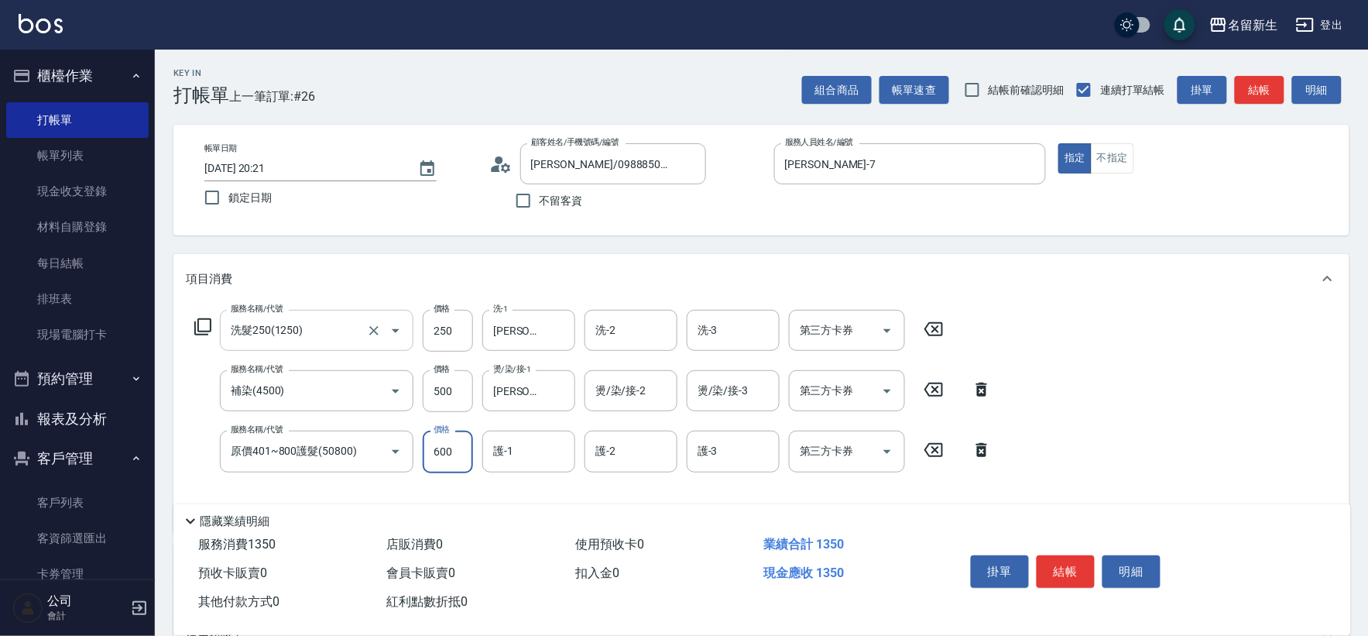
type input "600"
type input "[PERSON_NAME]-18"
click at [444, 444] on input "600" at bounding box center [448, 452] width 50 height 42
type input "680"
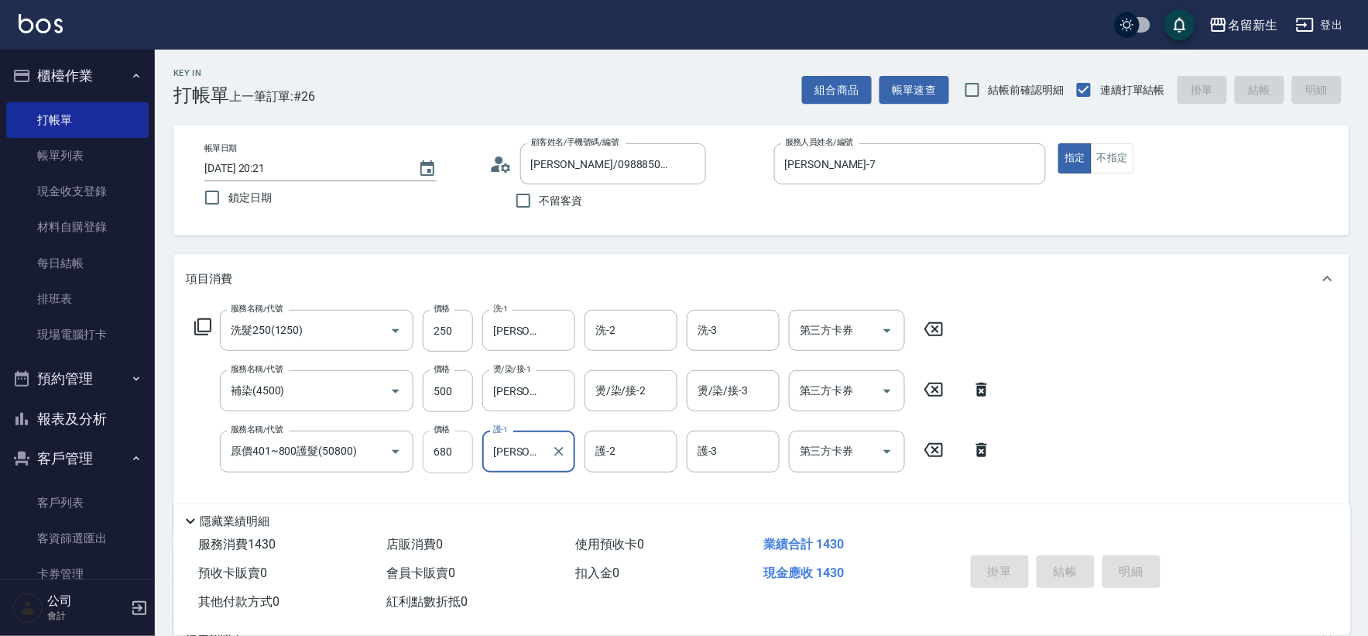
type input "[DATE] 20:22"
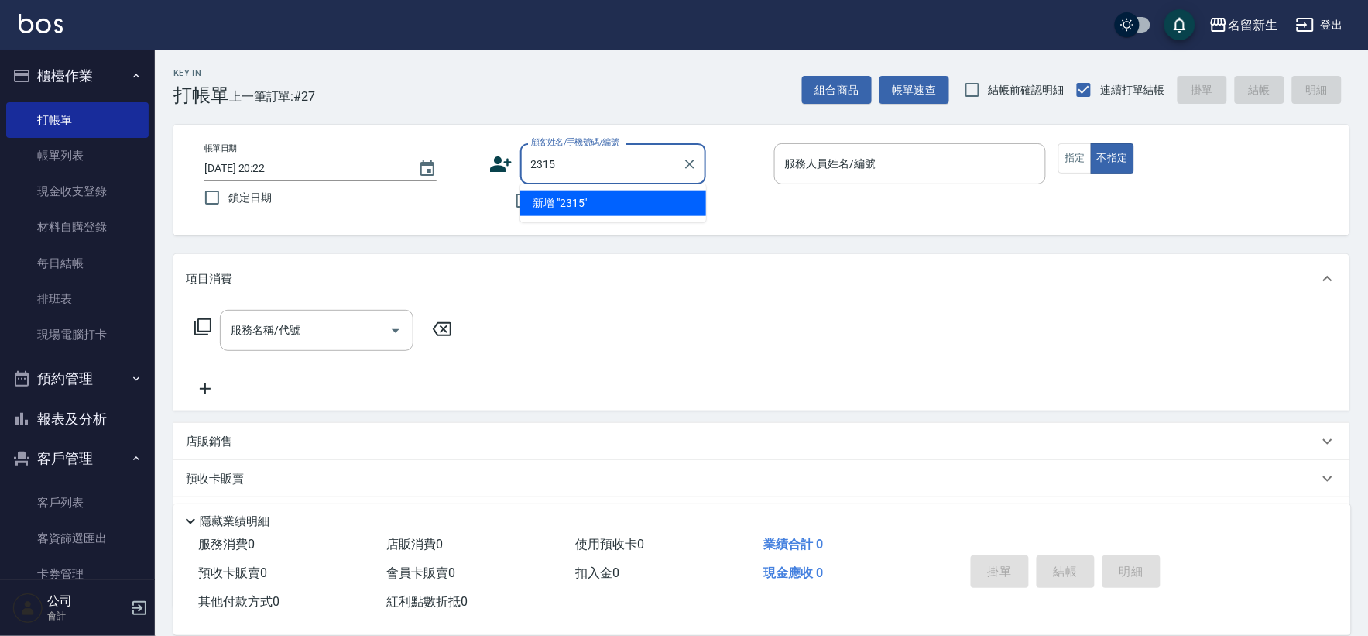
type input "2315"
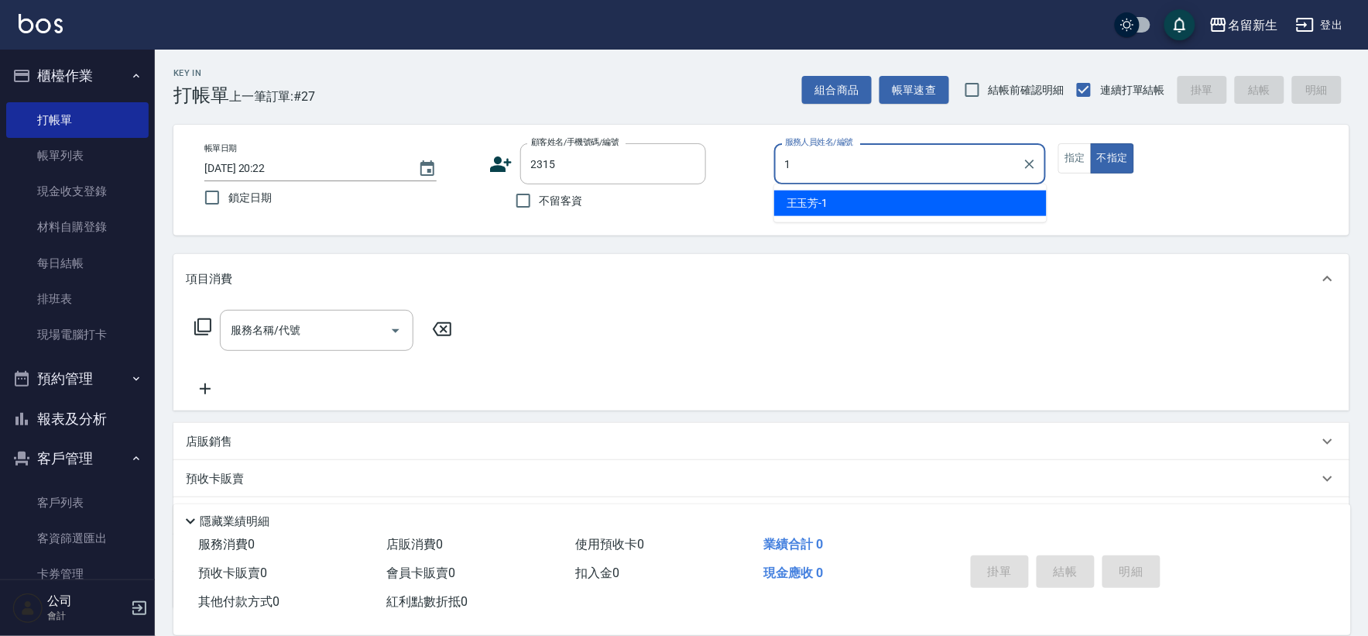
type input "[PERSON_NAME]-1"
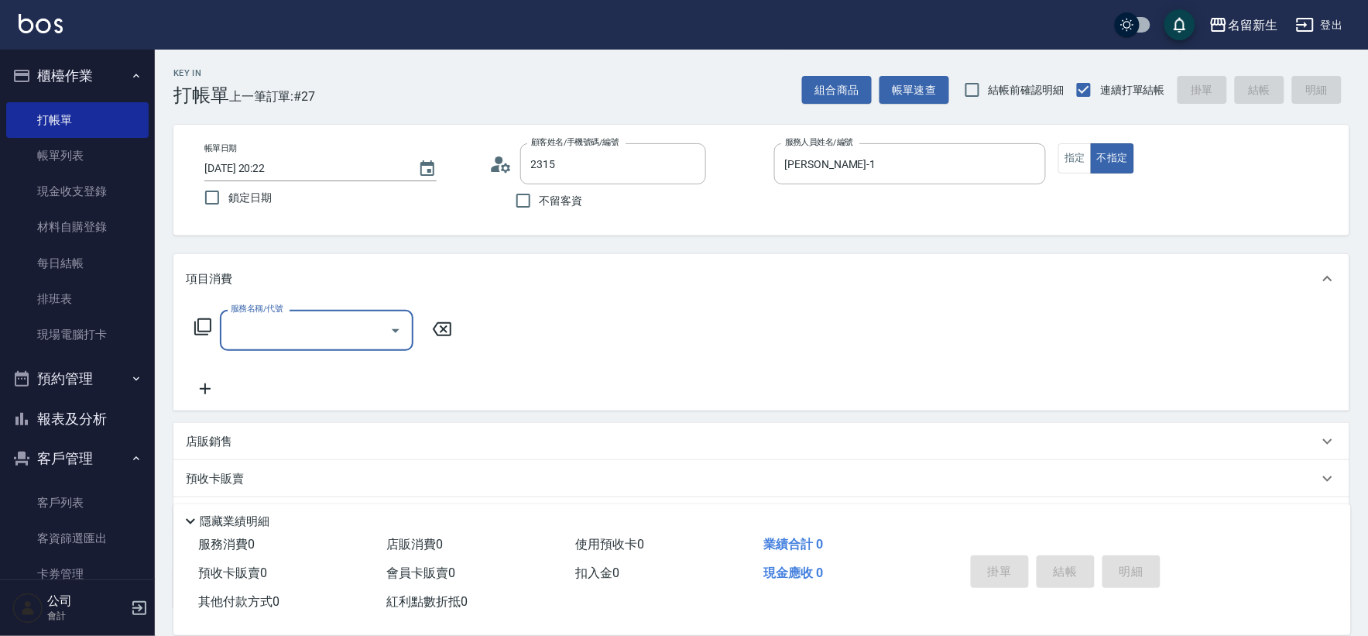
type input "[PERSON_NAME]/0926377682/2315"
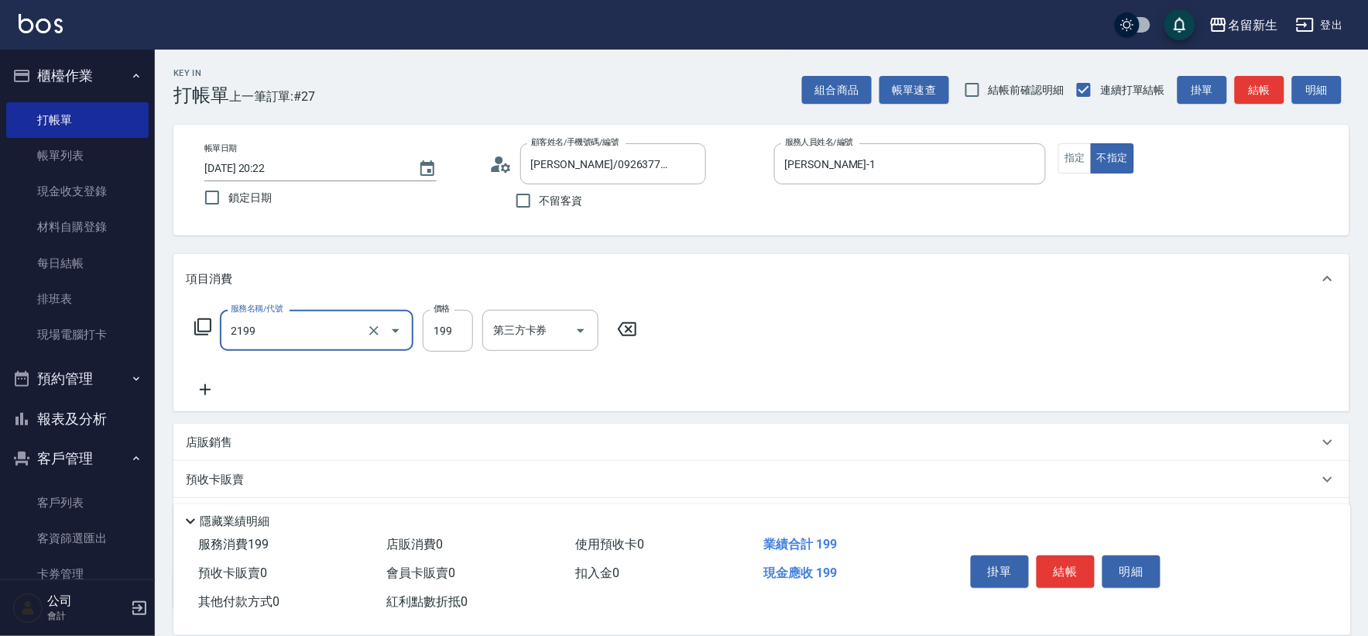
type input "不指定剪髮活動(2199)"
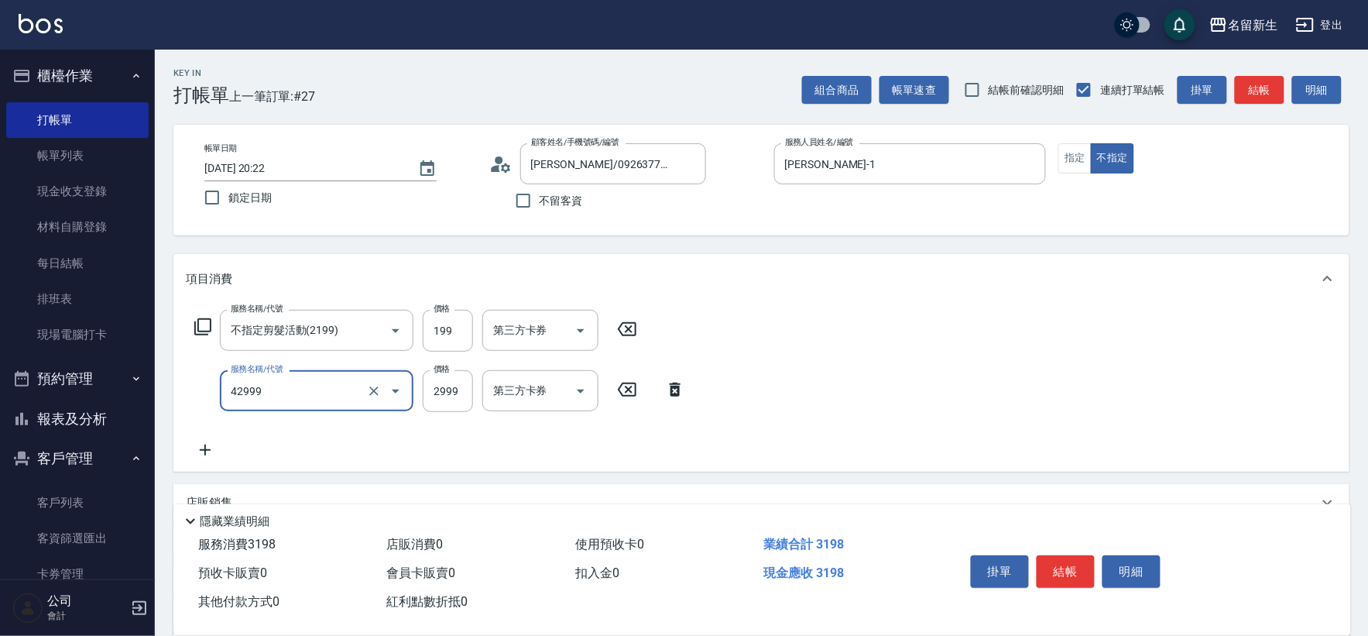
type input "漂染肩上2999以上(42999)"
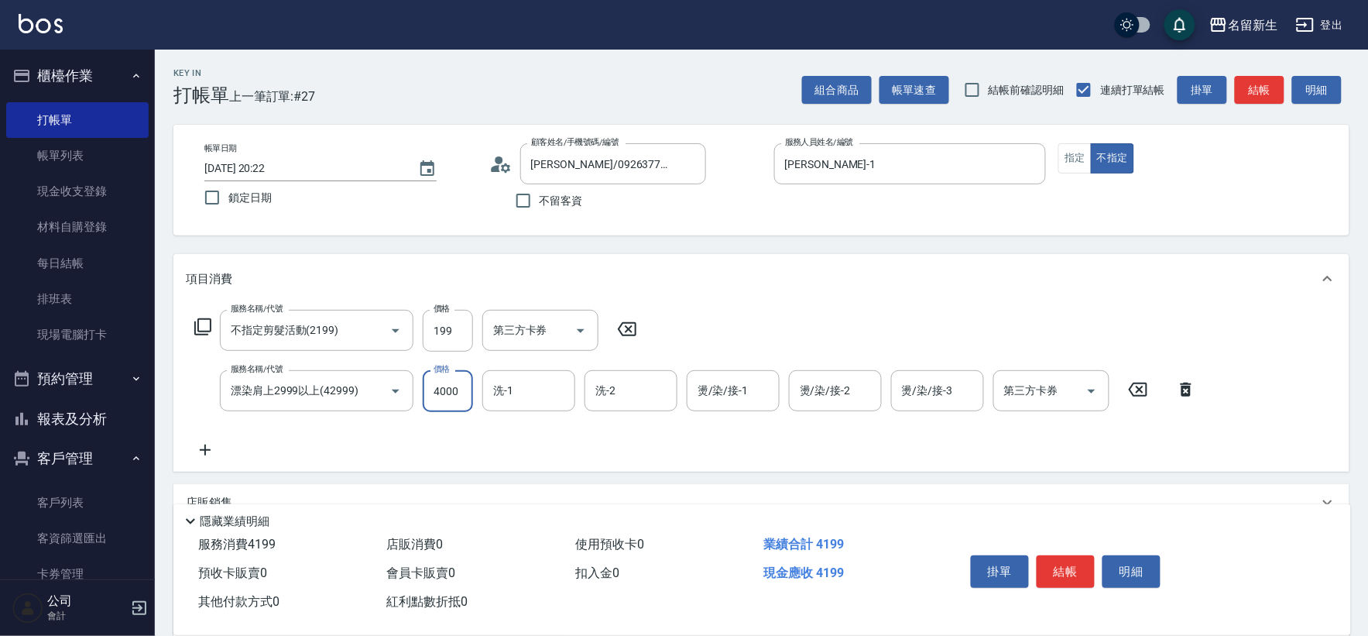
type input "4000"
type input "[PERSON_NAME]-18"
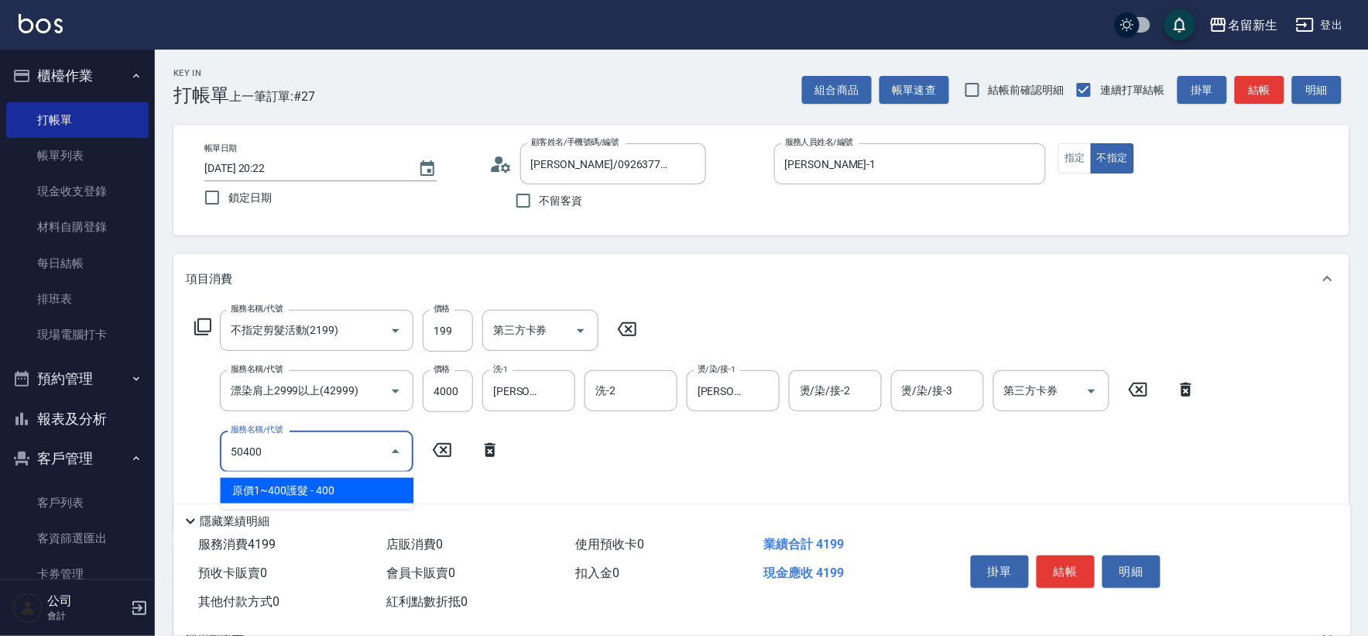
type input "原價1~400護髮(50400)"
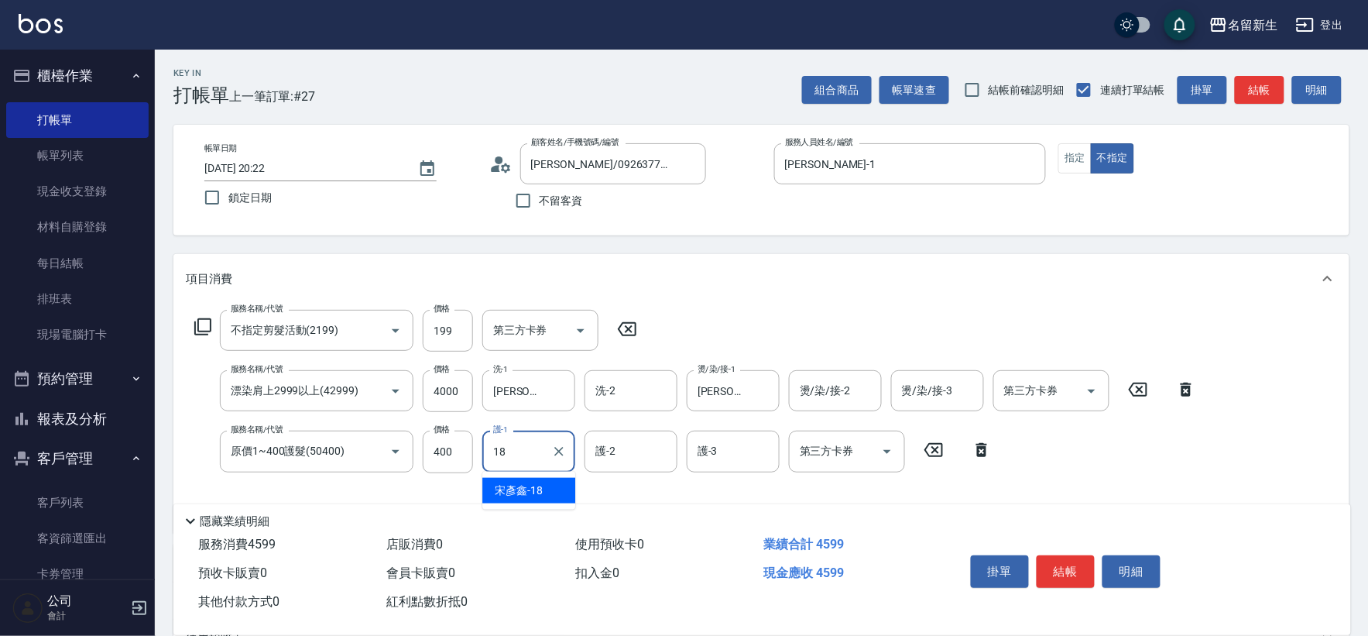
type input "[PERSON_NAME]-18"
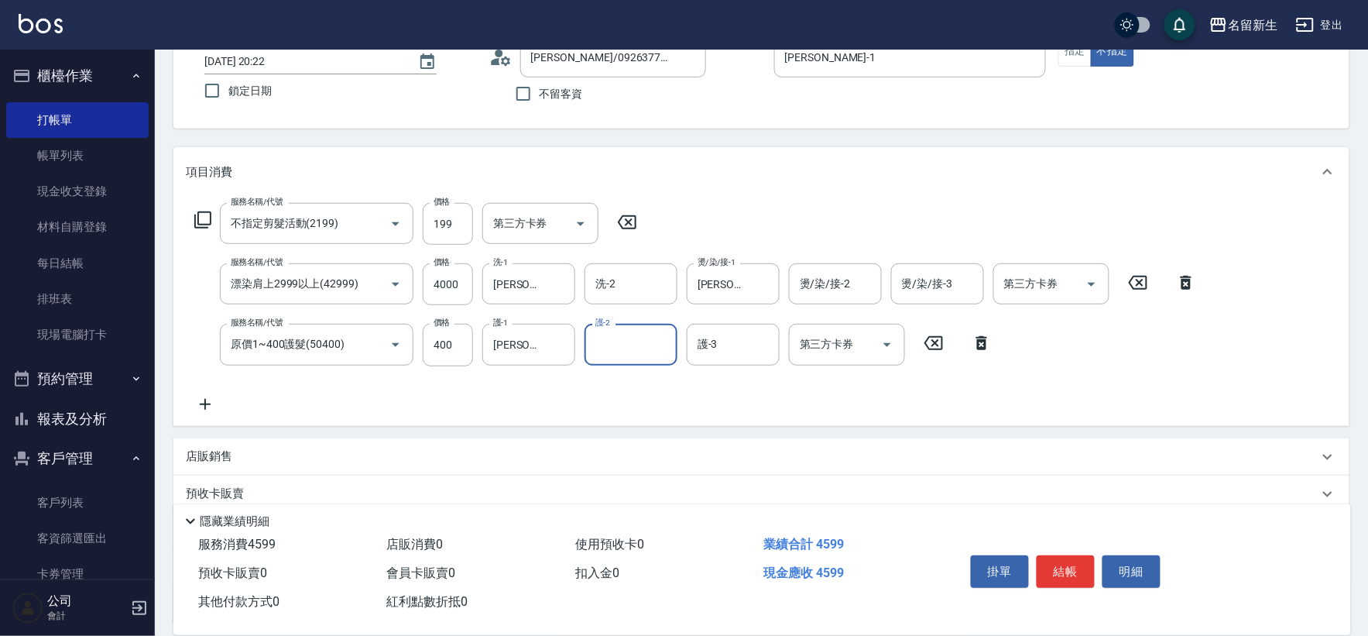
scroll to position [242, 0]
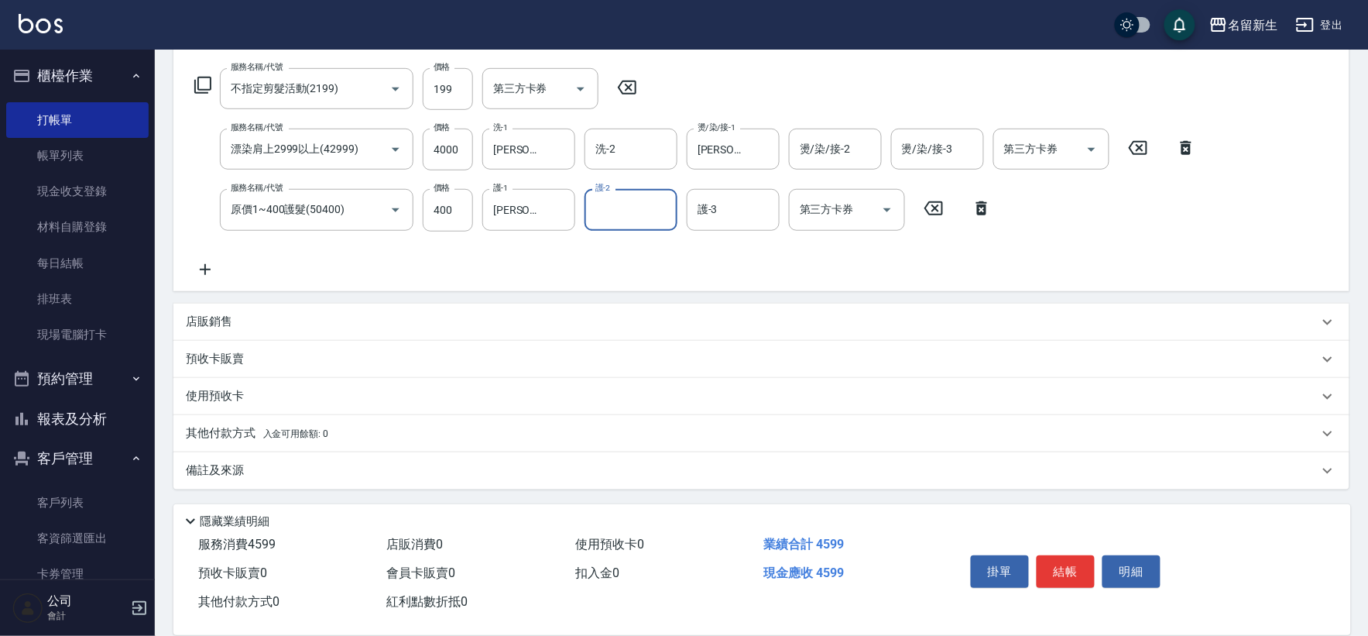
click at [302, 441] on p "其他付款方式 入金可用餘額: 0" at bounding box center [257, 433] width 142 height 17
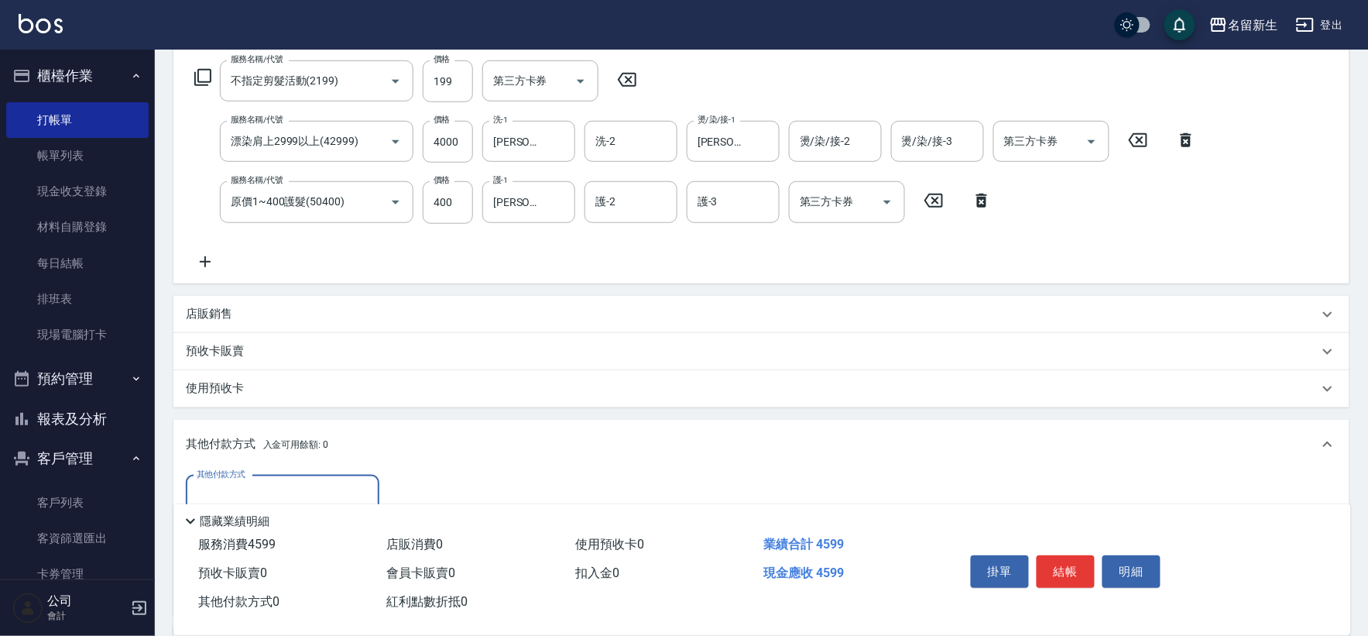
scroll to position [0, 0]
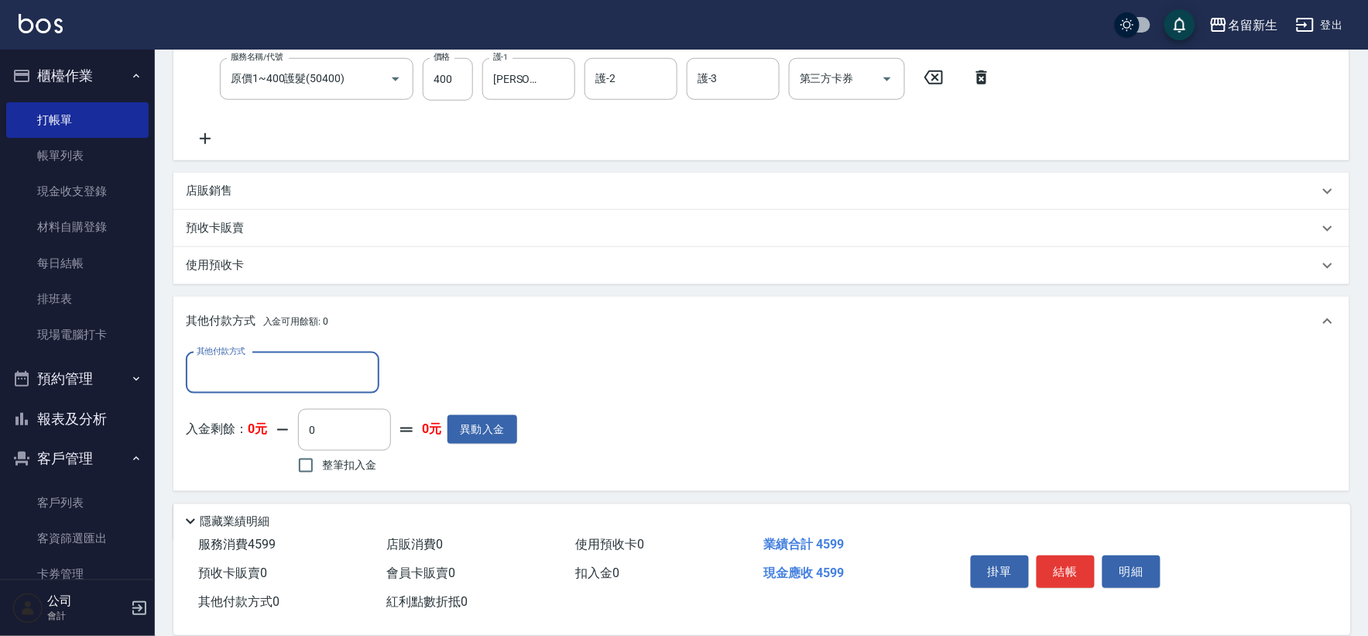
click at [331, 365] on input "其他付款方式" at bounding box center [283, 372] width 180 height 27
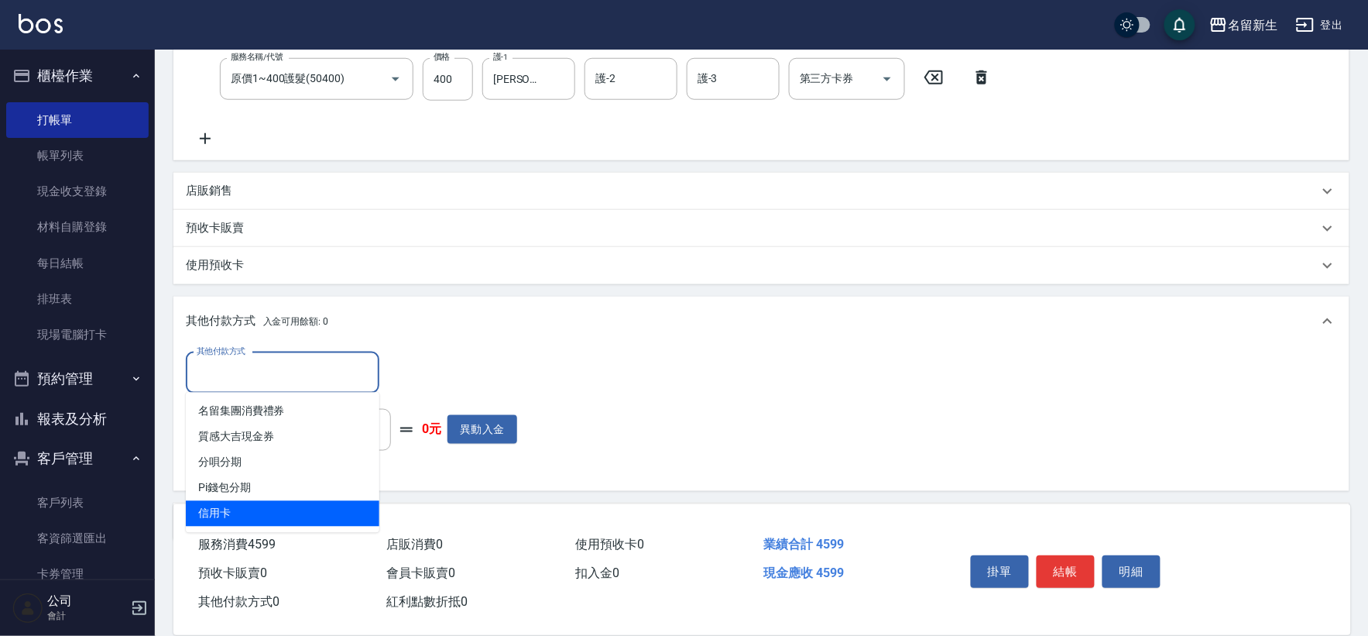
click at [276, 508] on span "信用卡" at bounding box center [283, 514] width 194 height 26
type input "信用卡"
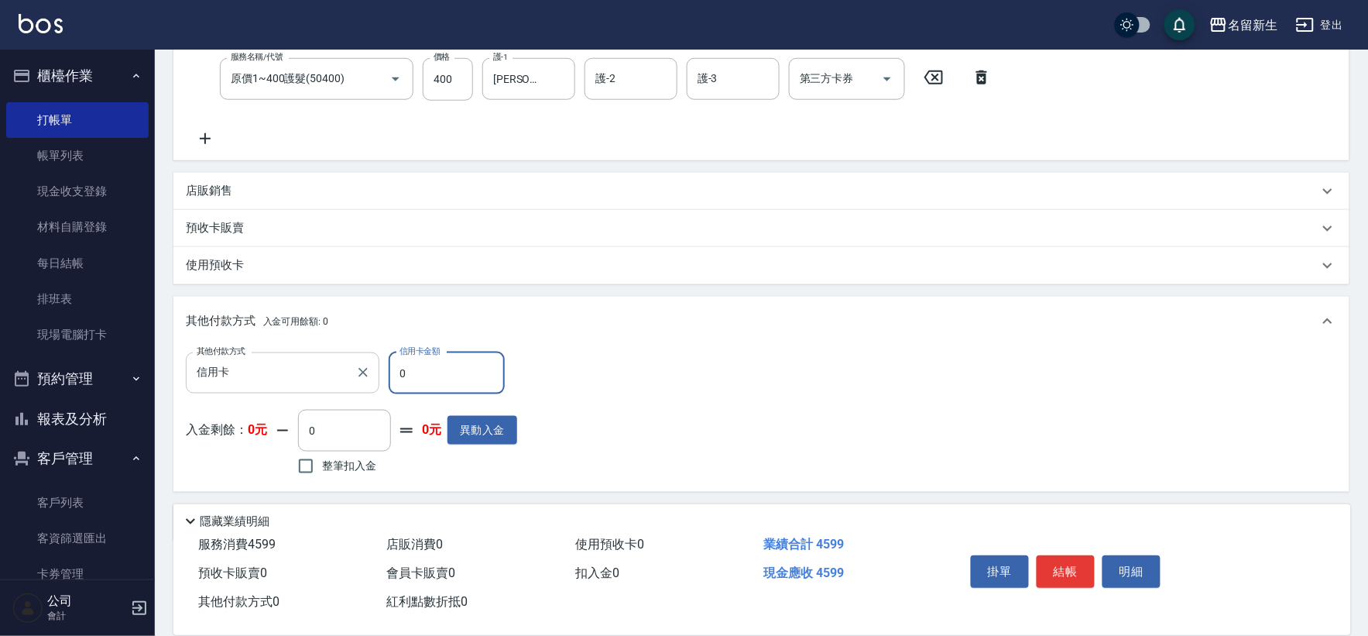
drag, startPoint x: 436, startPoint y: 373, endPoint x: 230, endPoint y: 376, distance: 206.0
click at [266, 377] on div "其他付款方式 信用卡 其他付款方式 信用卡金額 0 信用卡金額" at bounding box center [351, 373] width 331 height 42
type input "4599"
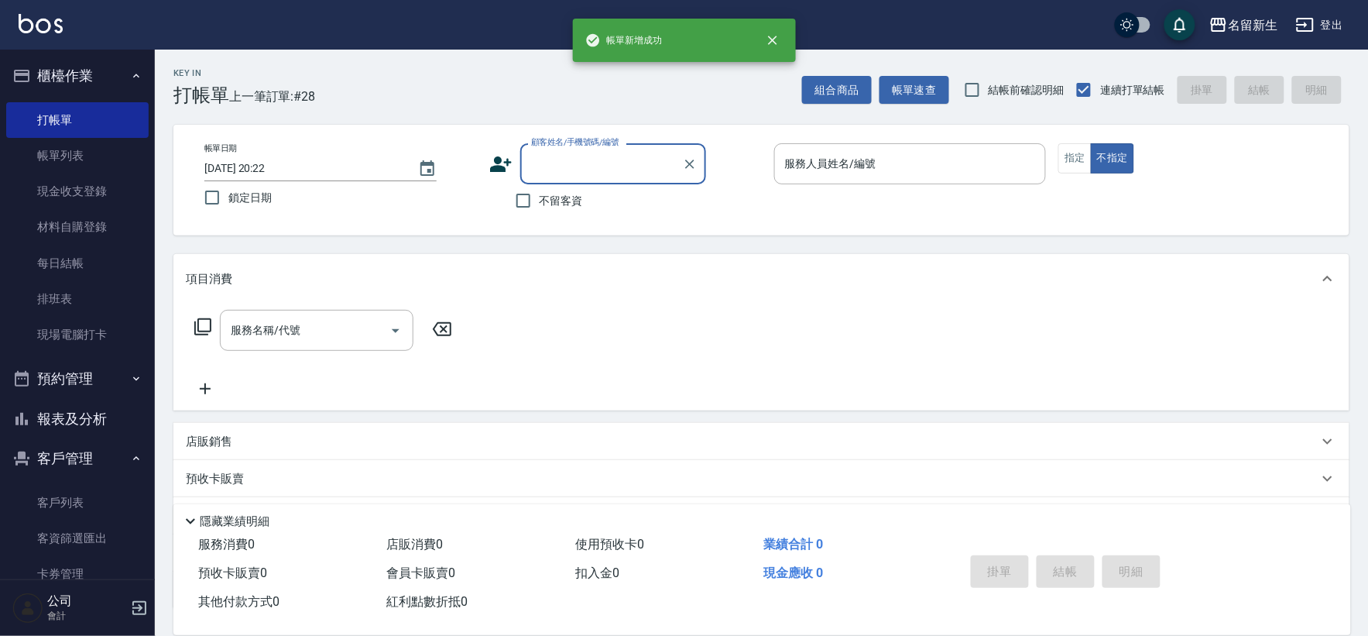
drag, startPoint x: 47, startPoint y: 422, endPoint x: 194, endPoint y: 338, distance: 169.6
click at [49, 421] on button "報表及分析" at bounding box center [77, 419] width 142 height 40
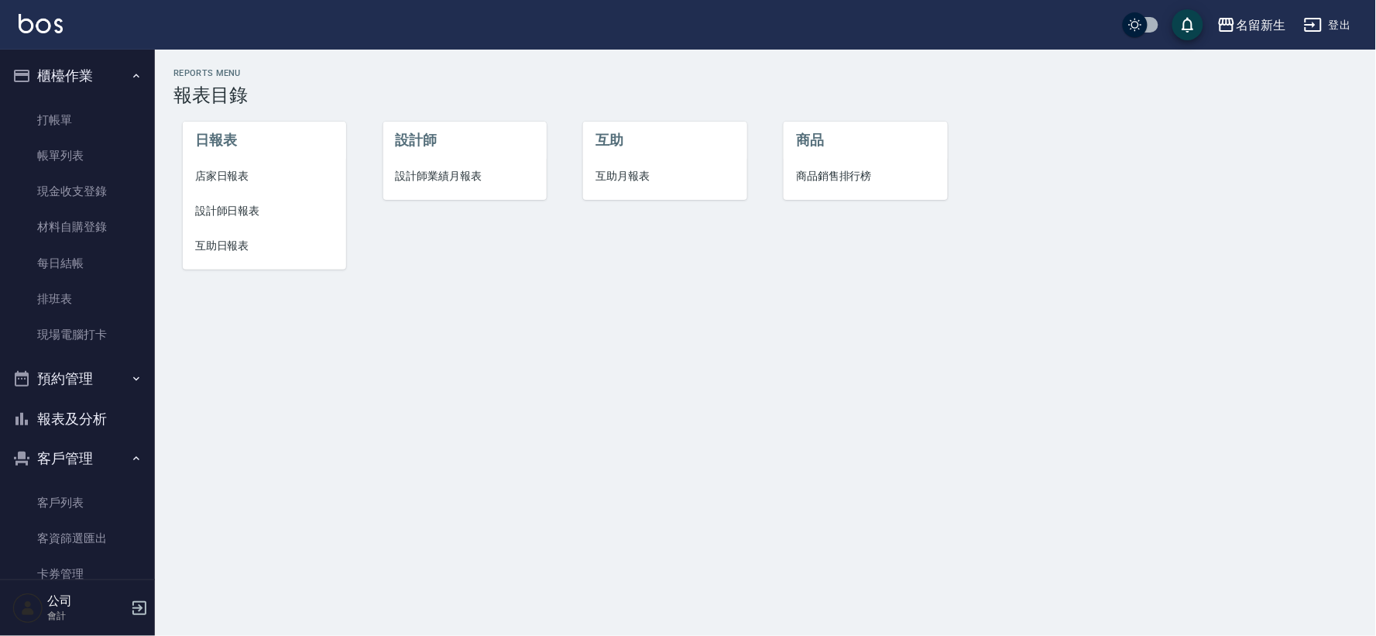
click at [448, 184] on span "設計師業績月報表" at bounding box center [465, 176] width 139 height 16
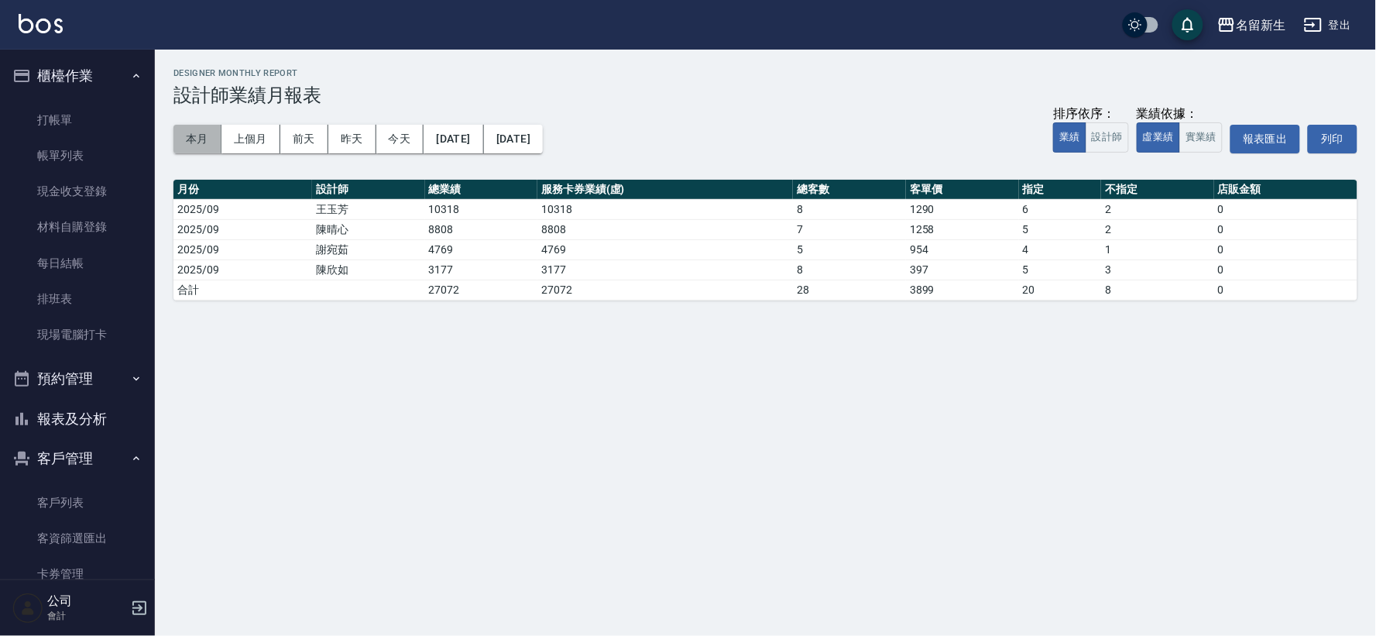
click at [204, 140] on button "本月" at bounding box center [197, 139] width 48 height 29
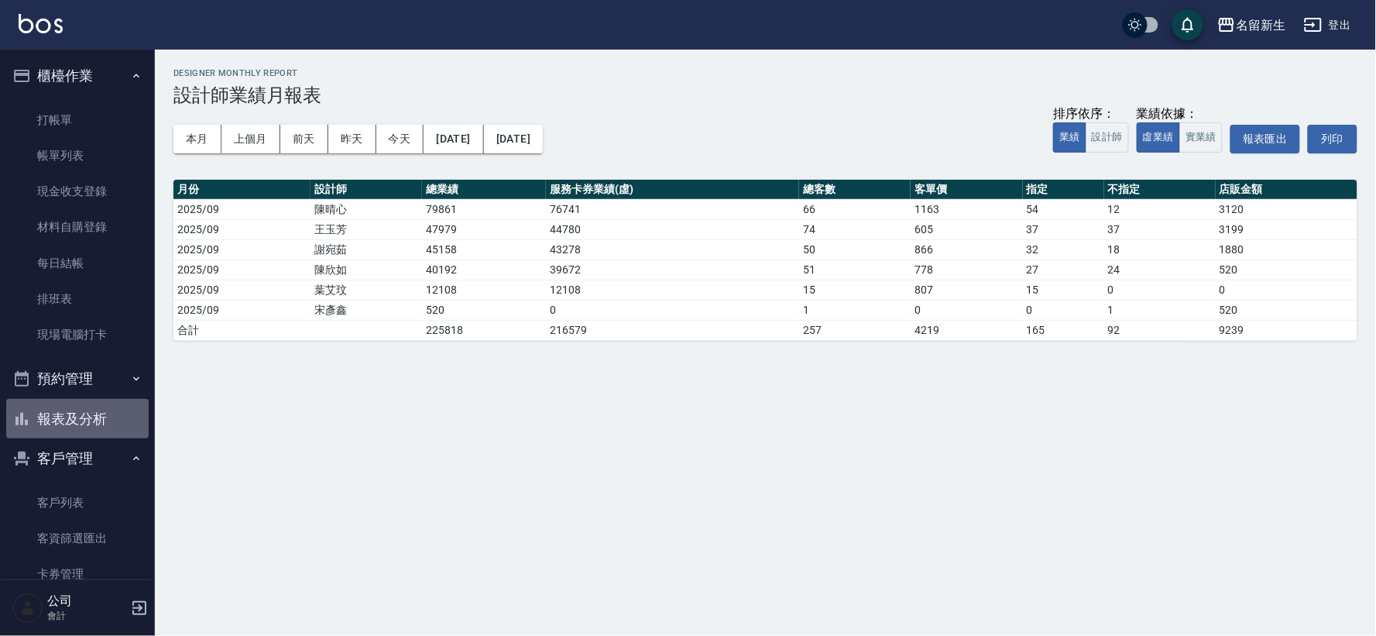
click at [108, 408] on button "報表及分析" at bounding box center [77, 419] width 142 height 40
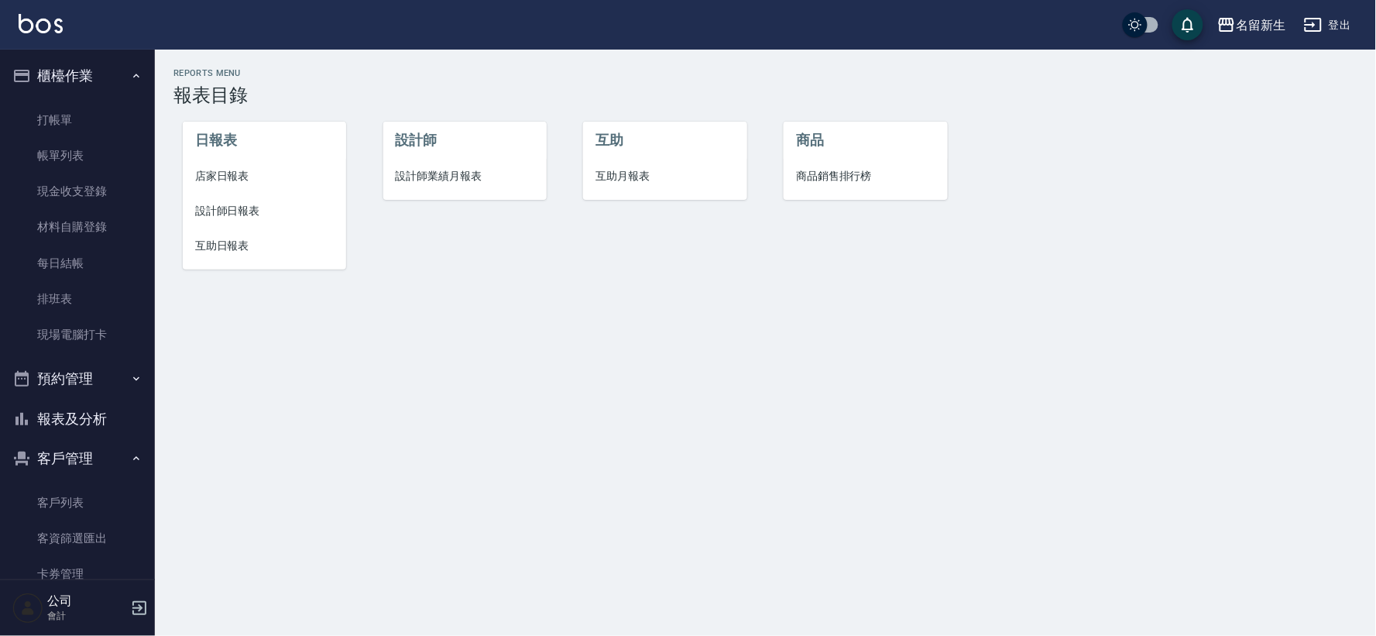
click at [648, 179] on span "互助月報表" at bounding box center [665, 176] width 139 height 16
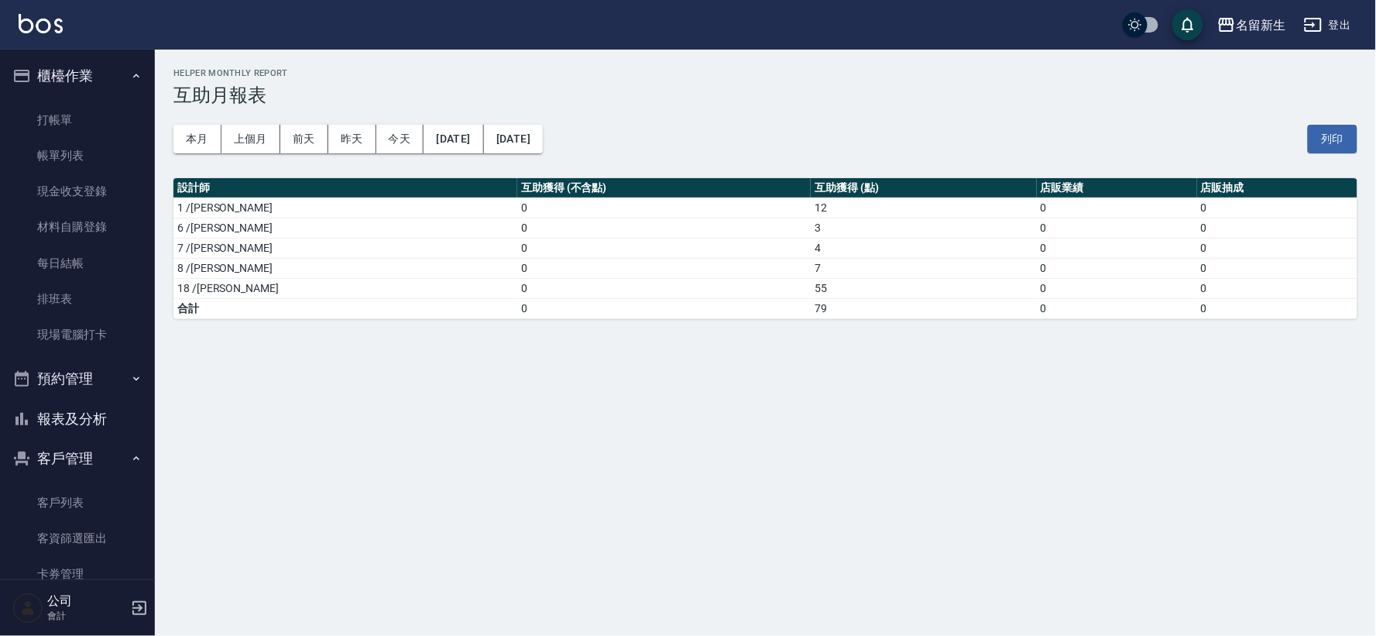
click at [190, 153] on div "本月 上個月 [DATE] [DATE] [DATE] [DATE] [DATE] 列印" at bounding box center [765, 139] width 1184 height 66
click at [205, 120] on div "本月 上個月 [DATE] [DATE] [DATE] [DATE] [DATE] 列印" at bounding box center [765, 139] width 1184 height 66
click at [202, 135] on button "本月" at bounding box center [197, 139] width 48 height 29
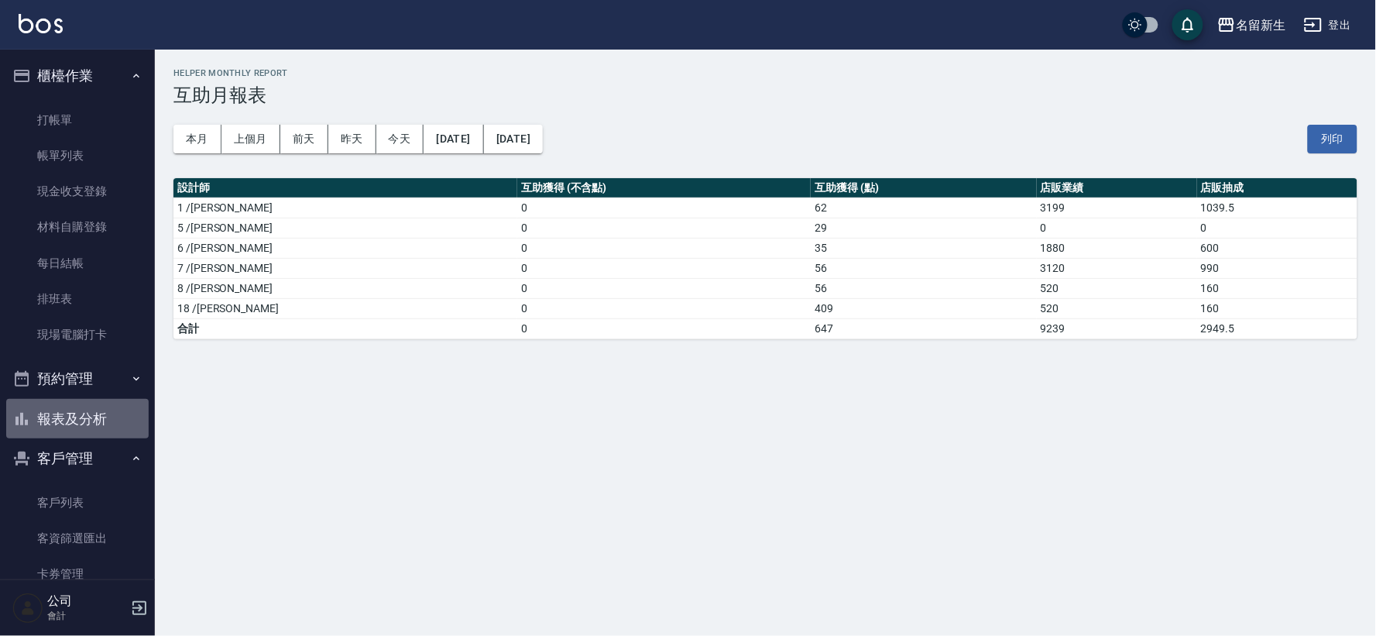
click at [101, 416] on button "報表及分析" at bounding box center [77, 419] width 142 height 40
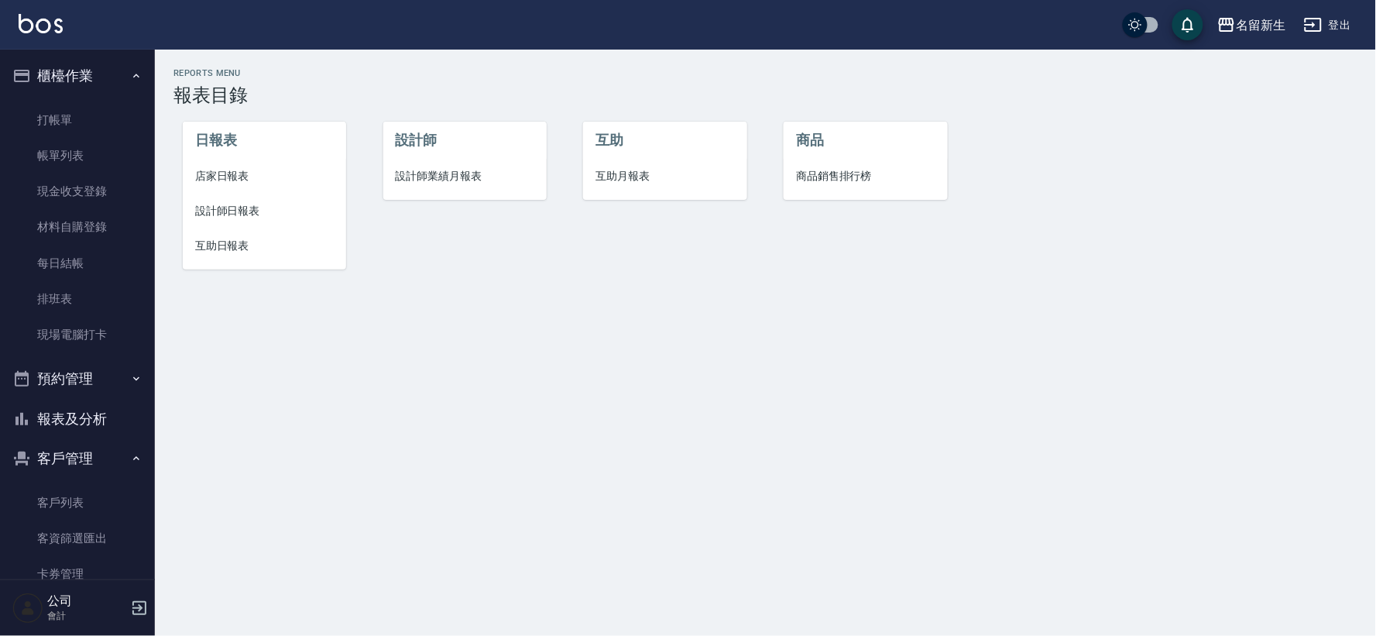
click at [245, 176] on span "店家日報表" at bounding box center [264, 176] width 139 height 16
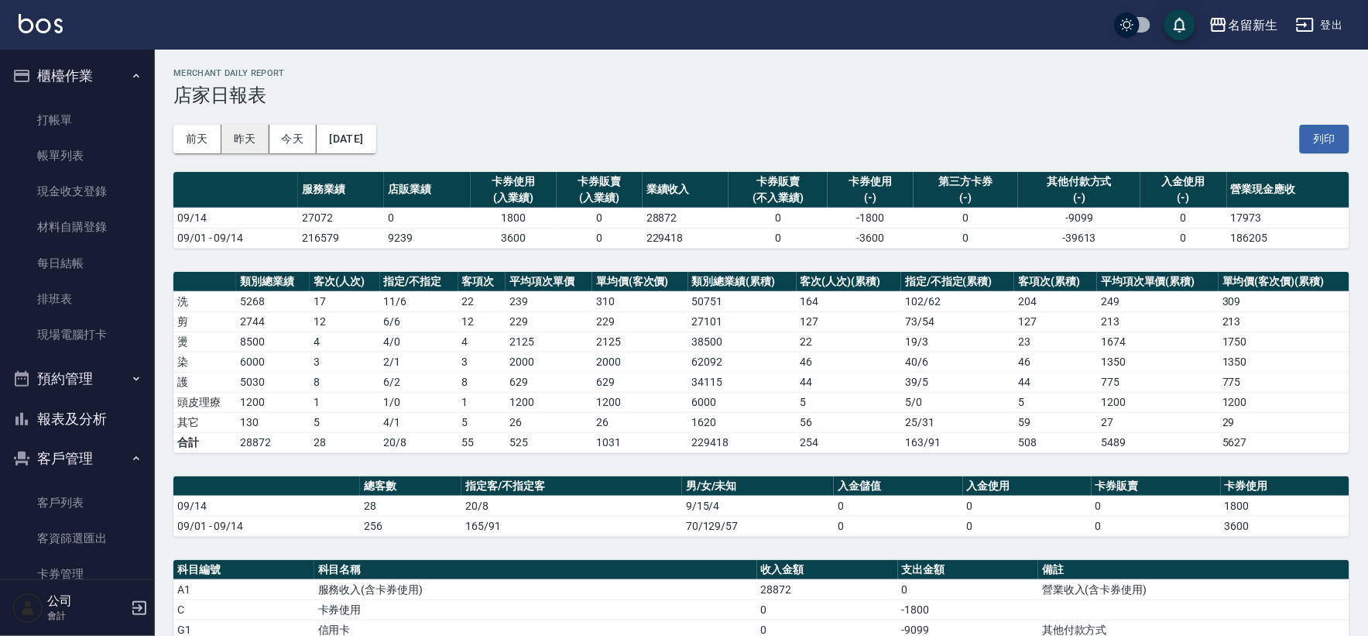
click at [254, 142] on button "昨天" at bounding box center [245, 139] width 48 height 29
click at [365, 132] on button "[DATE]" at bounding box center [346, 139] width 59 height 29
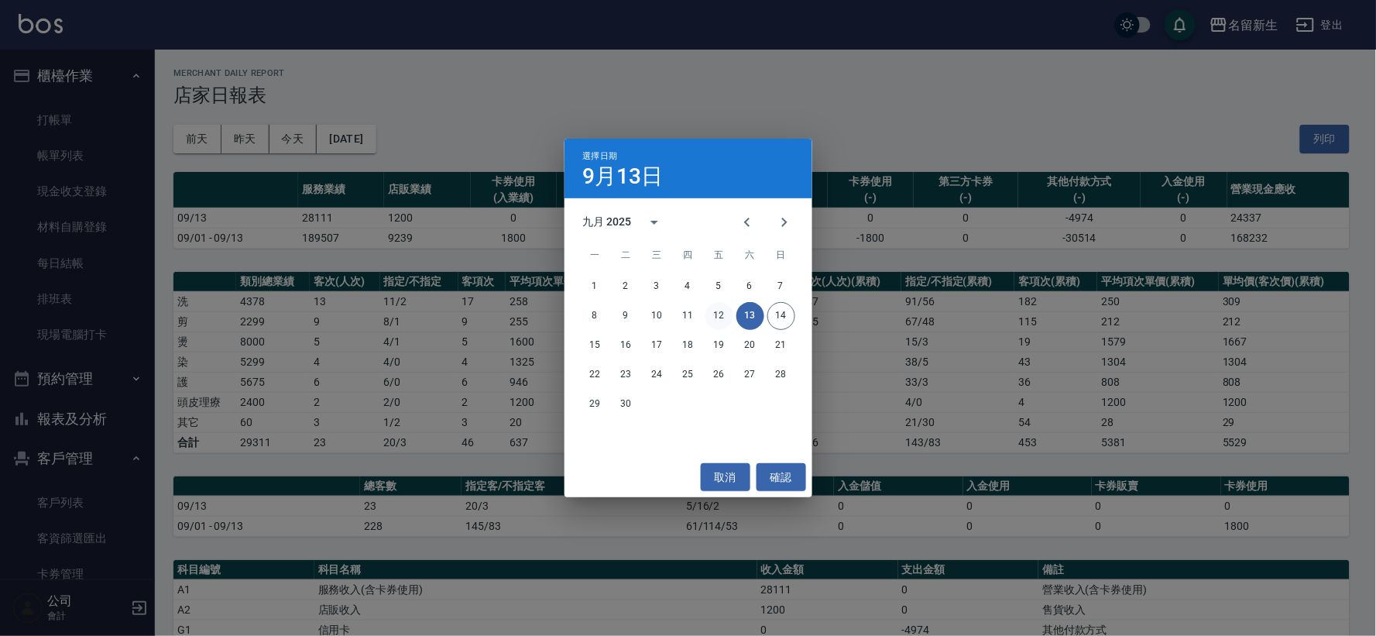
click at [726, 316] on button "12" at bounding box center [719, 316] width 28 height 28
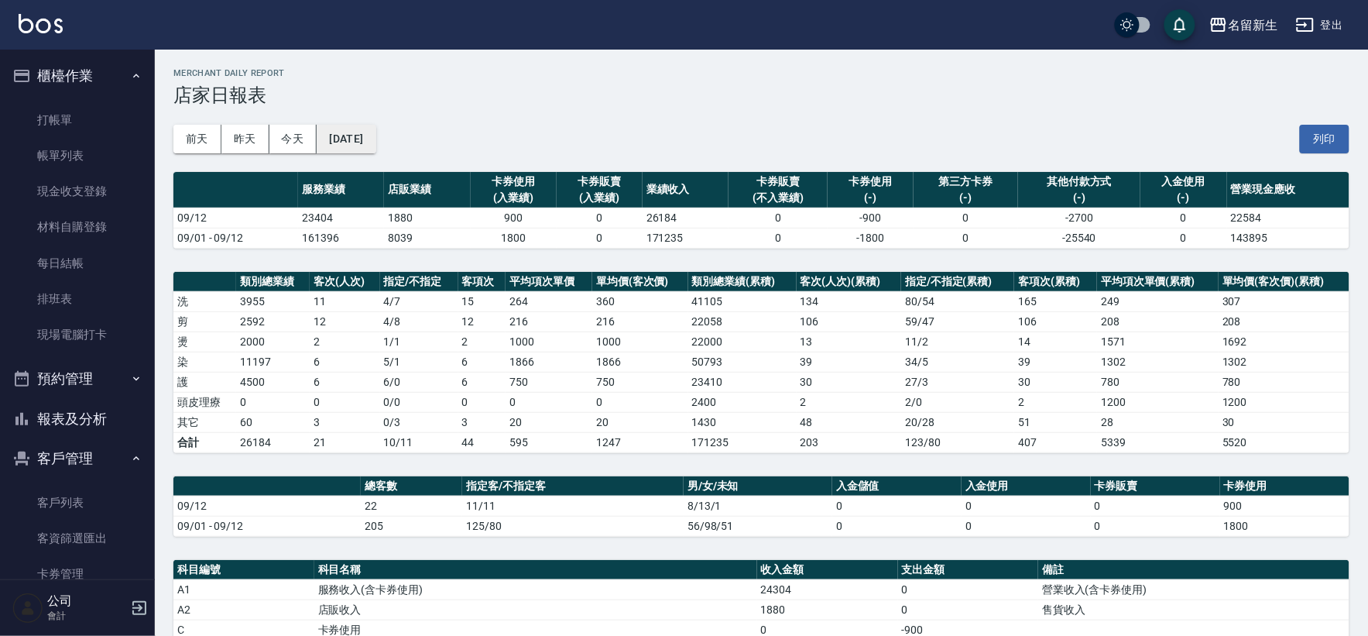
click at [376, 136] on button "[DATE]" at bounding box center [346, 139] width 59 height 29
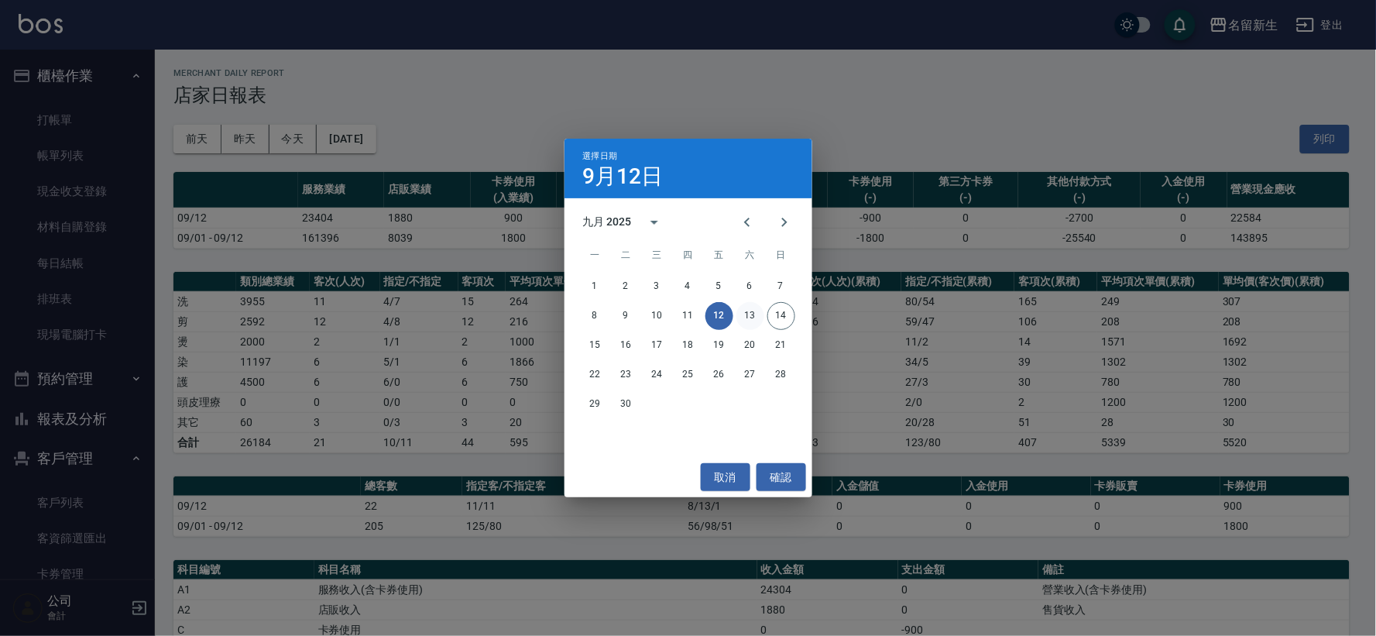
click at [750, 313] on button "13" at bounding box center [750, 316] width 28 height 28
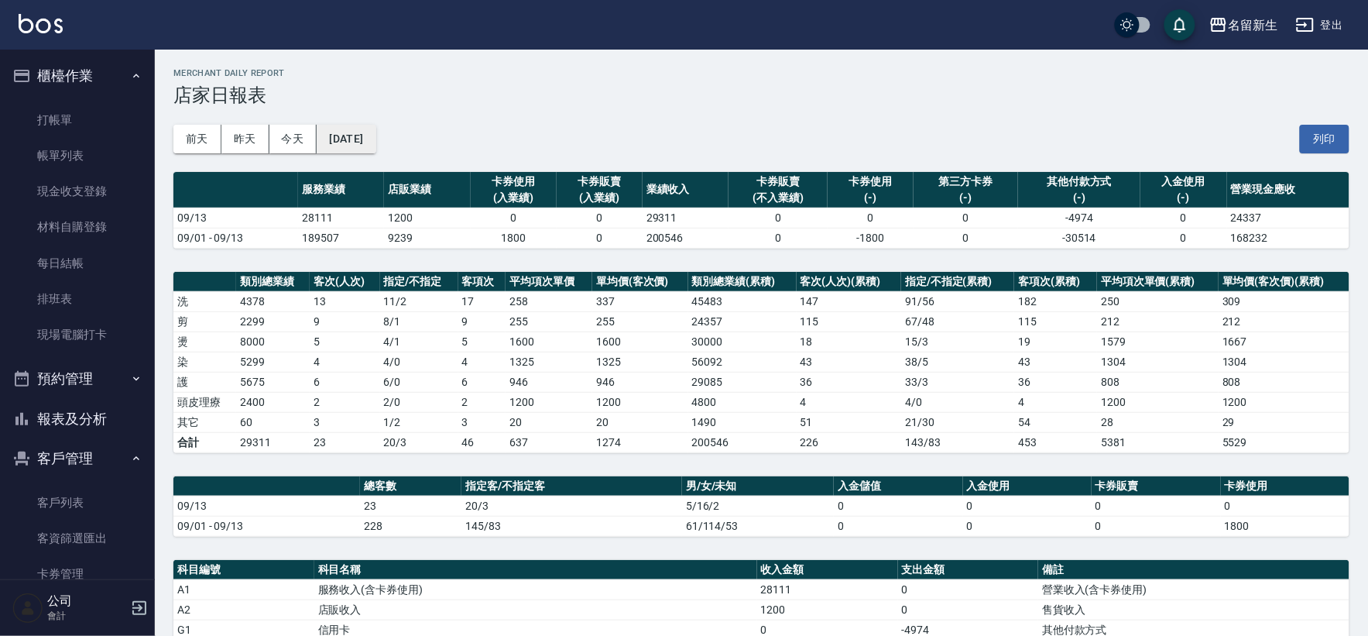
click at [375, 137] on button "[DATE]" at bounding box center [346, 139] width 59 height 29
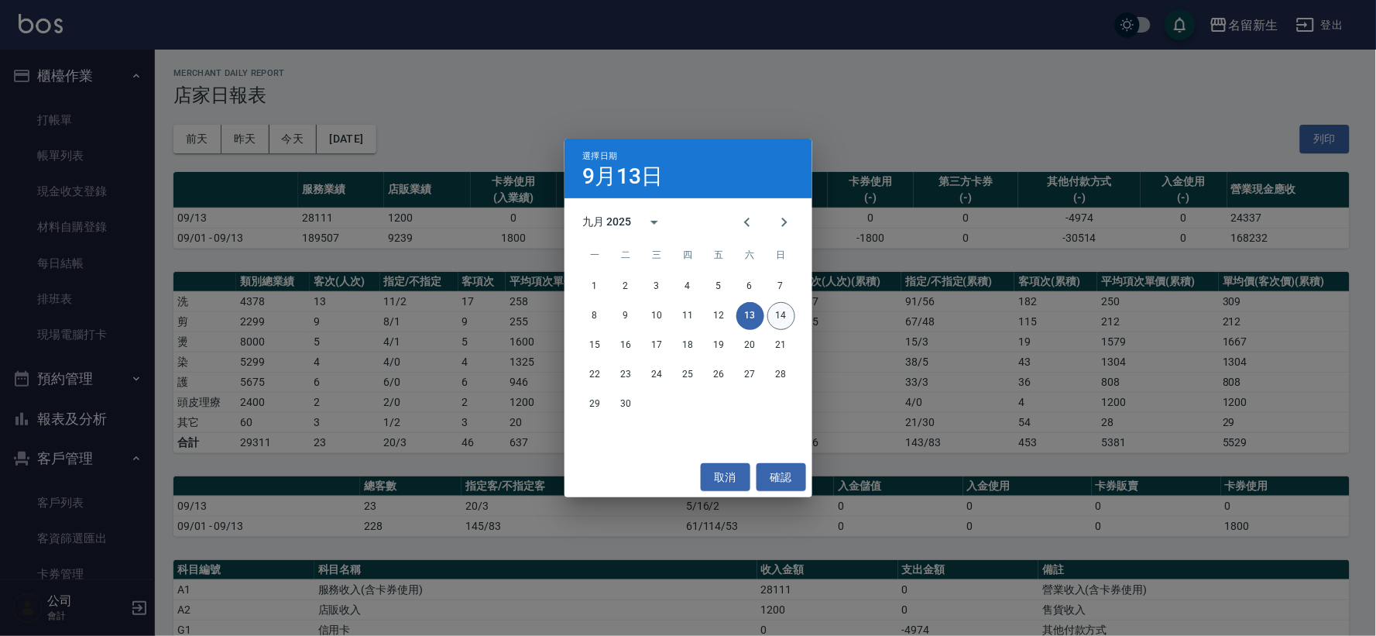
click at [784, 317] on button "14" at bounding box center [781, 316] width 28 height 28
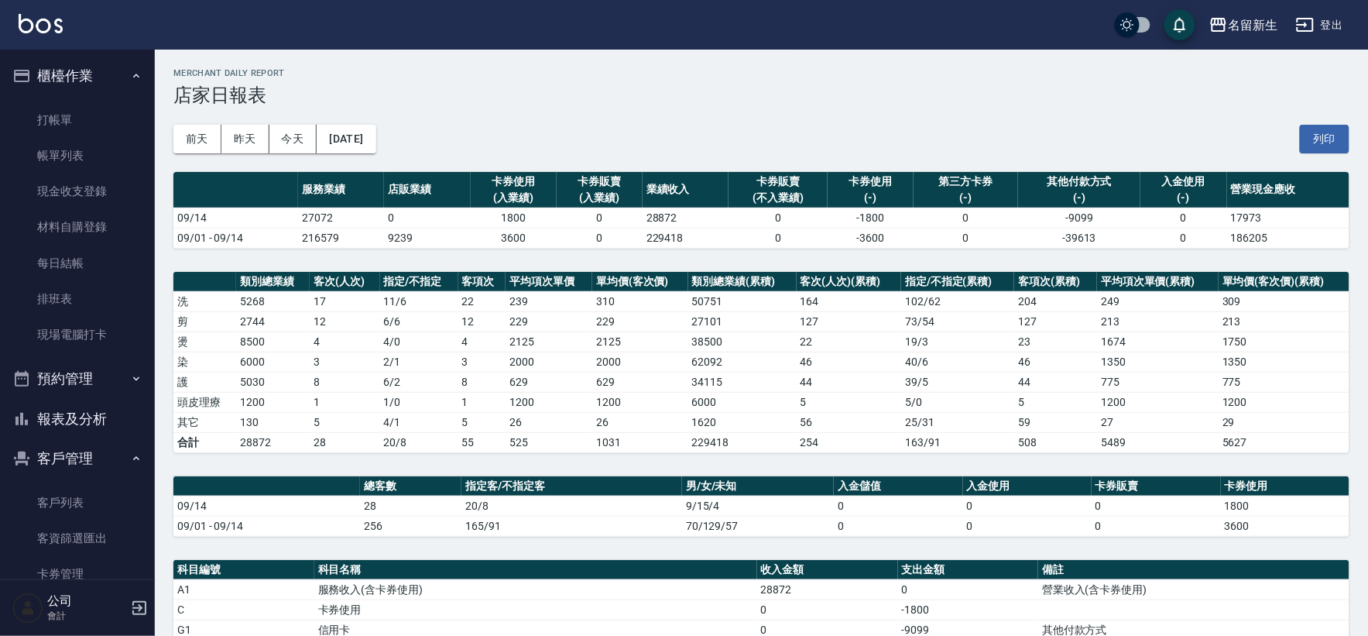
click at [1018, 591] on td "0" at bounding box center [968, 589] width 141 height 20
click at [126, 419] on button "報表及分析" at bounding box center [77, 419] width 142 height 40
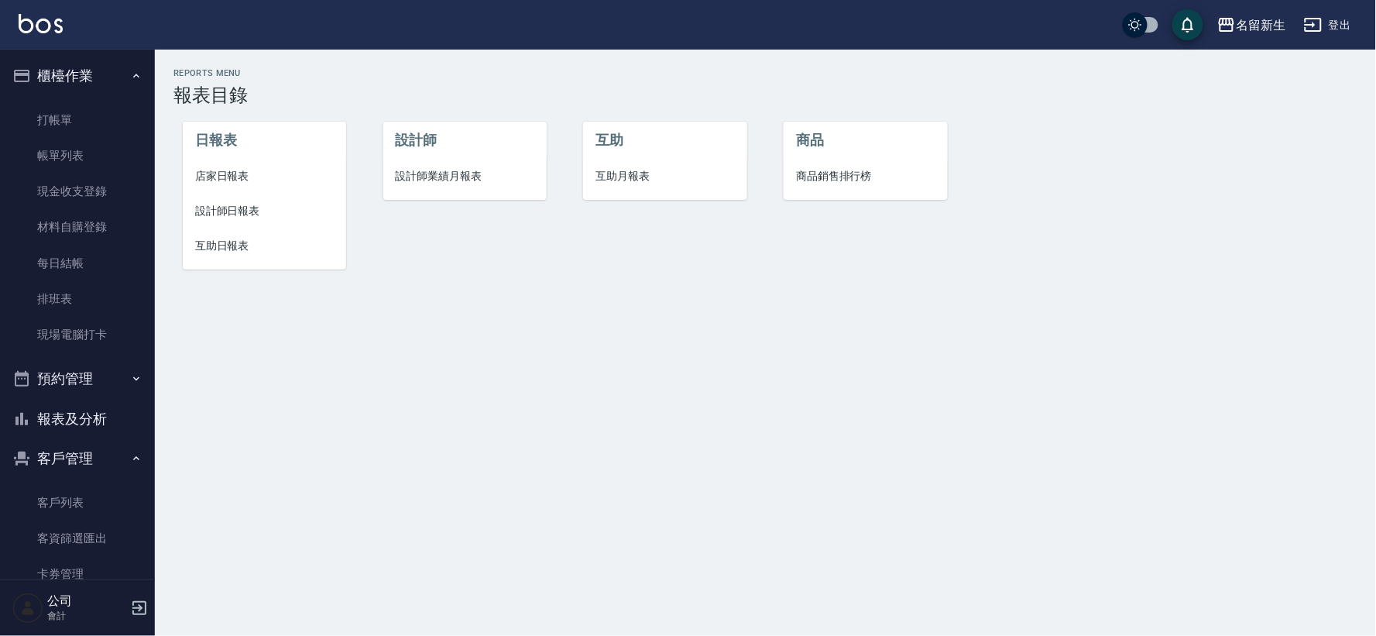
click at [235, 238] on span "互助日報表" at bounding box center [264, 246] width 139 height 16
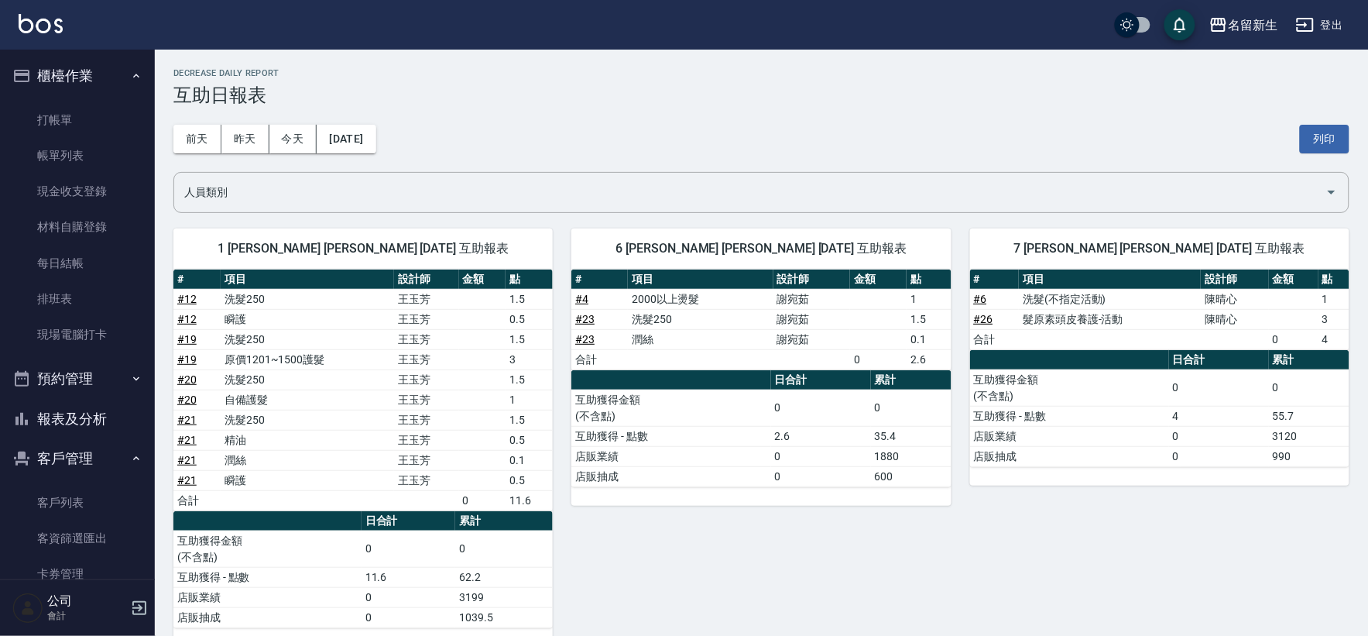
click at [877, 544] on div "6 [PERSON_NAME] [PERSON_NAME] [DATE] 互助報表 # 項目 設計師 金額 點 # 4 2000以上燙髮 [PERSON_NA…" at bounding box center [752, 428] width 398 height 437
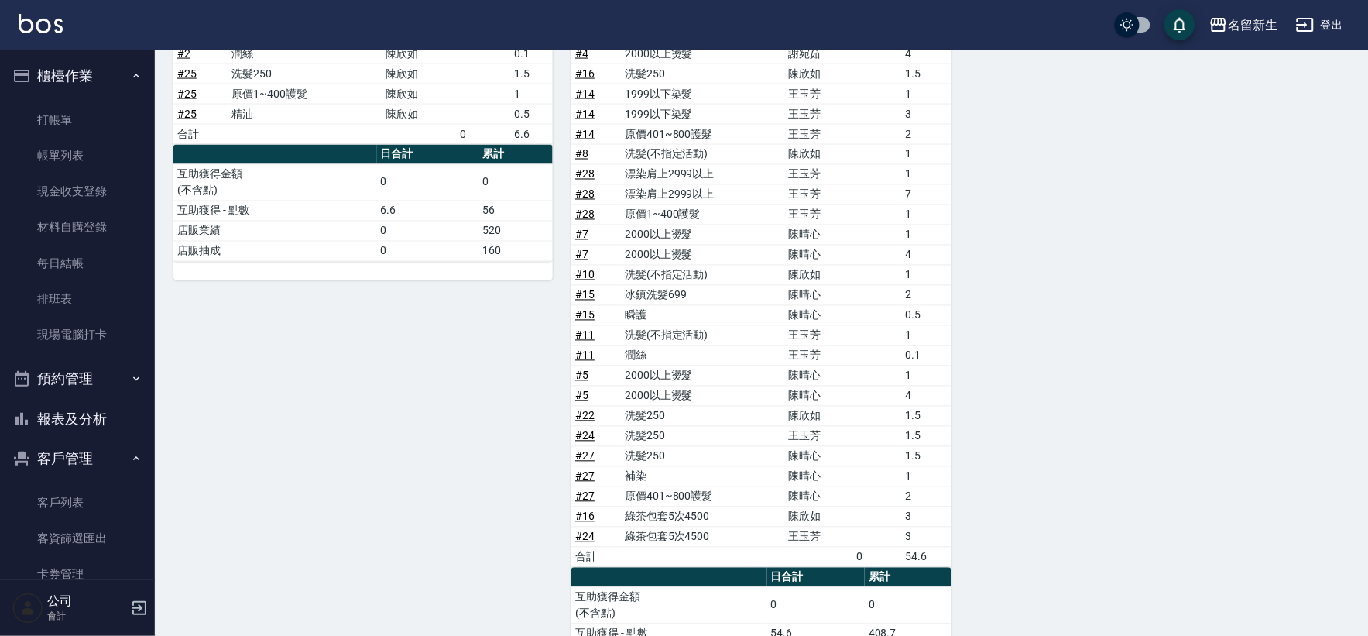
scroll to position [812, 0]
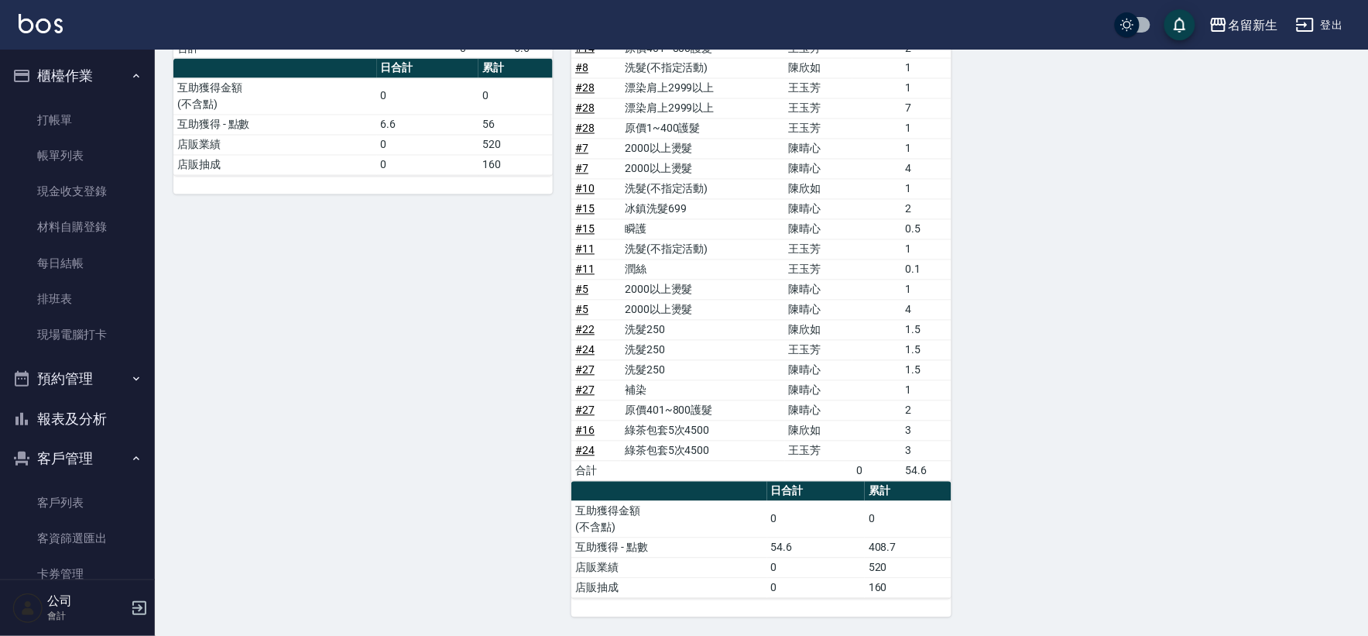
click at [1096, 471] on div "1 [PERSON_NAME] [PERSON_NAME] [DATE] 互助報表 # 項目 設計師 金額 點 # 12 洗髮250 [PERSON_NAME…" at bounding box center [752, 9] width 1195 height 1216
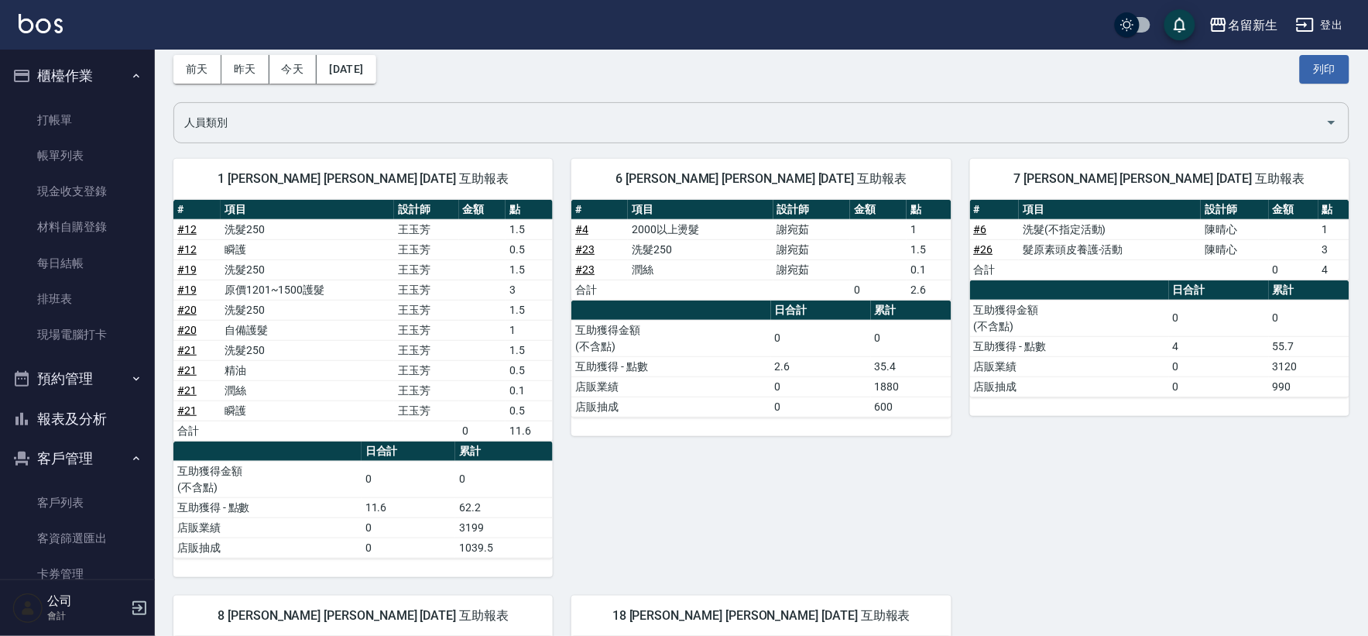
scroll to position [0, 0]
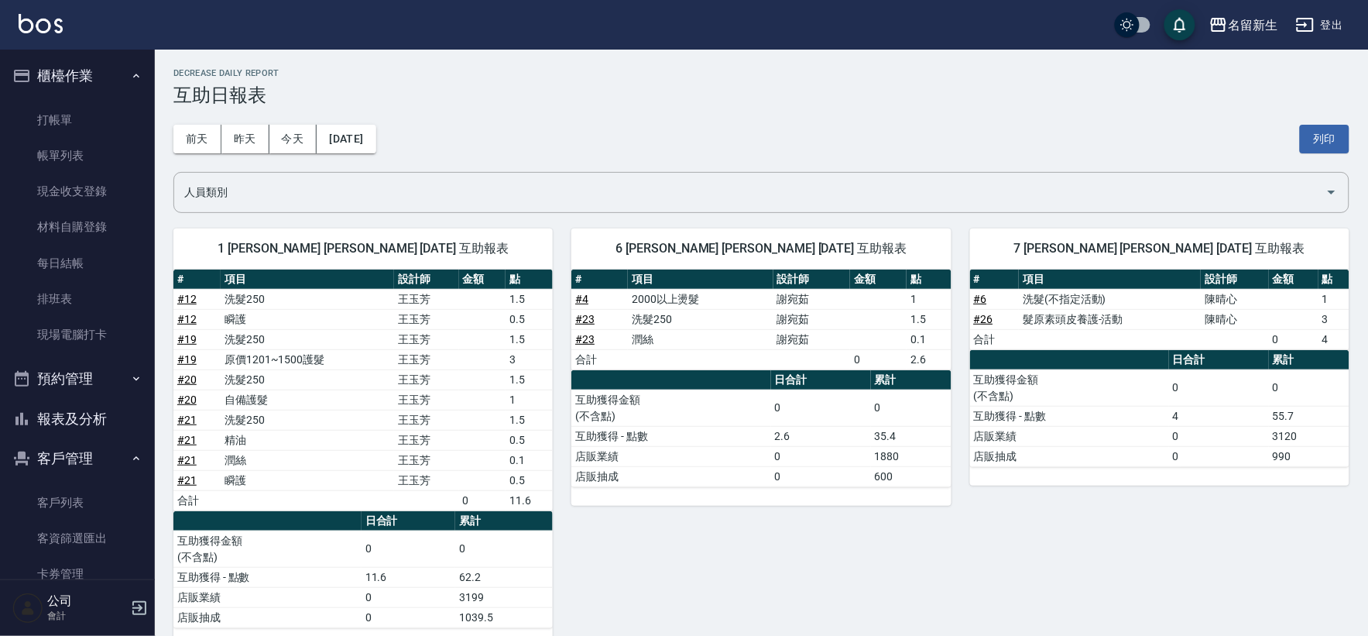
click at [118, 408] on button "報表及分析" at bounding box center [77, 419] width 142 height 40
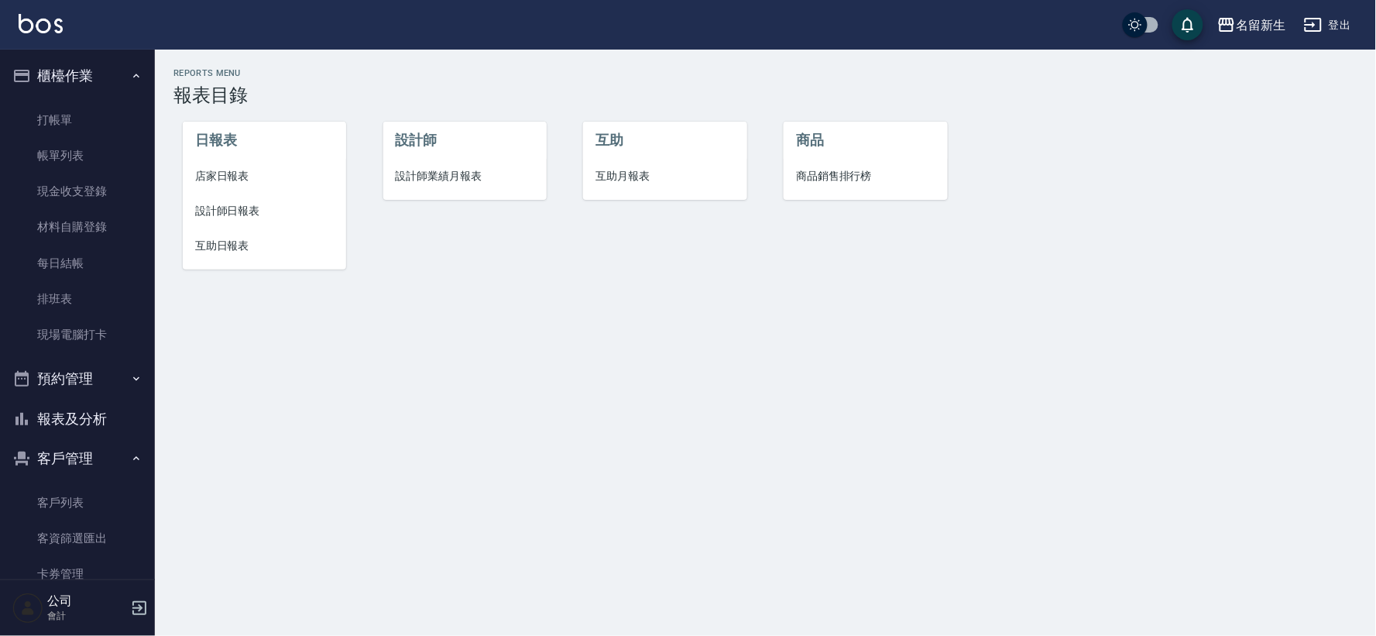
click at [465, 178] on span "設計師業績月報表" at bounding box center [465, 176] width 139 height 16
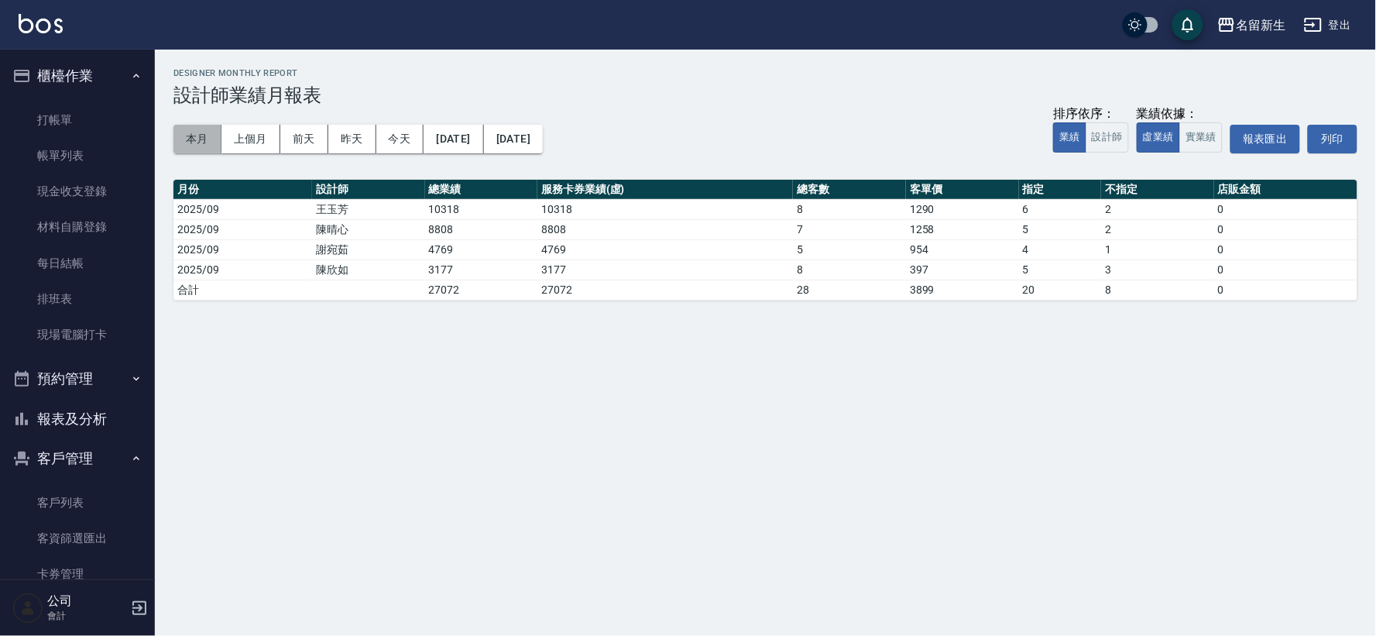
click at [214, 136] on button "本月" at bounding box center [197, 139] width 48 height 29
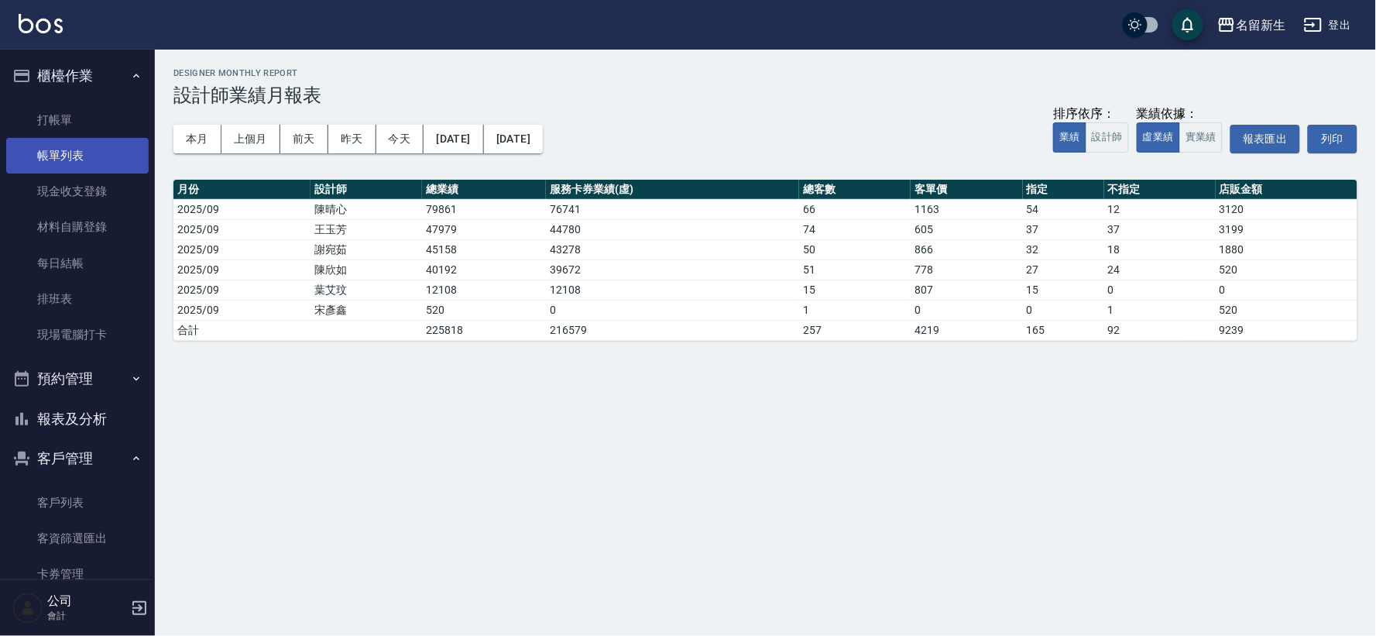
click at [55, 153] on link "帳單列表" at bounding box center [77, 156] width 142 height 36
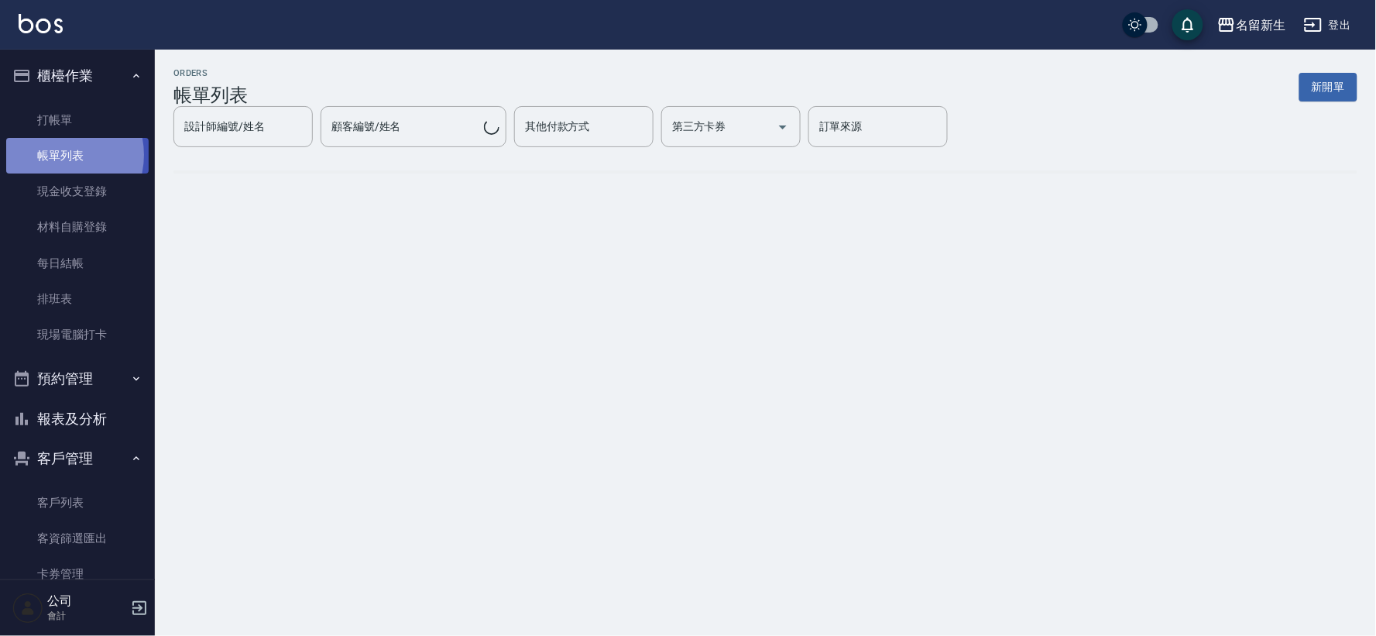
click at [56, 155] on link "帳單列表" at bounding box center [77, 156] width 142 height 36
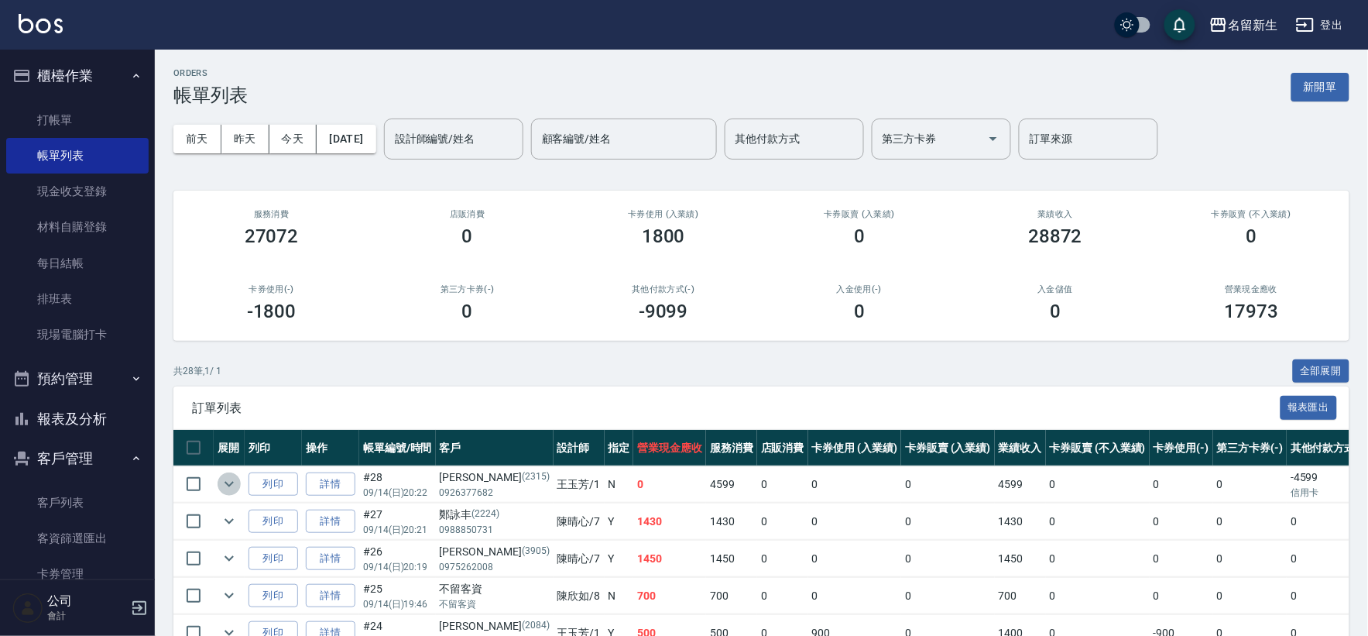
click at [227, 482] on icon "expand row" at bounding box center [229, 484] width 19 height 19
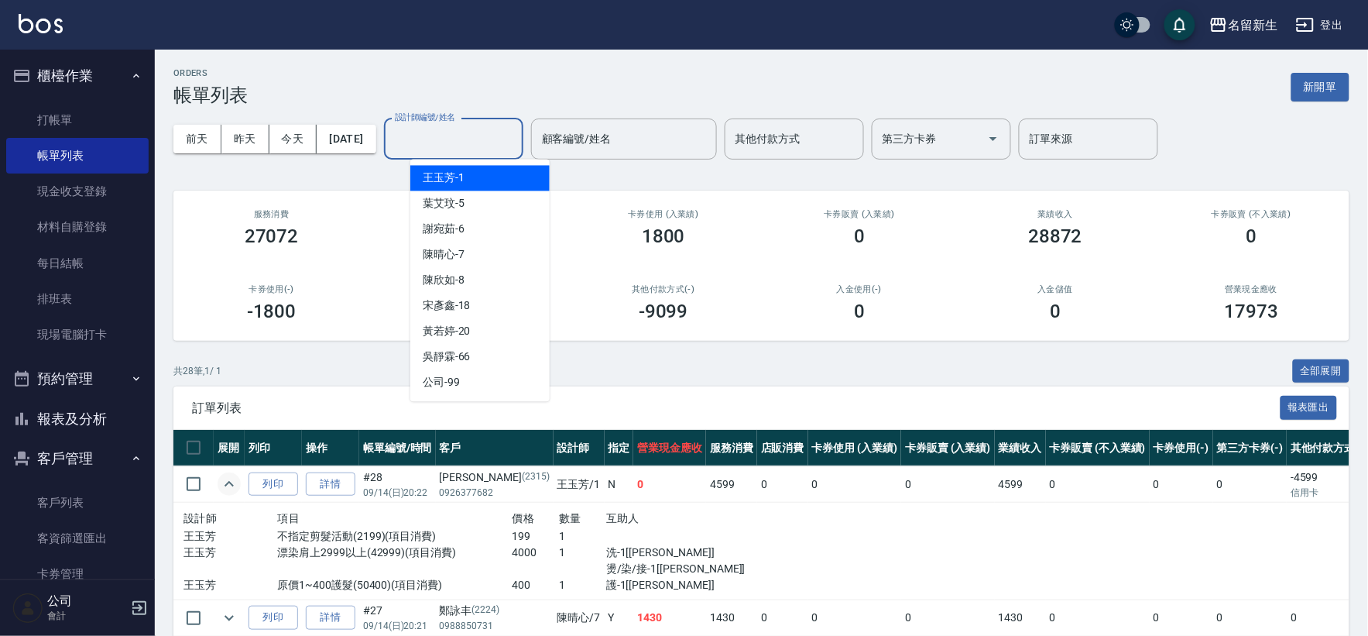
click at [489, 132] on div "設計師編號/姓名 設計師編號/姓名" at bounding box center [453, 138] width 139 height 41
click at [498, 175] on div "[PERSON_NAME]-1" at bounding box center [479, 179] width 139 height 26
type input "[PERSON_NAME]-1"
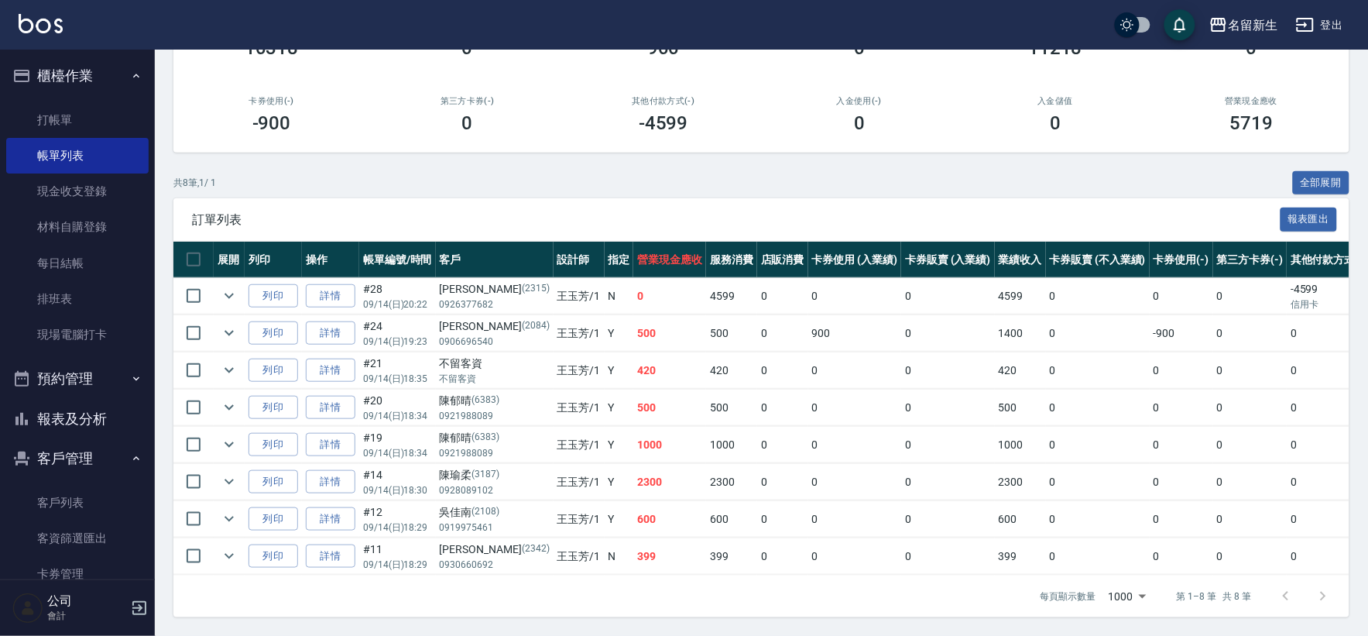
scroll to position [202, 0]
